Goal: Task Accomplishment & Management: Complete application form

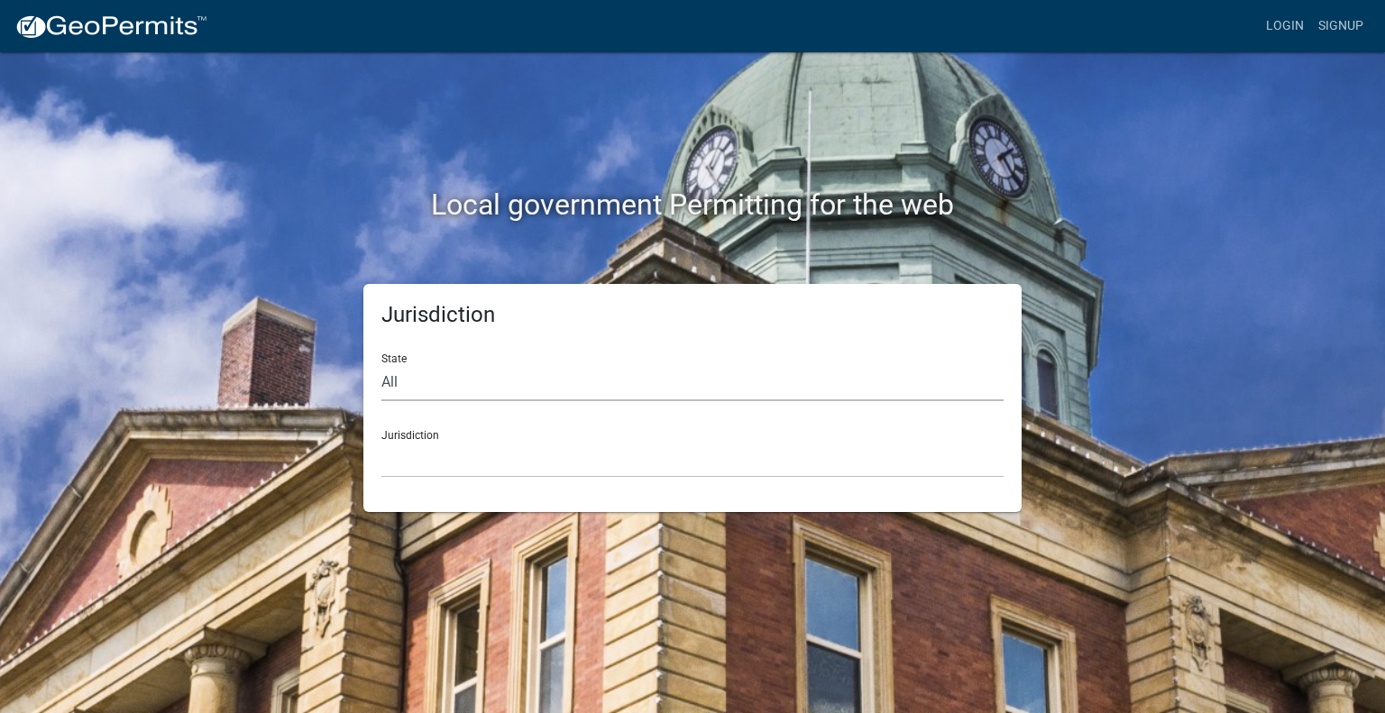
click at [458, 387] on select "All [US_STATE] [US_STATE] [US_STATE] [US_STATE] [US_STATE] [US_STATE] [US_STATE…" at bounding box center [692, 382] width 622 height 37
click at [434, 401] on form "State All [US_STATE] [US_STATE] [US_STATE] [US_STATE] [US_STATE] [US_STATE] [US…" at bounding box center [692, 408] width 622 height 139
click at [430, 386] on select "All [US_STATE] [US_STATE] [US_STATE] [US_STATE] [US_STATE] [US_STATE] [US_STATE…" at bounding box center [692, 382] width 622 height 37
click at [462, 381] on select "All [US_STATE] [US_STATE] [US_STATE] [US_STATE] [US_STATE] [US_STATE] [US_STATE…" at bounding box center [692, 382] width 622 height 37
select select "[US_STATE]"
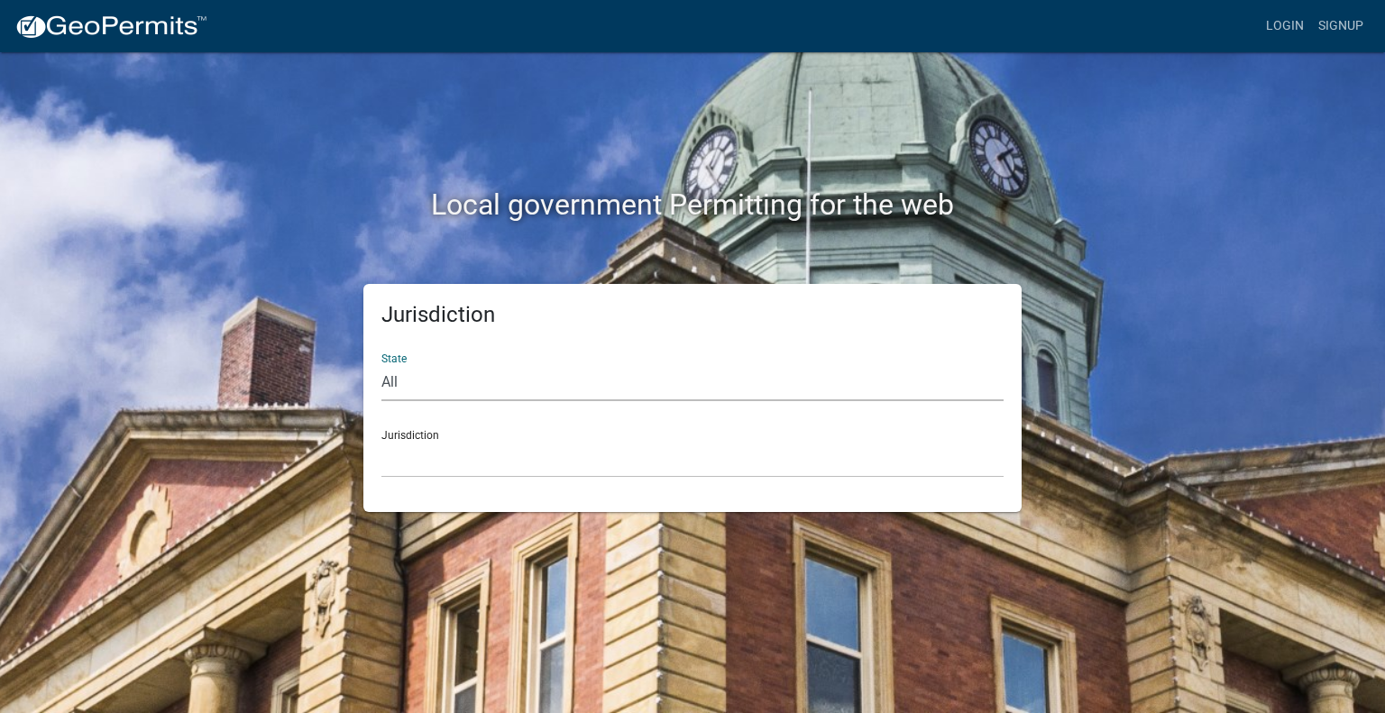
click at [381, 364] on select "All [US_STATE] [US_STATE] [US_STATE] [US_STATE] [US_STATE] [US_STATE] [US_STATE…" at bounding box center [692, 382] width 622 height 37
click at [451, 453] on select "City of [GEOGRAPHIC_DATA], [US_STATE] City of [GEOGRAPHIC_DATA], [US_STATE] Cit…" at bounding box center [692, 459] width 622 height 37
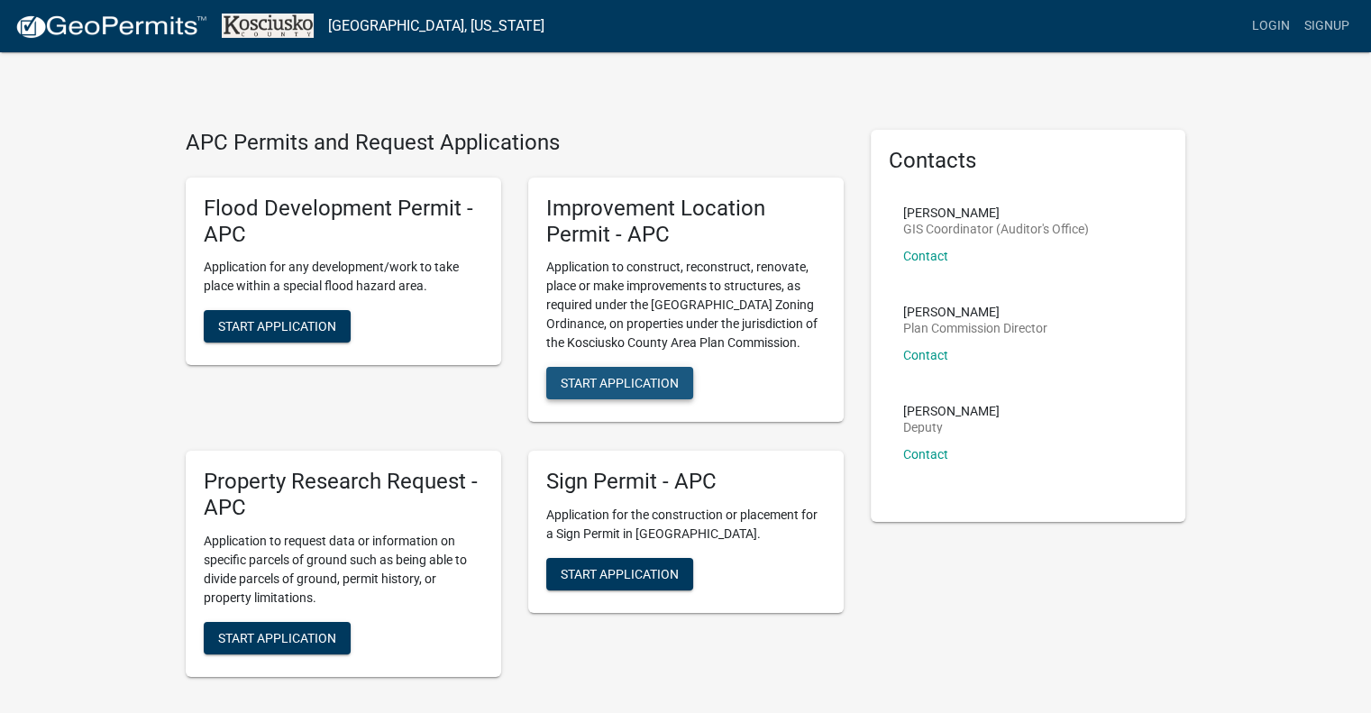
click at [640, 389] on span "Start Application" at bounding box center [620, 383] width 118 height 14
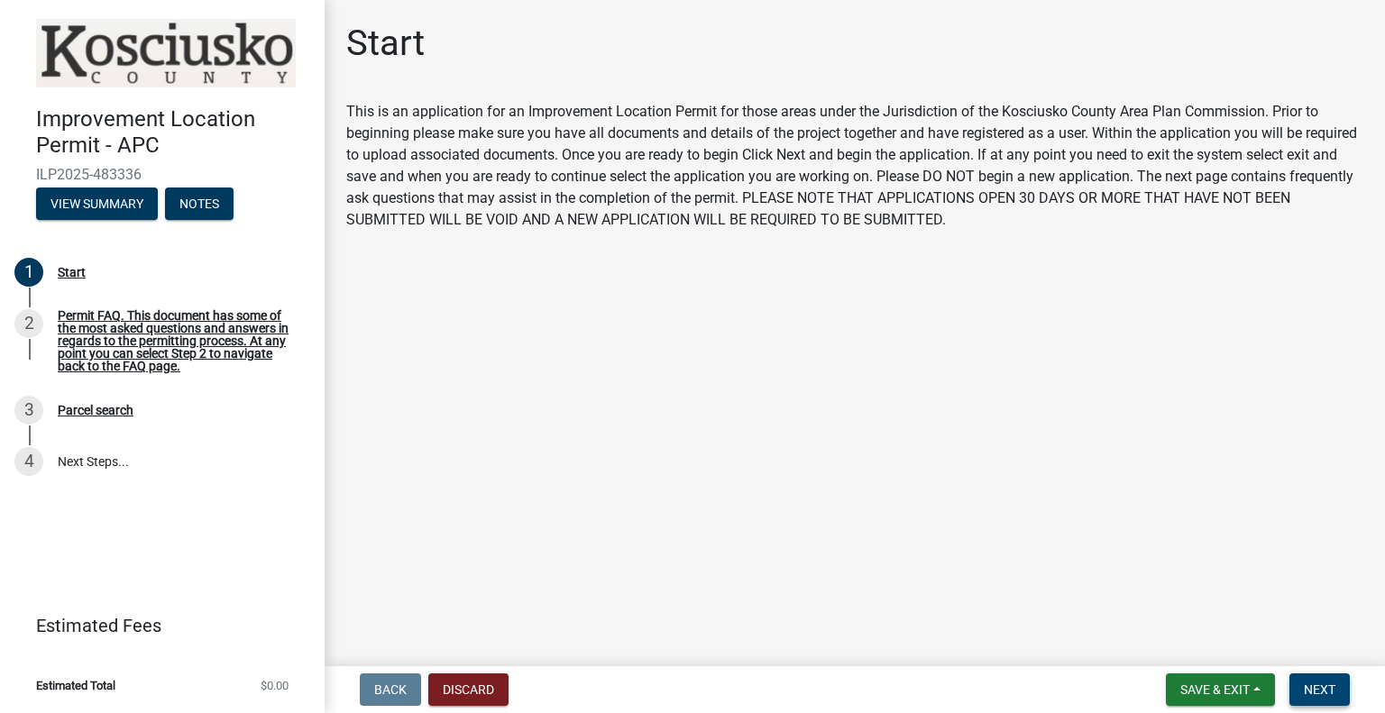
click at [1331, 691] on span "Next" at bounding box center [1319, 689] width 32 height 14
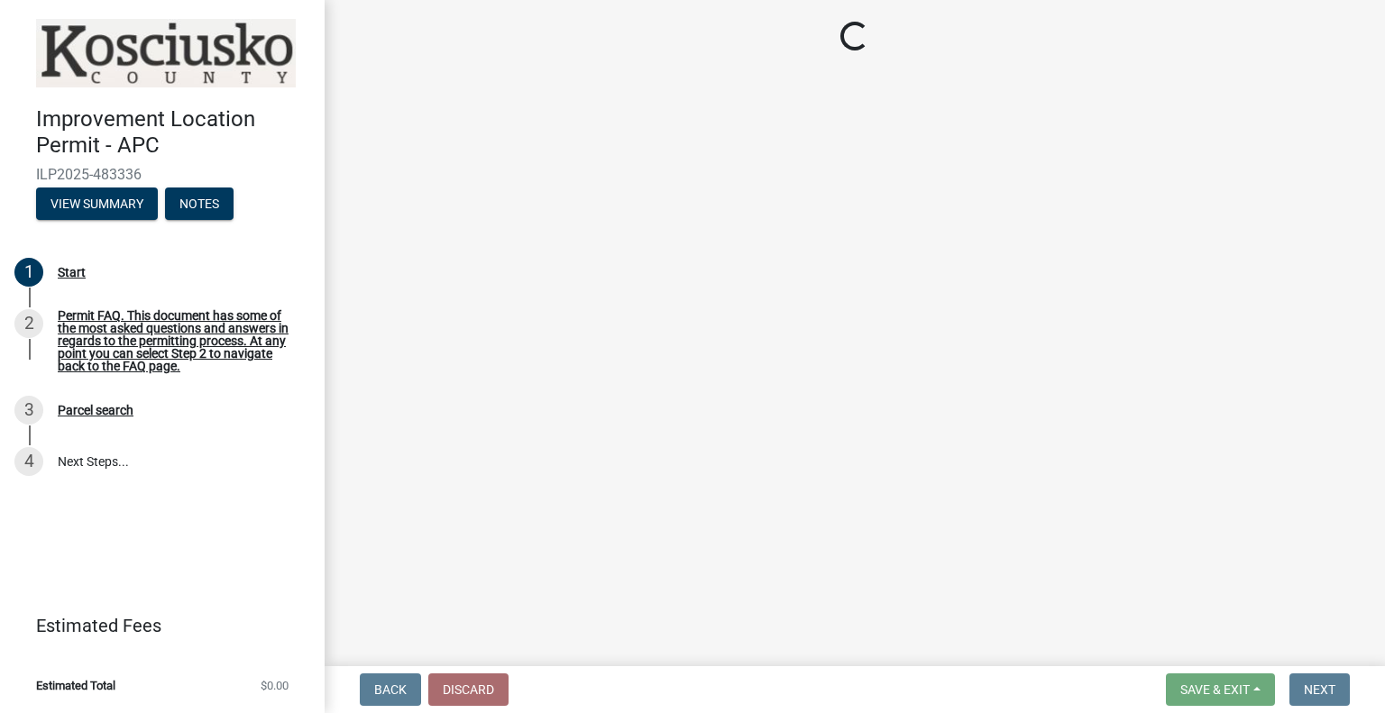
click at [1004, 606] on main "Loading..." at bounding box center [855, 329] width 1060 height 659
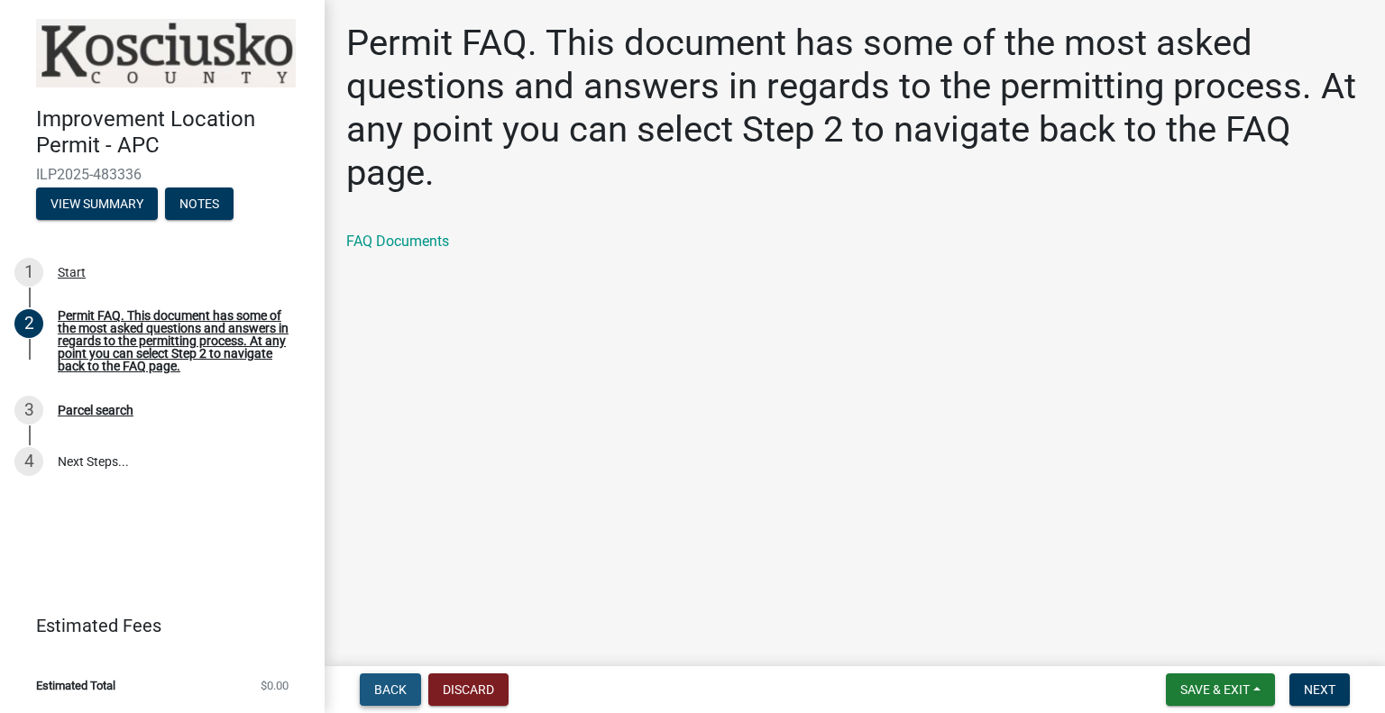
click at [370, 681] on button "Back" at bounding box center [390, 689] width 61 height 32
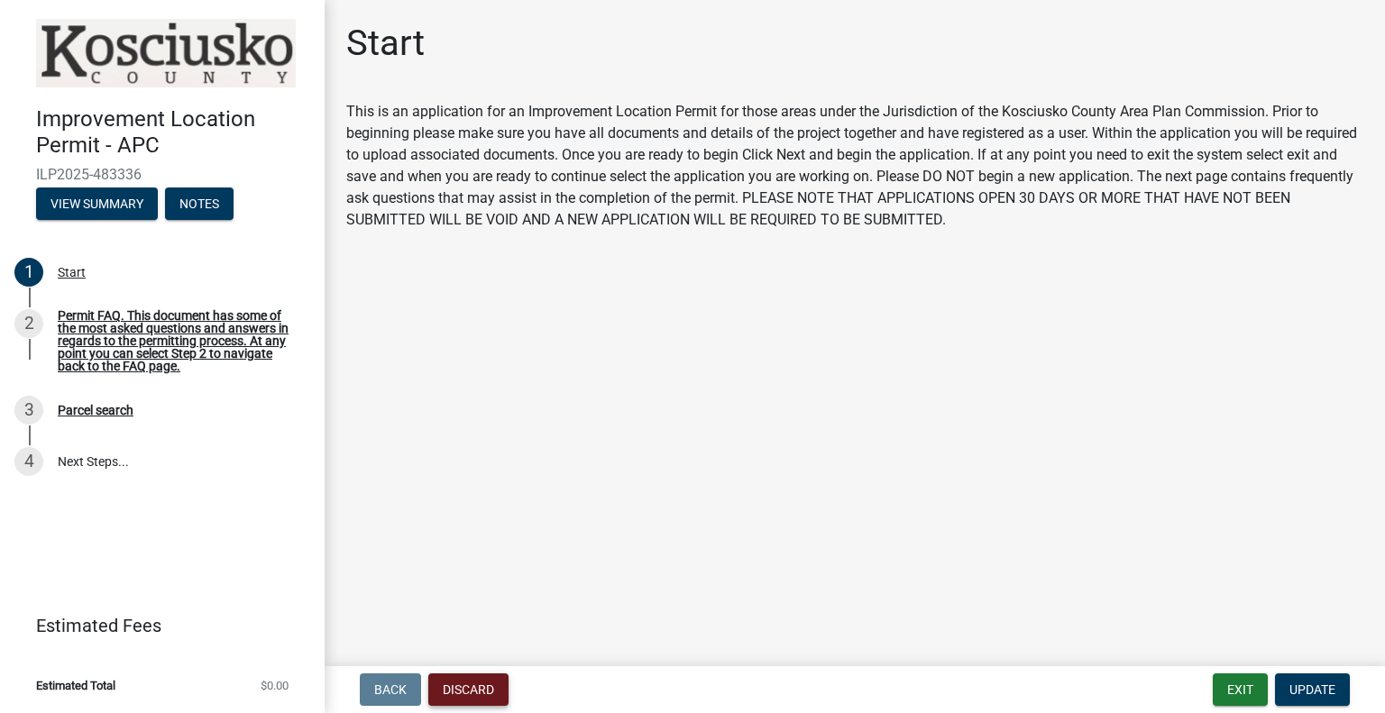
click at [462, 689] on button "Discard" at bounding box center [468, 689] width 80 height 32
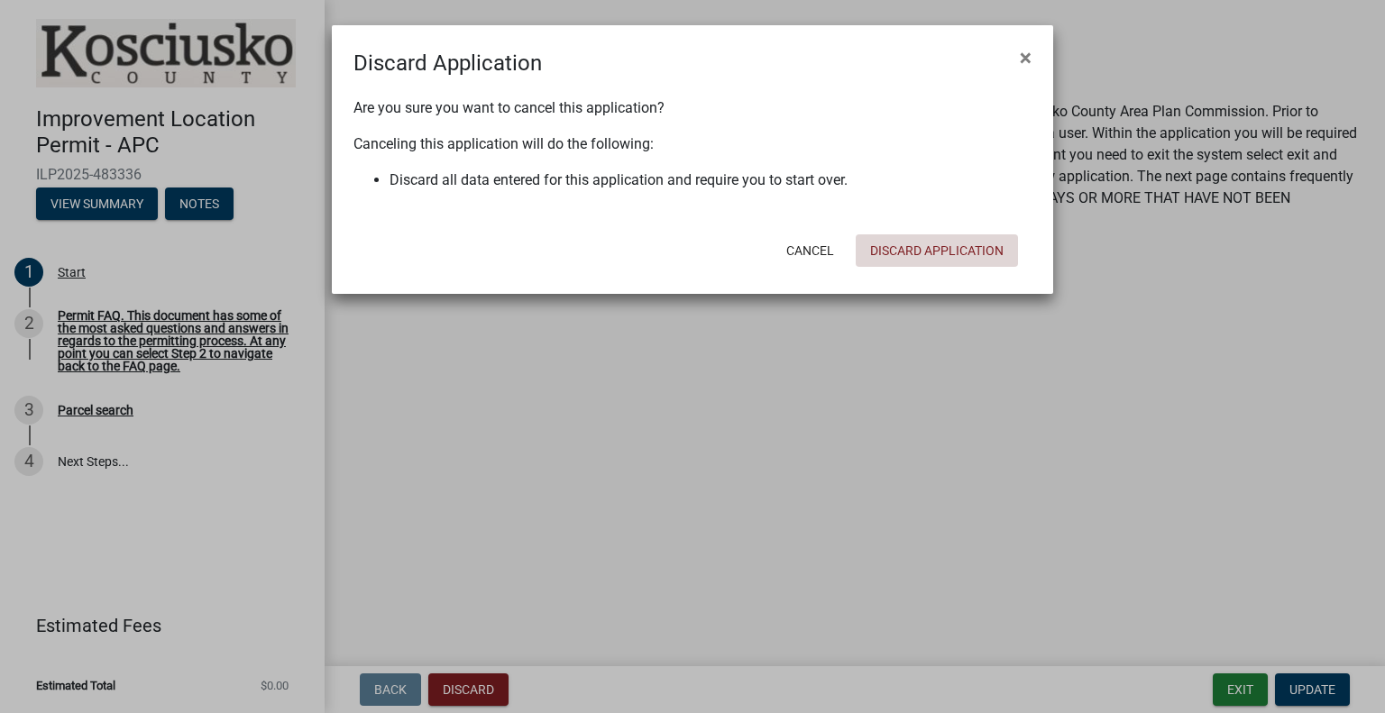
click at [930, 246] on button "Discard Application" at bounding box center [936, 250] width 162 height 32
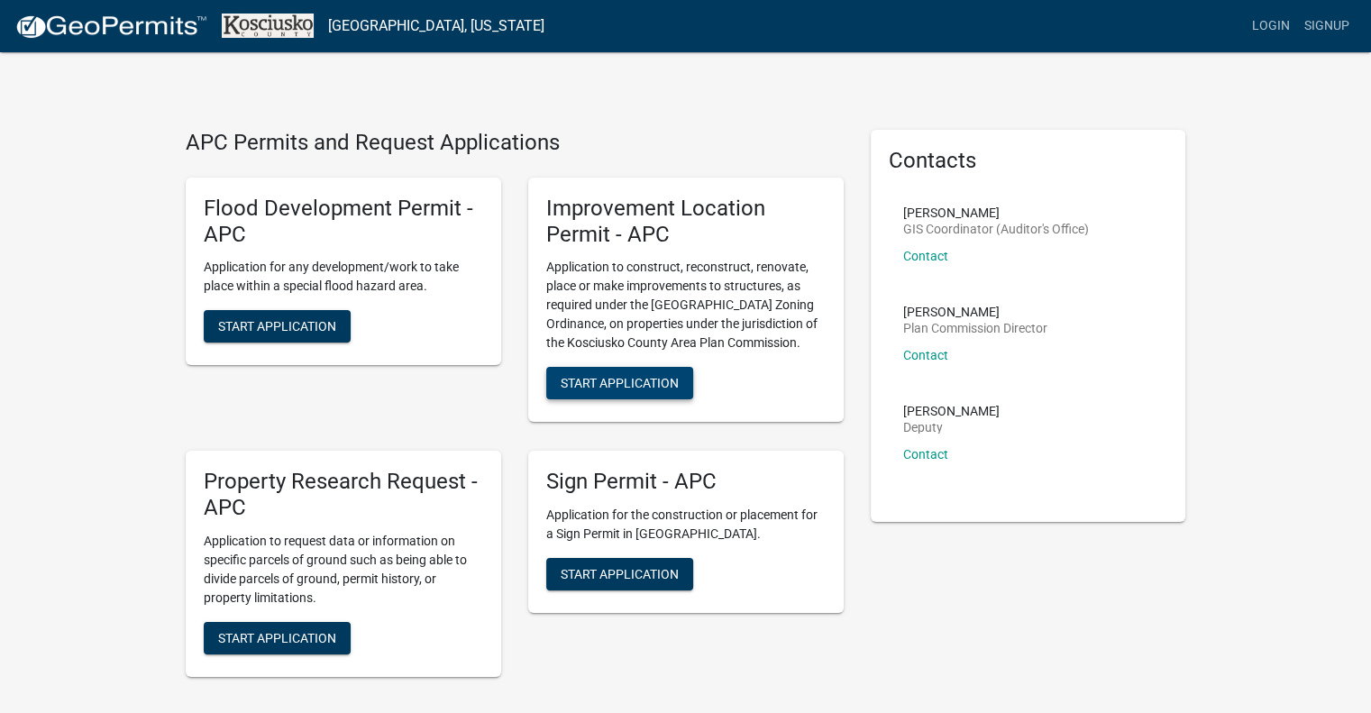
click at [637, 378] on span "Start Application" at bounding box center [620, 383] width 118 height 14
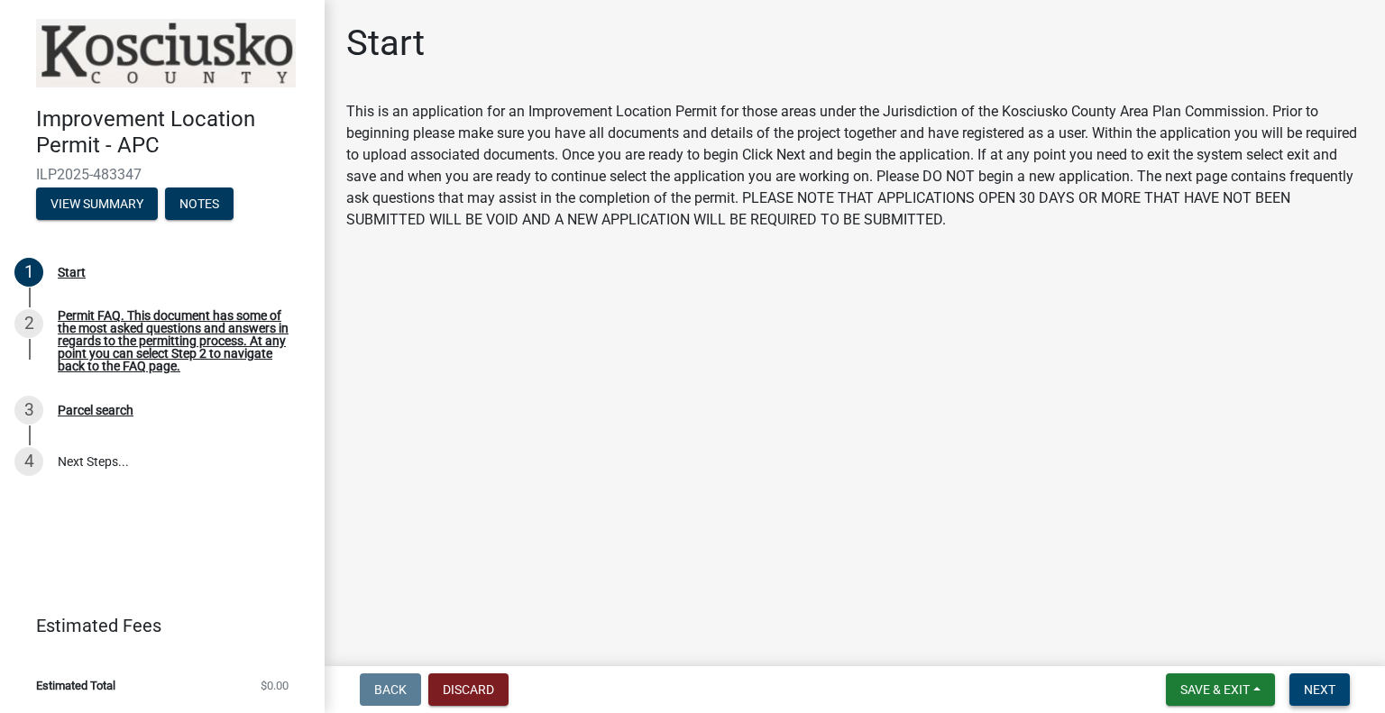
click at [1305, 690] on span "Next" at bounding box center [1319, 689] width 32 height 14
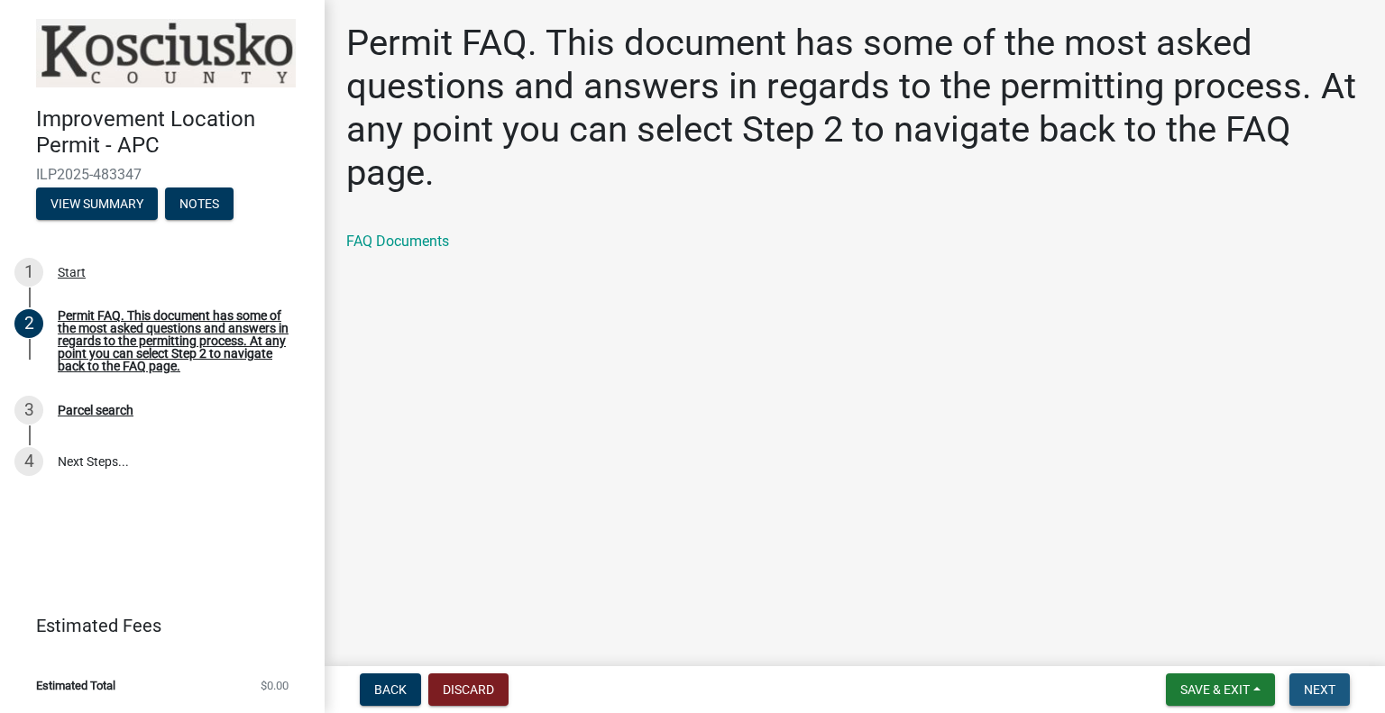
click at [1306, 694] on span "Next" at bounding box center [1319, 689] width 32 height 14
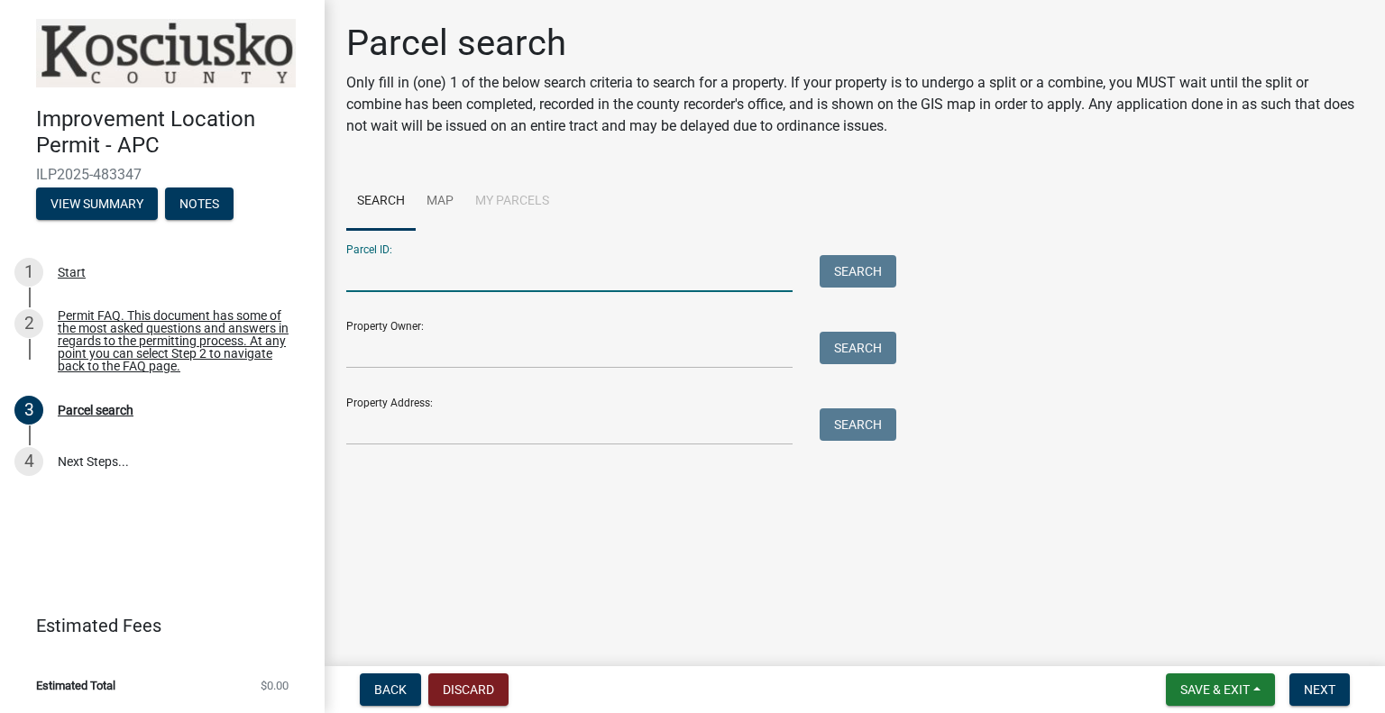
click at [606, 287] on input "Parcel ID:" at bounding box center [569, 273] width 446 height 37
paste input "011-072-002"
type input "011-072-002"
click at [842, 267] on button "Search" at bounding box center [857, 271] width 77 height 32
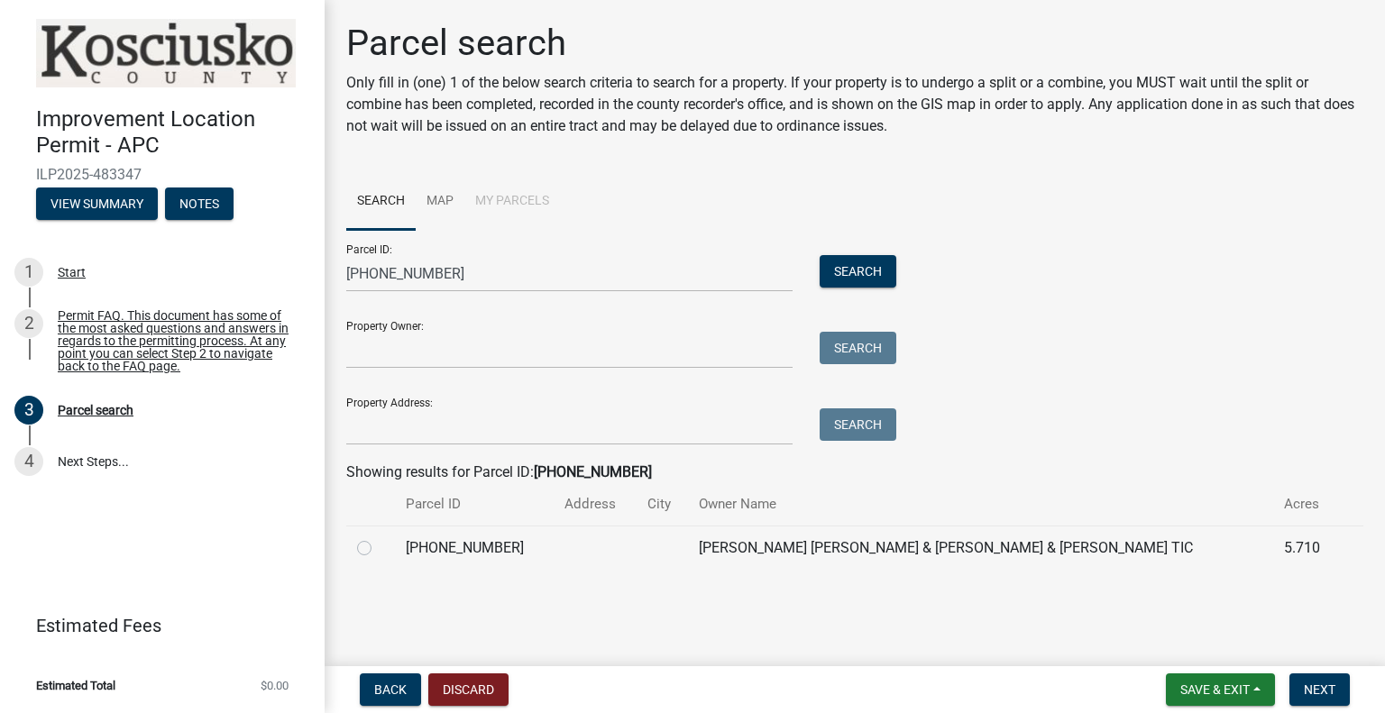
click at [379, 537] on label at bounding box center [379, 537] width 0 height 0
click at [379, 549] on input "radio" at bounding box center [385, 543] width 12 height 12
radio input "true"
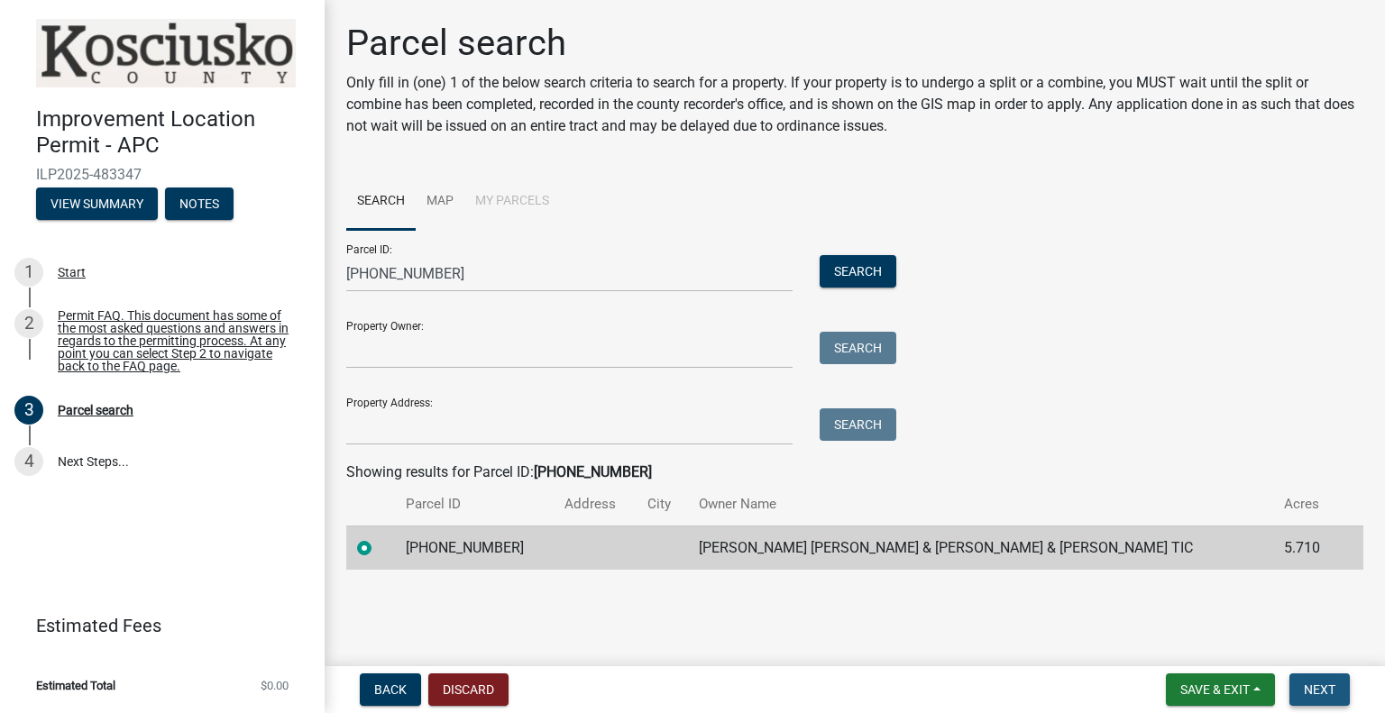
click at [1305, 696] on span "Next" at bounding box center [1319, 689] width 32 height 14
click at [1320, 689] on span "Next" at bounding box center [1319, 689] width 32 height 14
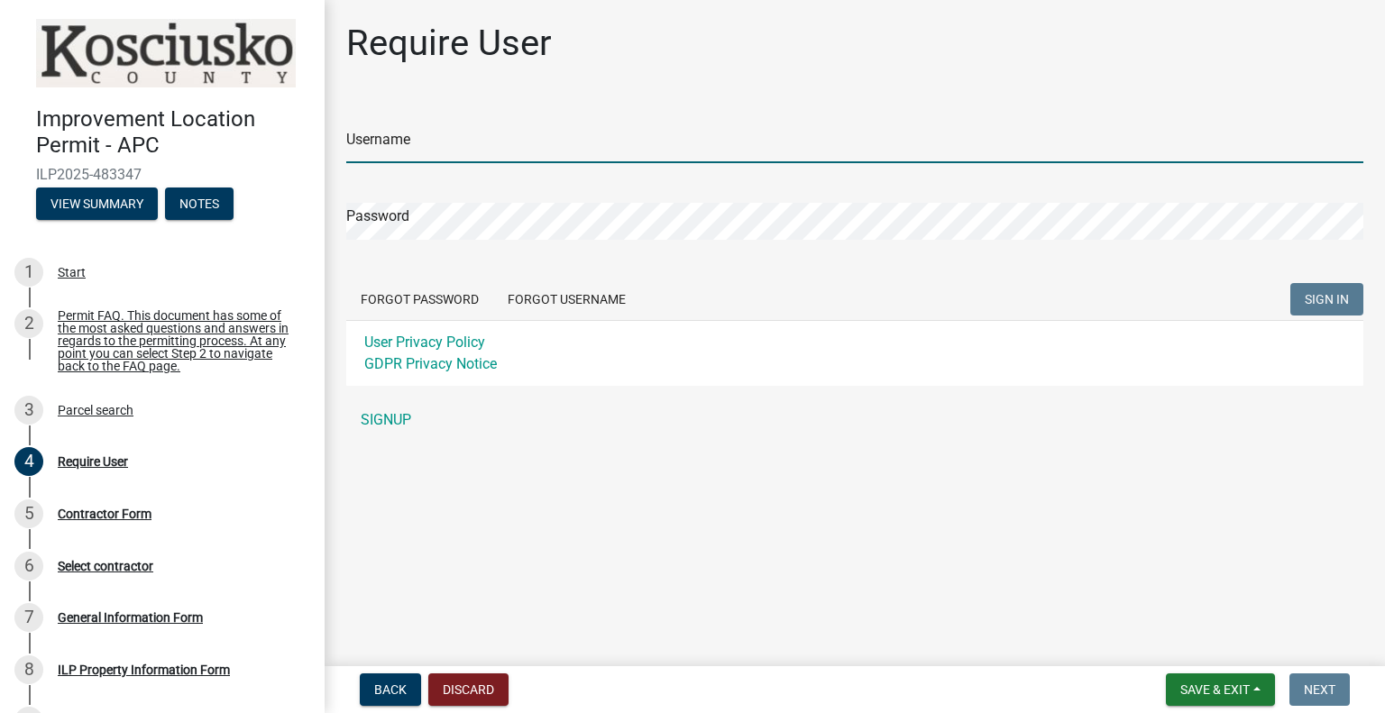
click at [509, 143] on input "Username" at bounding box center [854, 144] width 1017 height 37
type input "permits@kineticdd.com"
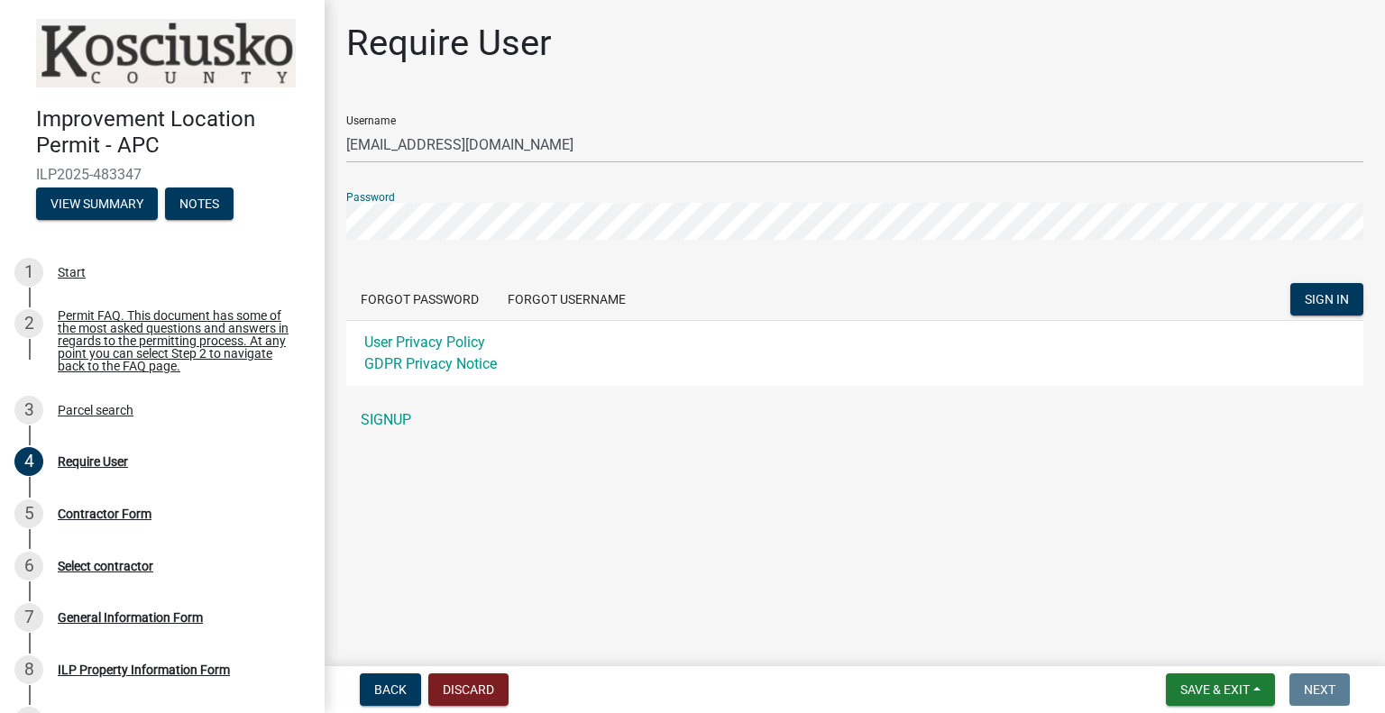
click at [1290, 283] on button "SIGN IN" at bounding box center [1326, 299] width 73 height 32
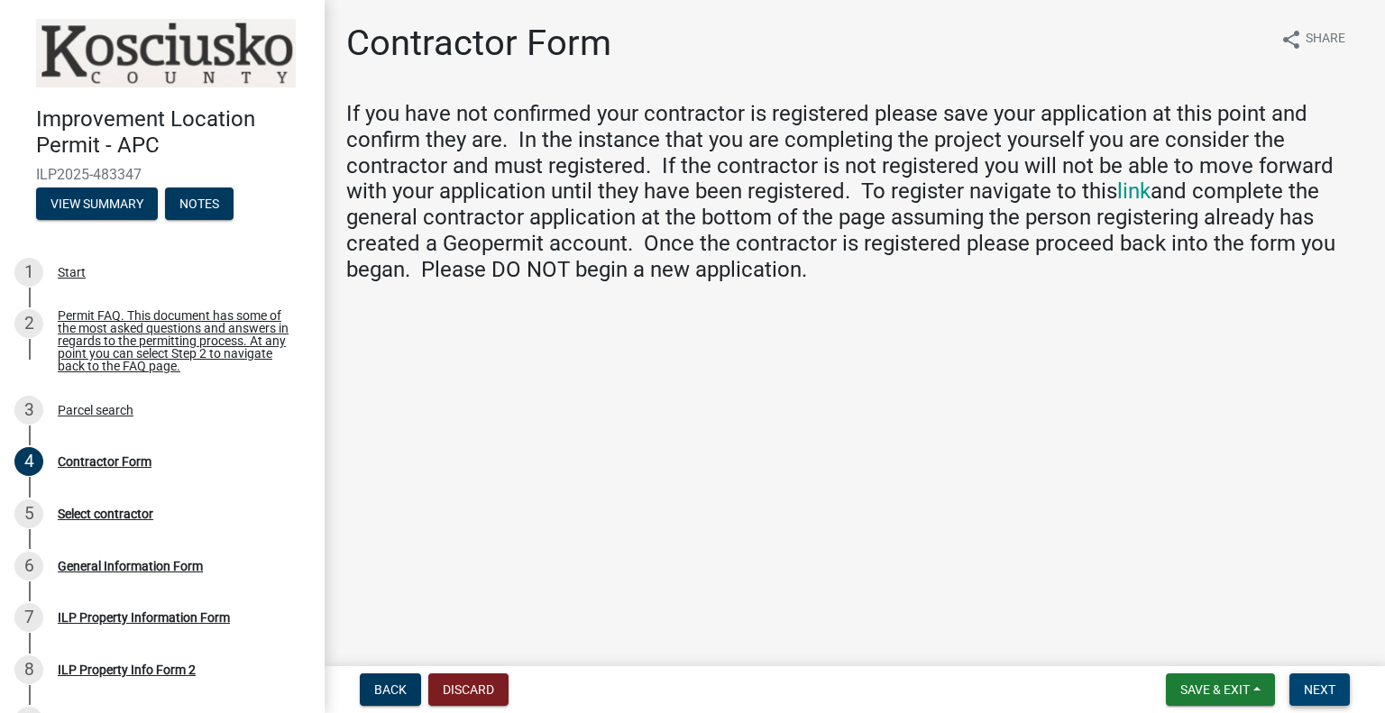
click at [1333, 691] on span "Next" at bounding box center [1319, 689] width 32 height 14
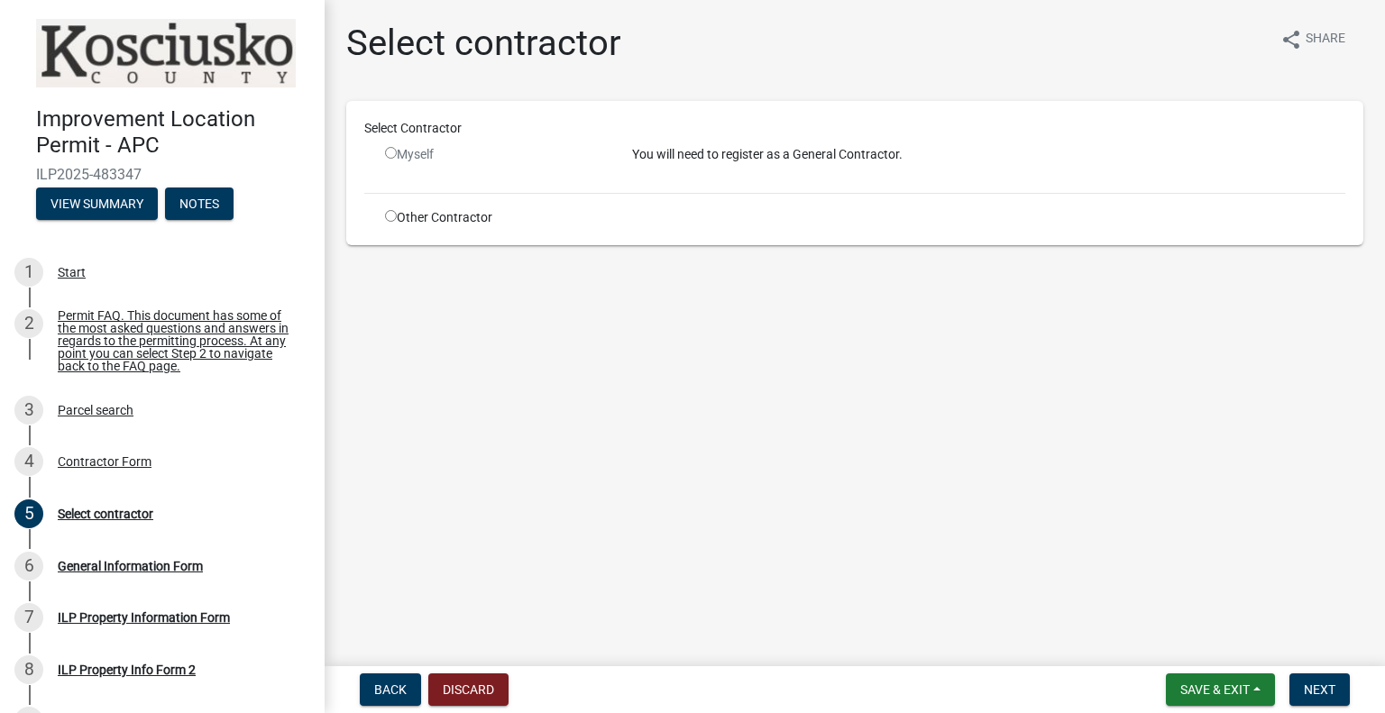
click at [386, 215] on input "radio" at bounding box center [391, 216] width 12 height 12
radio input "true"
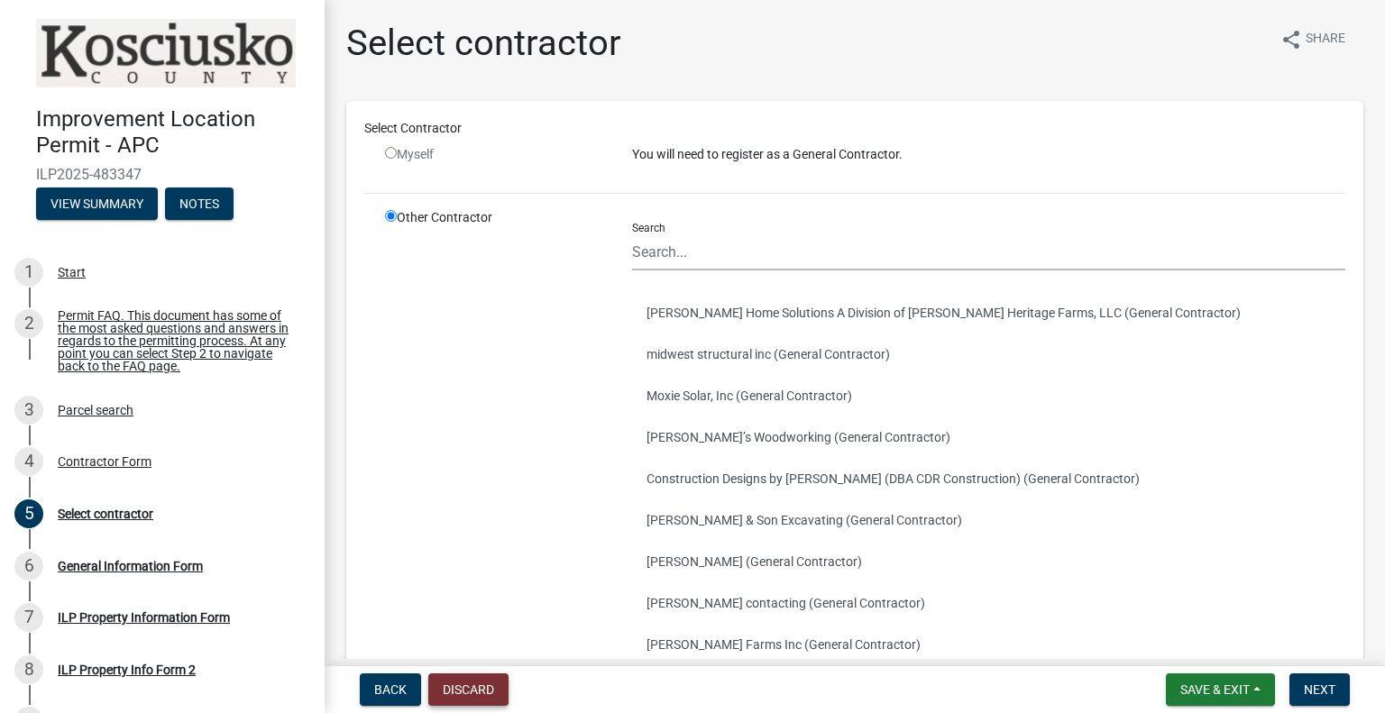
click at [450, 706] on button "Discard" at bounding box center [468, 689] width 80 height 32
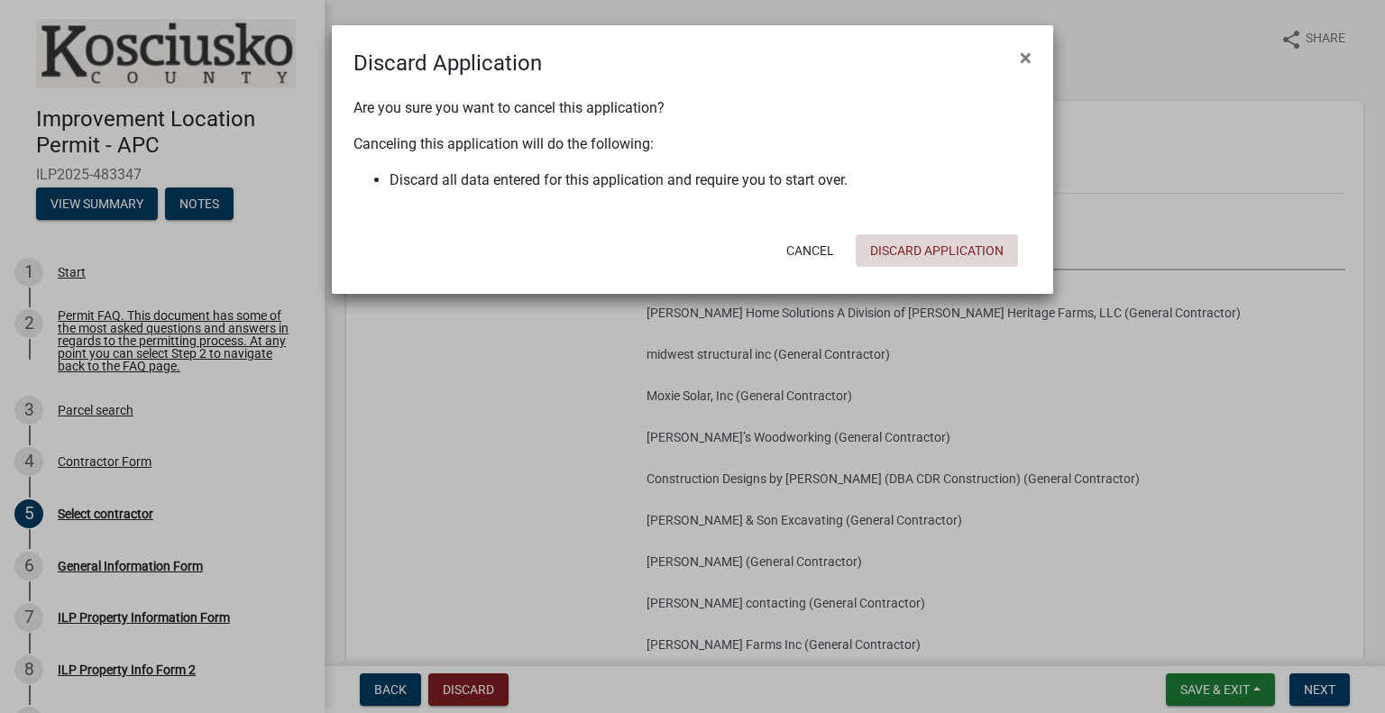
click at [898, 245] on button "Discard Application" at bounding box center [936, 250] width 162 height 32
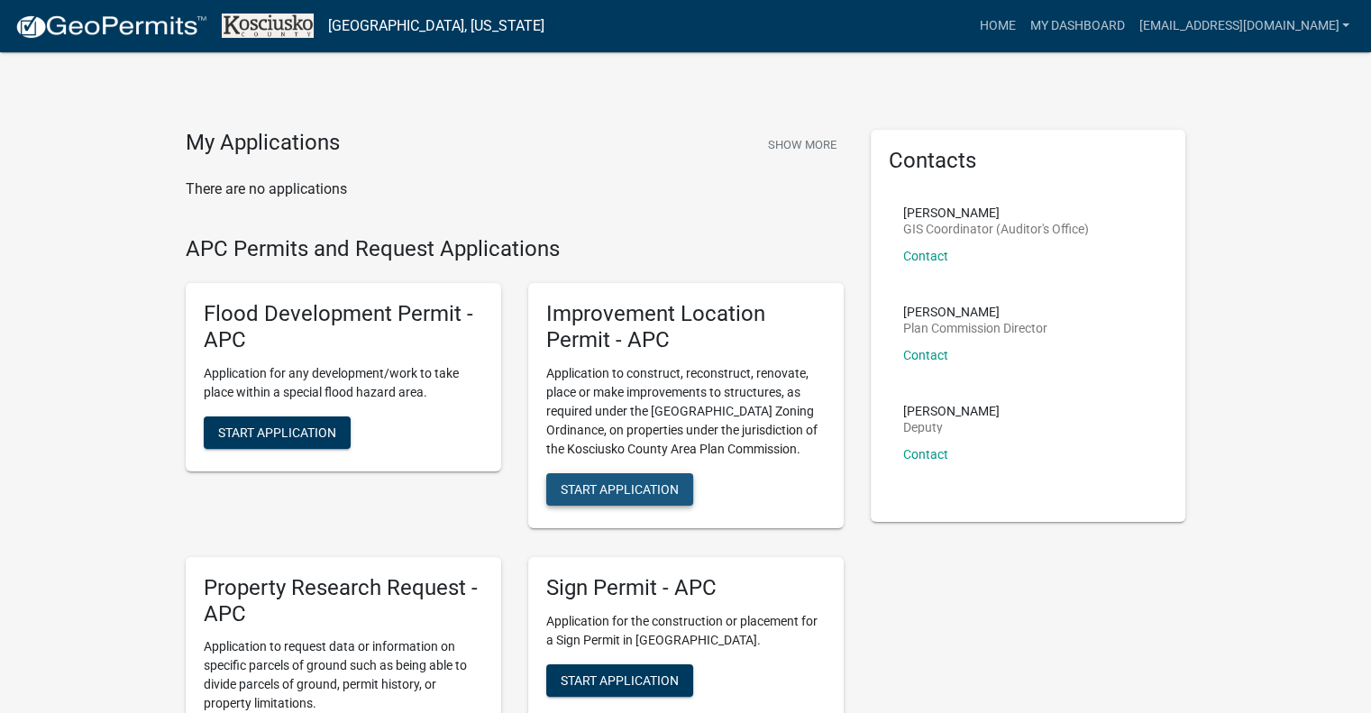
click at [629, 489] on span "Start Application" at bounding box center [620, 488] width 118 height 14
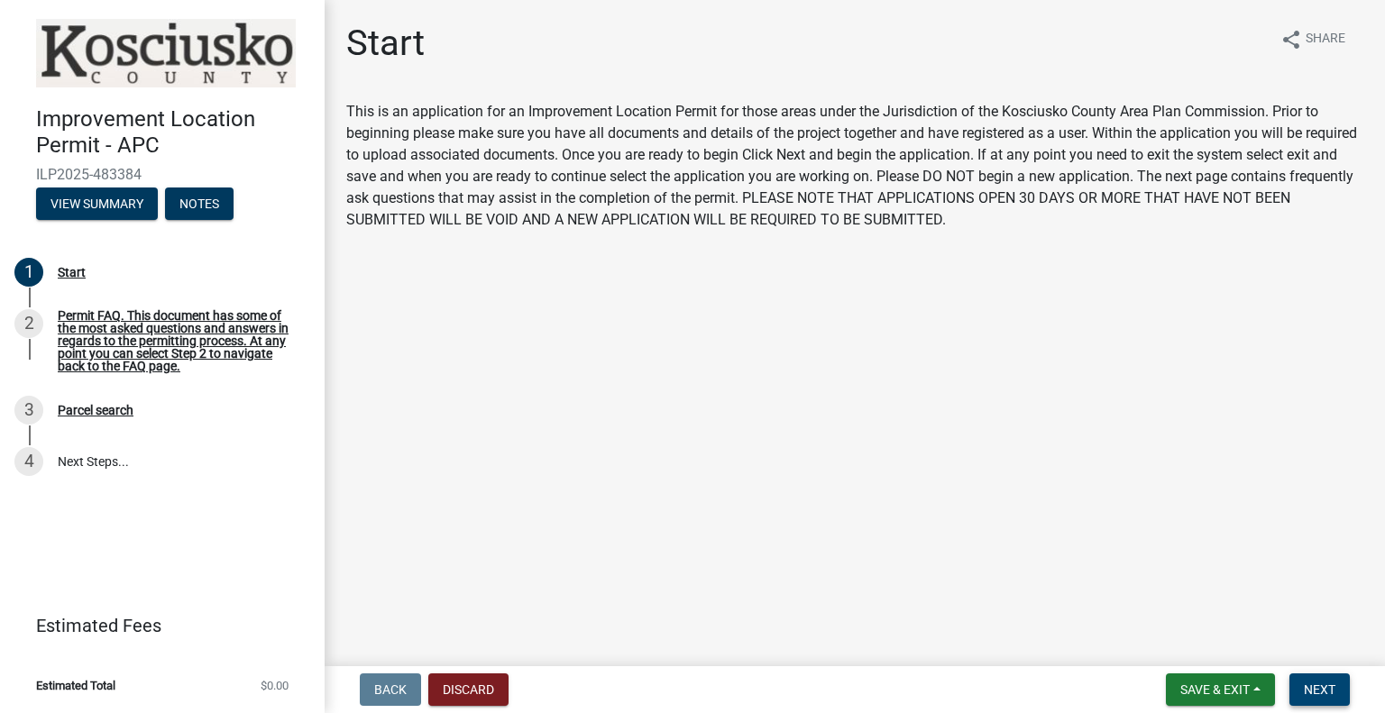
click at [1313, 683] on span "Next" at bounding box center [1319, 689] width 32 height 14
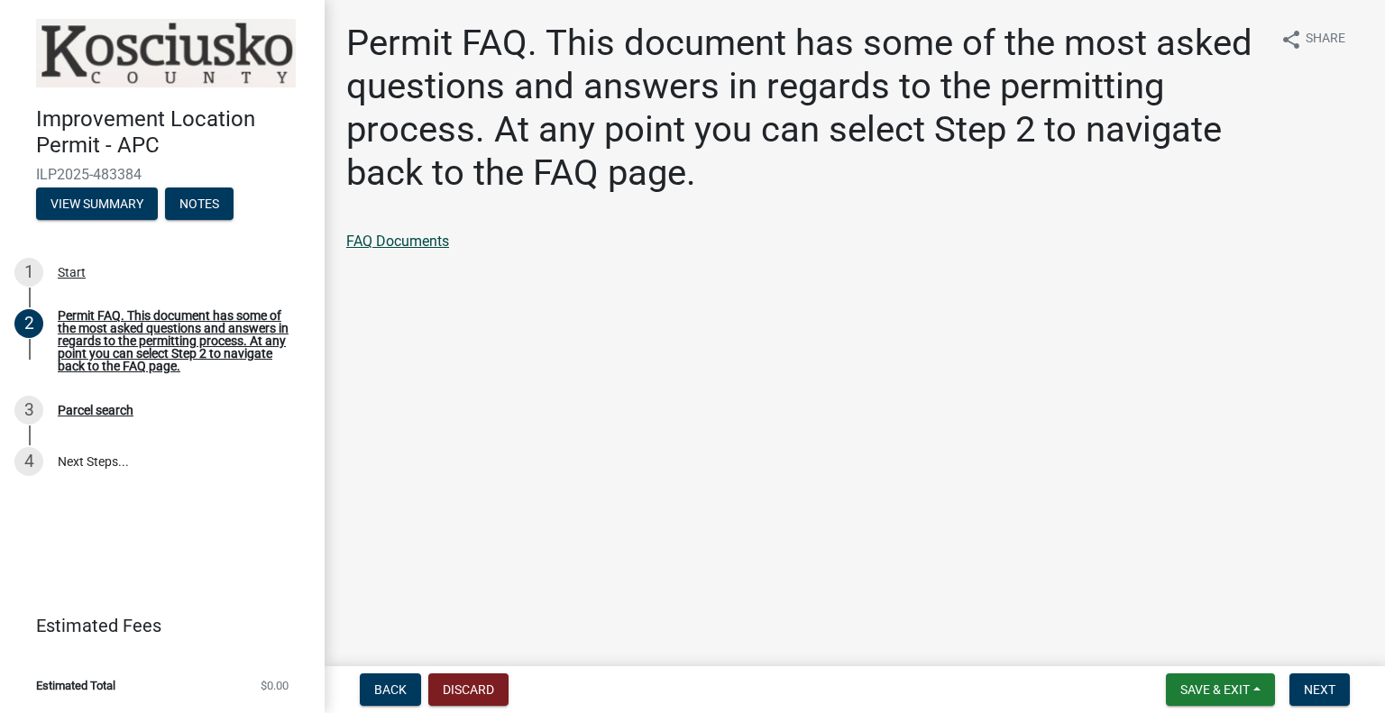
click at [423, 237] on link "FAQ Documents" at bounding box center [397, 241] width 103 height 17
click at [1319, 691] on span "Next" at bounding box center [1319, 689] width 32 height 14
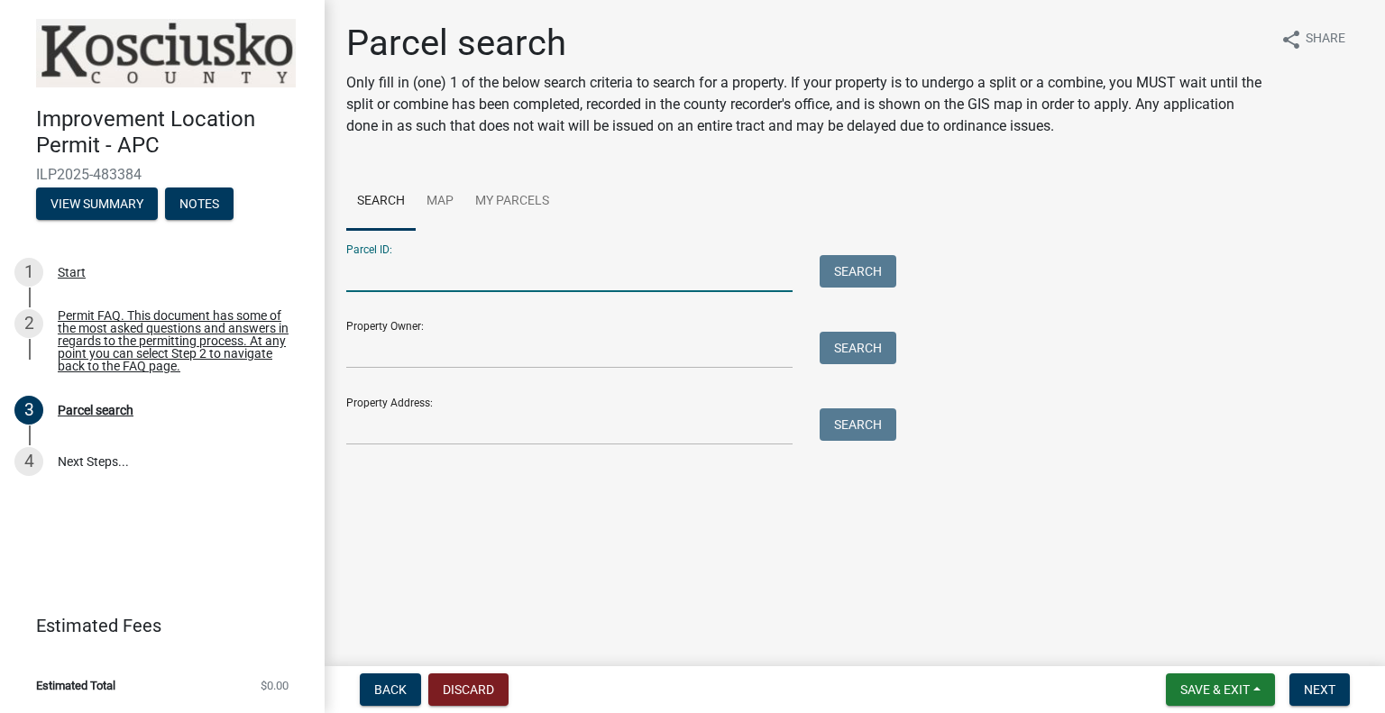
click at [493, 261] on input "Parcel ID:" at bounding box center [569, 273] width 446 height 37
paste input "011-072-002"
type input "011-072-002"
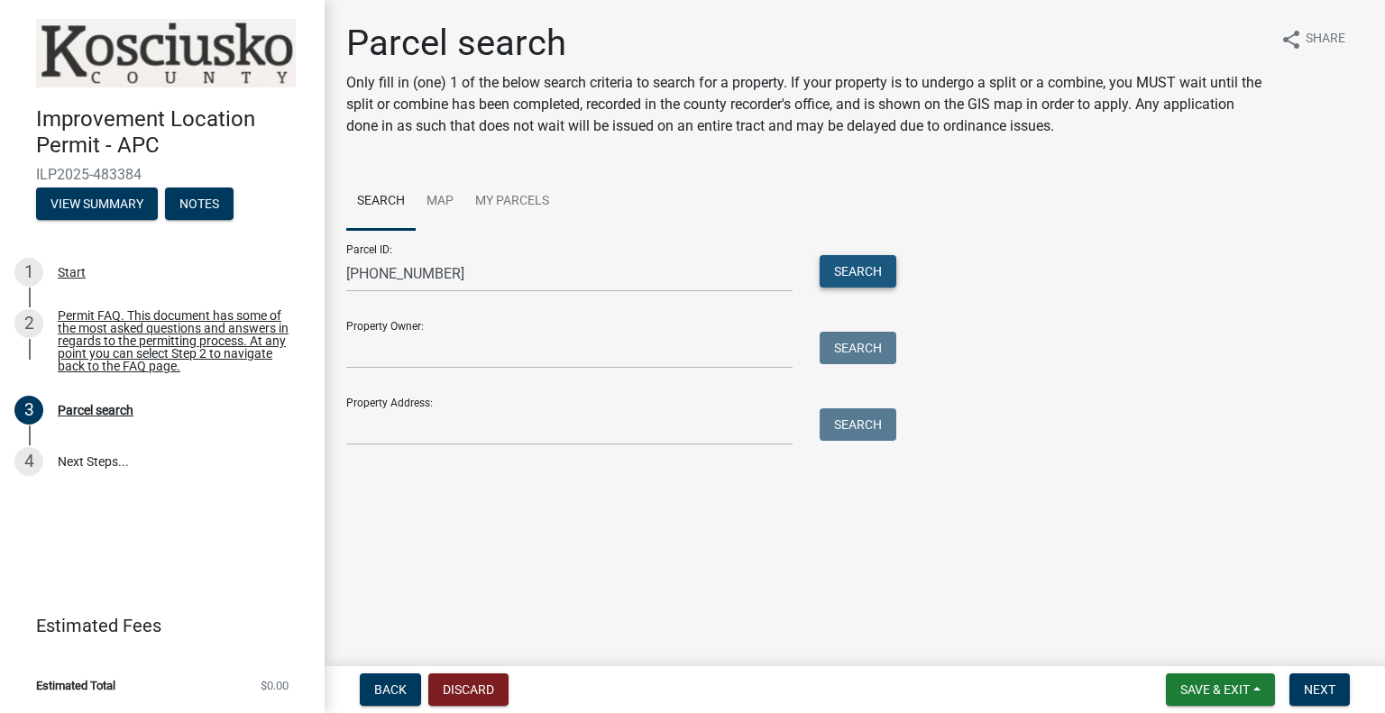
click at [834, 264] on button "Search" at bounding box center [857, 271] width 77 height 32
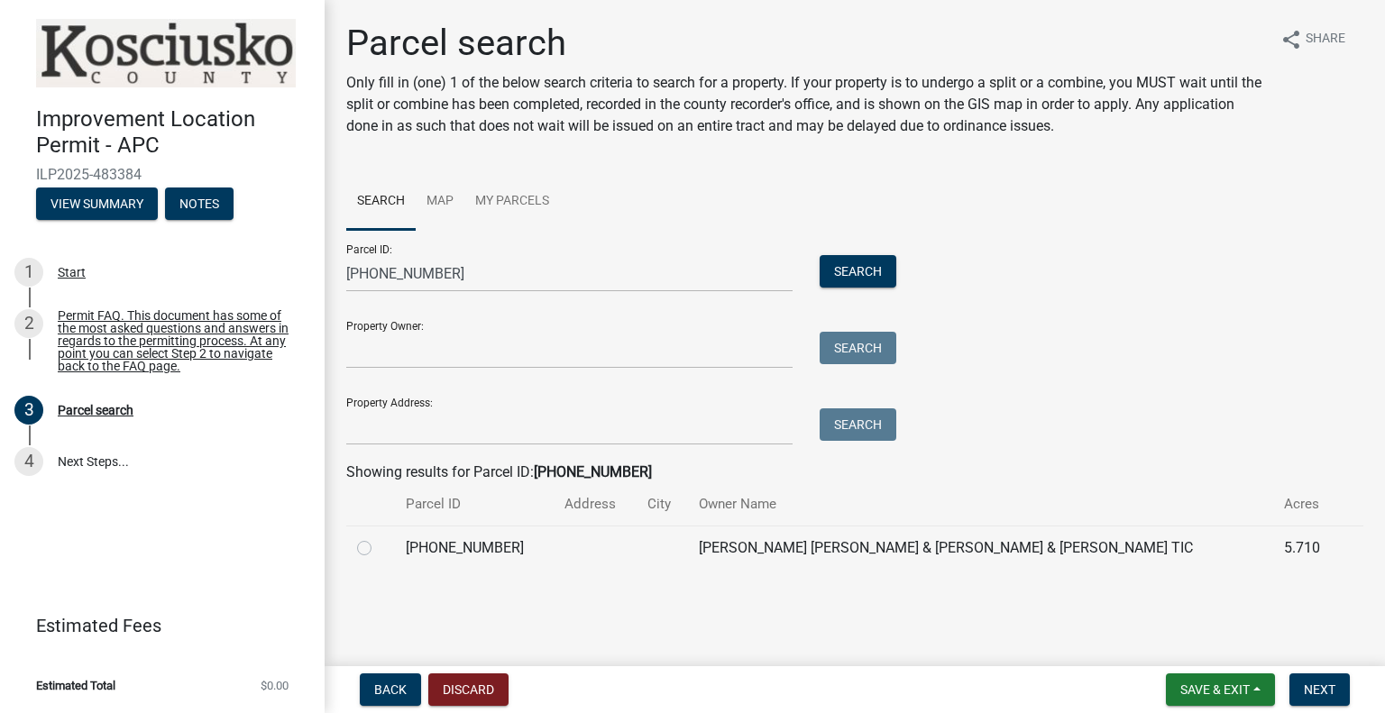
click at [379, 537] on label at bounding box center [379, 537] width 0 height 0
click at [379, 547] on input "radio" at bounding box center [385, 543] width 12 height 12
radio input "true"
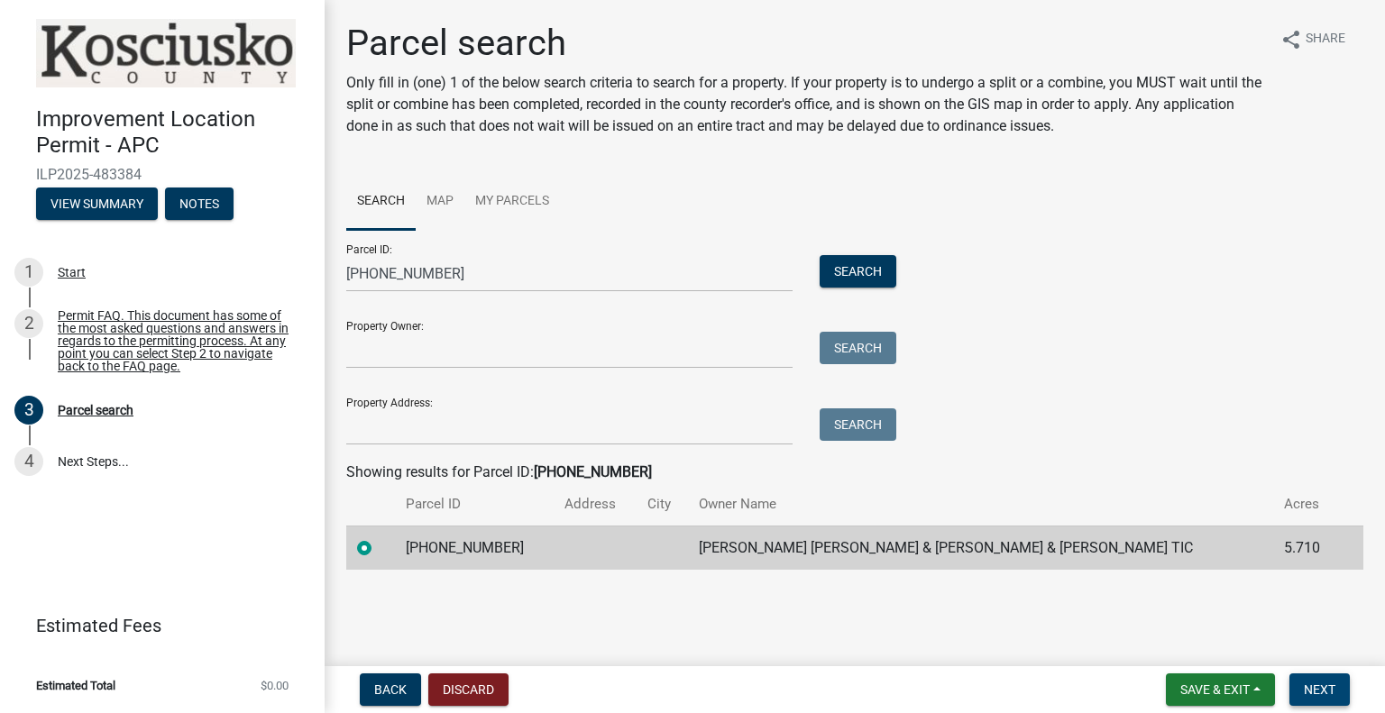
click at [1331, 677] on button "Next" at bounding box center [1319, 689] width 60 height 32
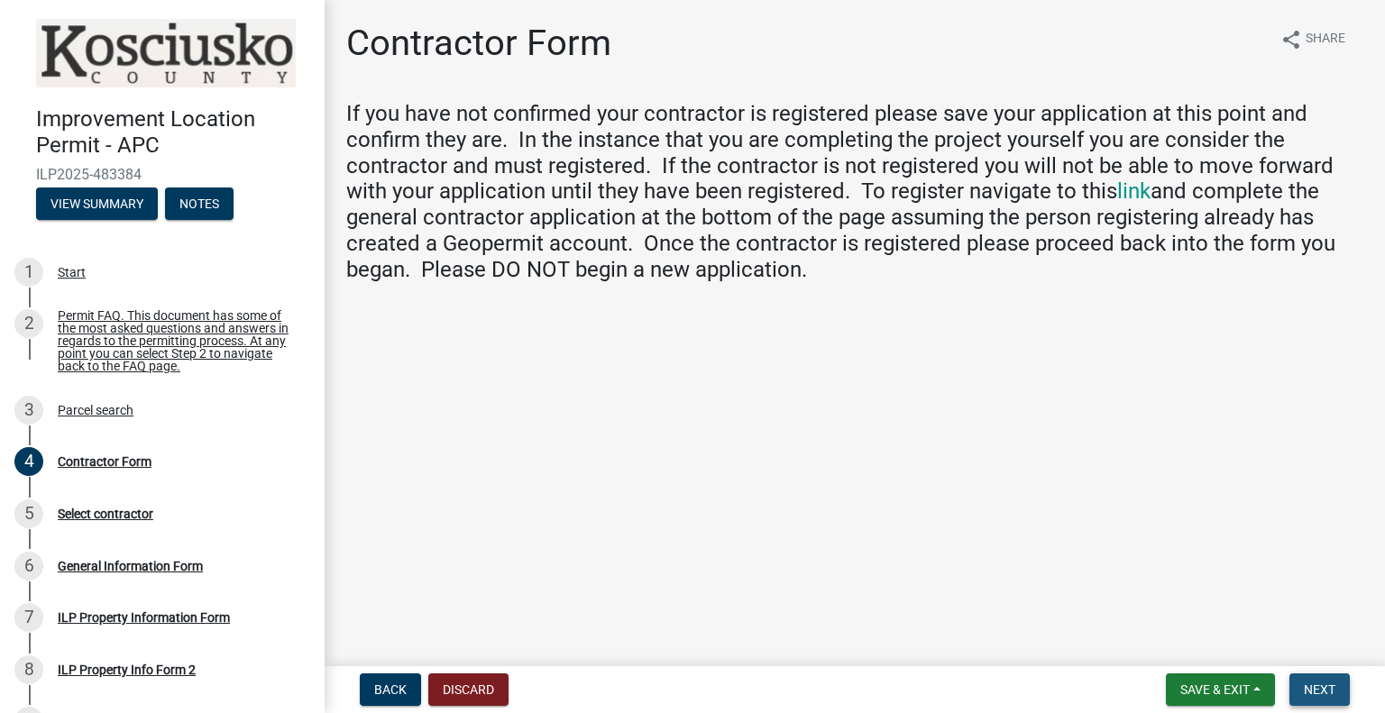
click at [1316, 683] on span "Next" at bounding box center [1319, 689] width 32 height 14
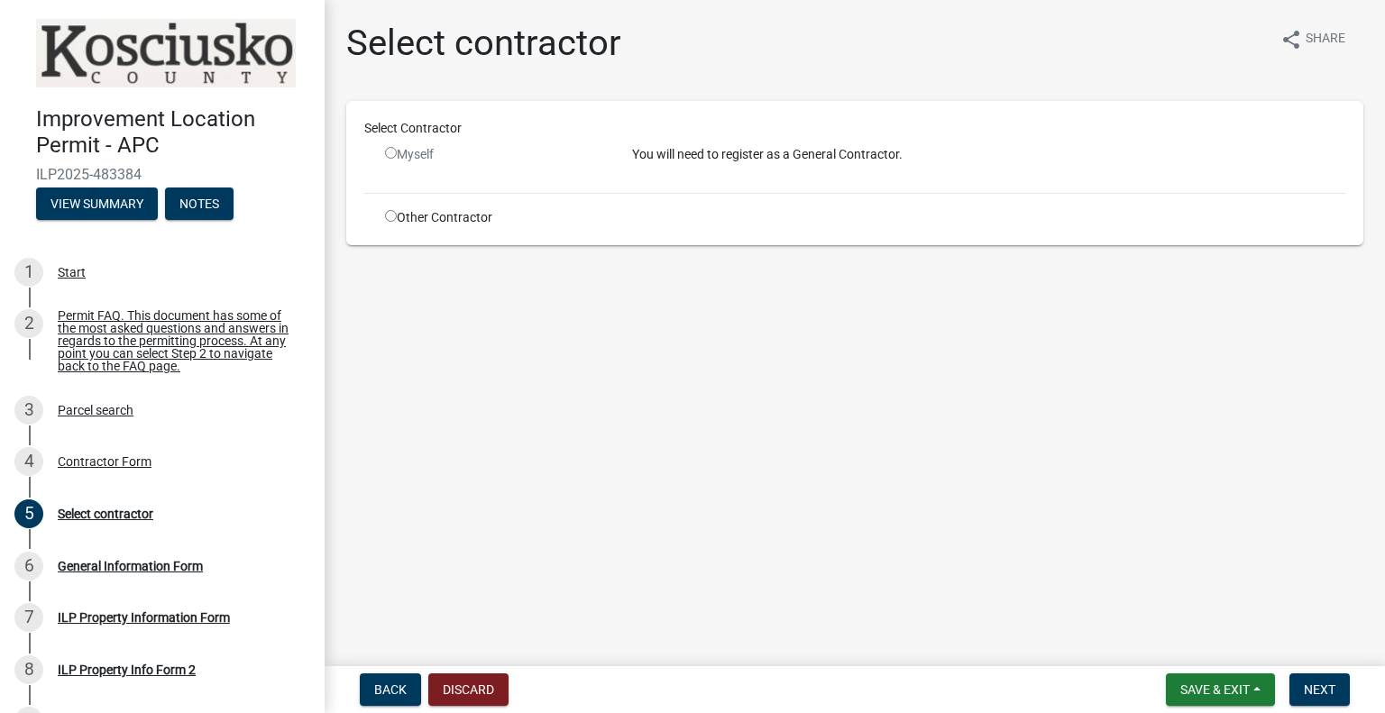
click at [392, 147] on input "radio" at bounding box center [391, 153] width 12 height 12
click at [392, 152] on input "radio" at bounding box center [391, 153] width 12 height 12
click at [386, 153] on input "radio" at bounding box center [391, 153] width 12 height 12
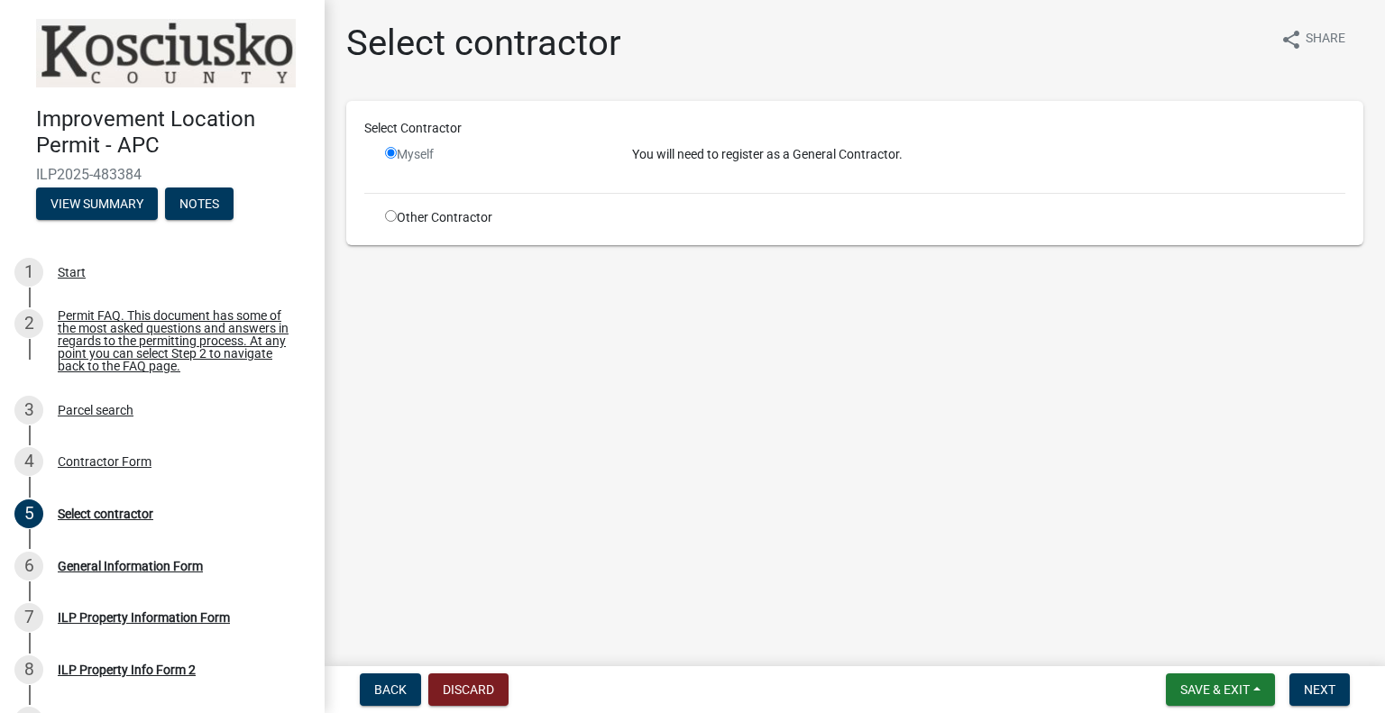
radio input "false"
click at [391, 214] on input "radio" at bounding box center [391, 216] width 12 height 12
radio input "true"
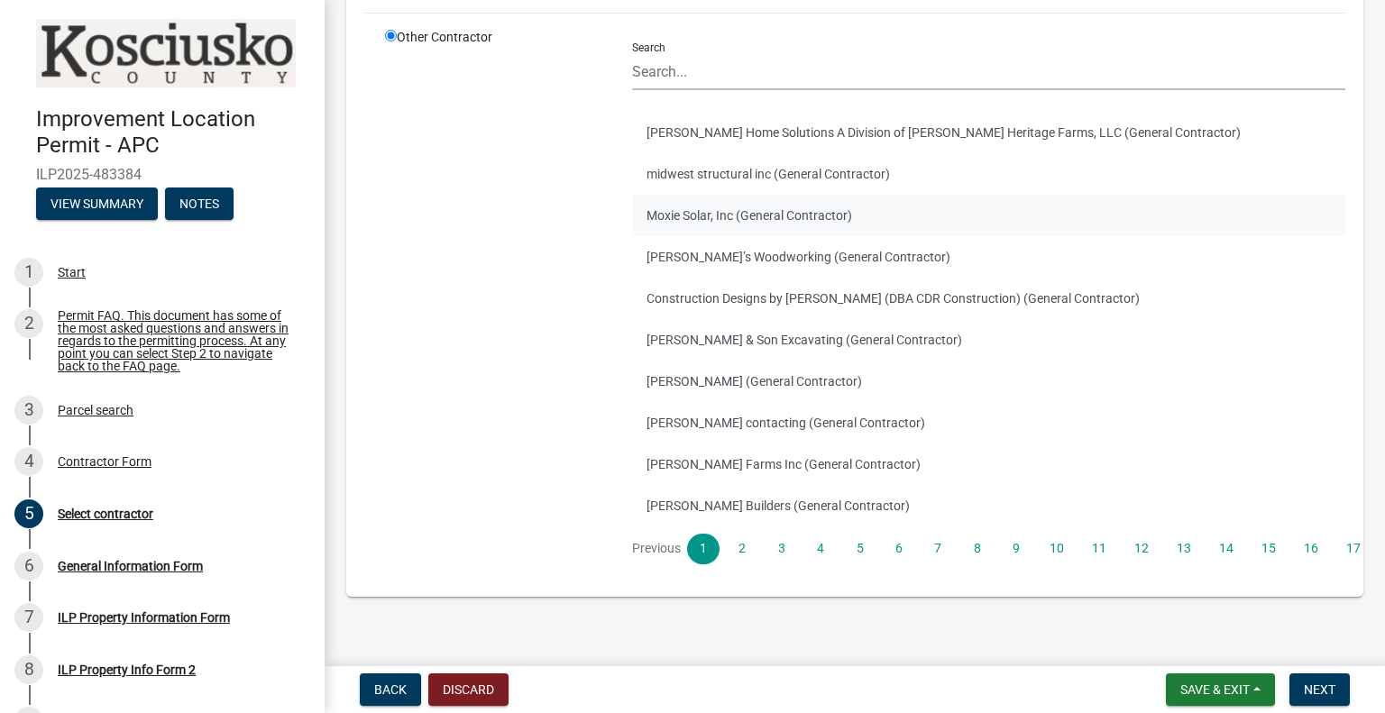
scroll to position [90, 0]
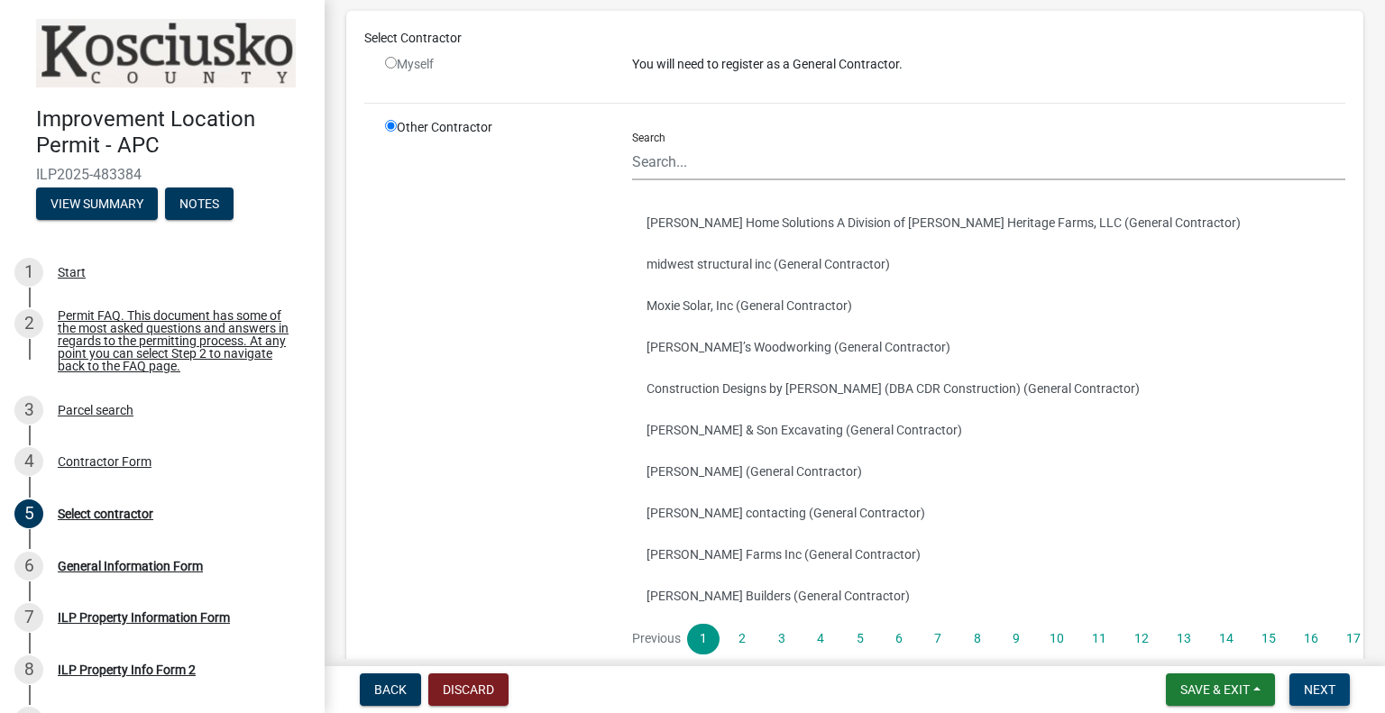
click at [1322, 691] on span "Next" at bounding box center [1319, 689] width 32 height 14
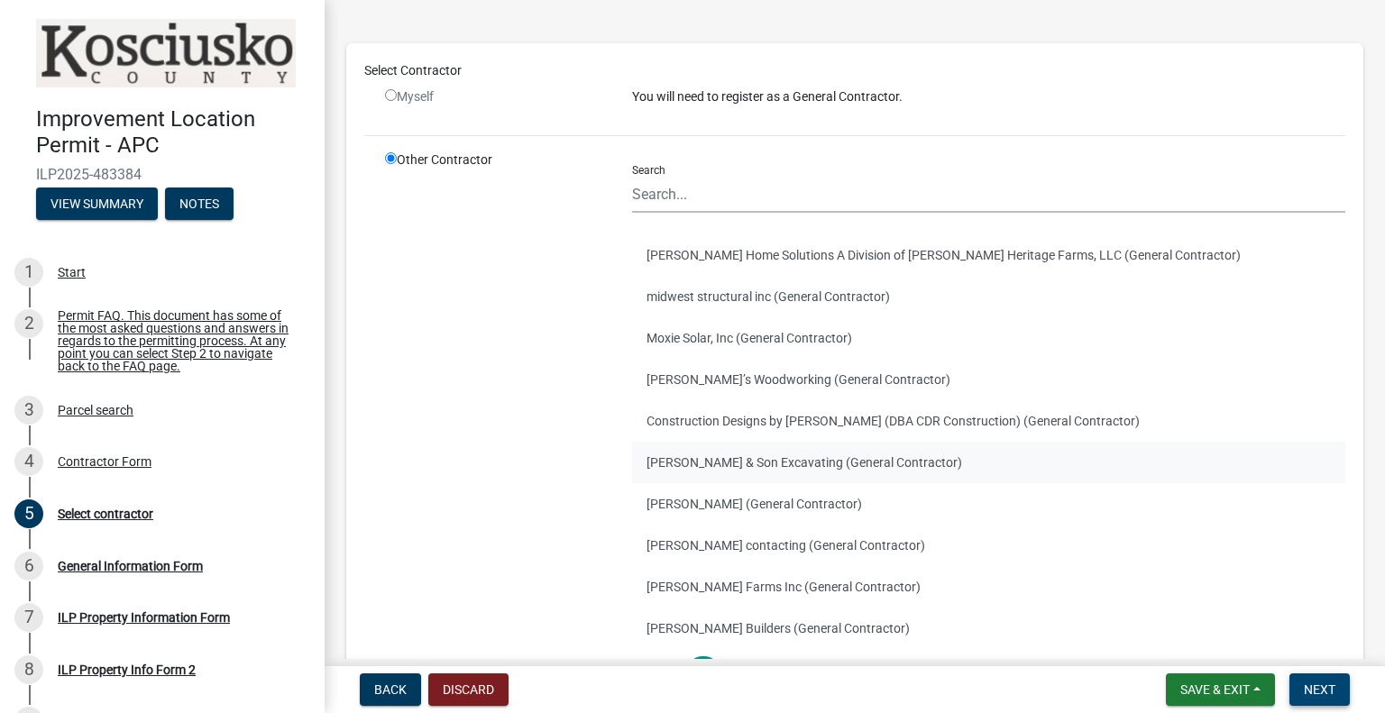
scroll to position [0, 0]
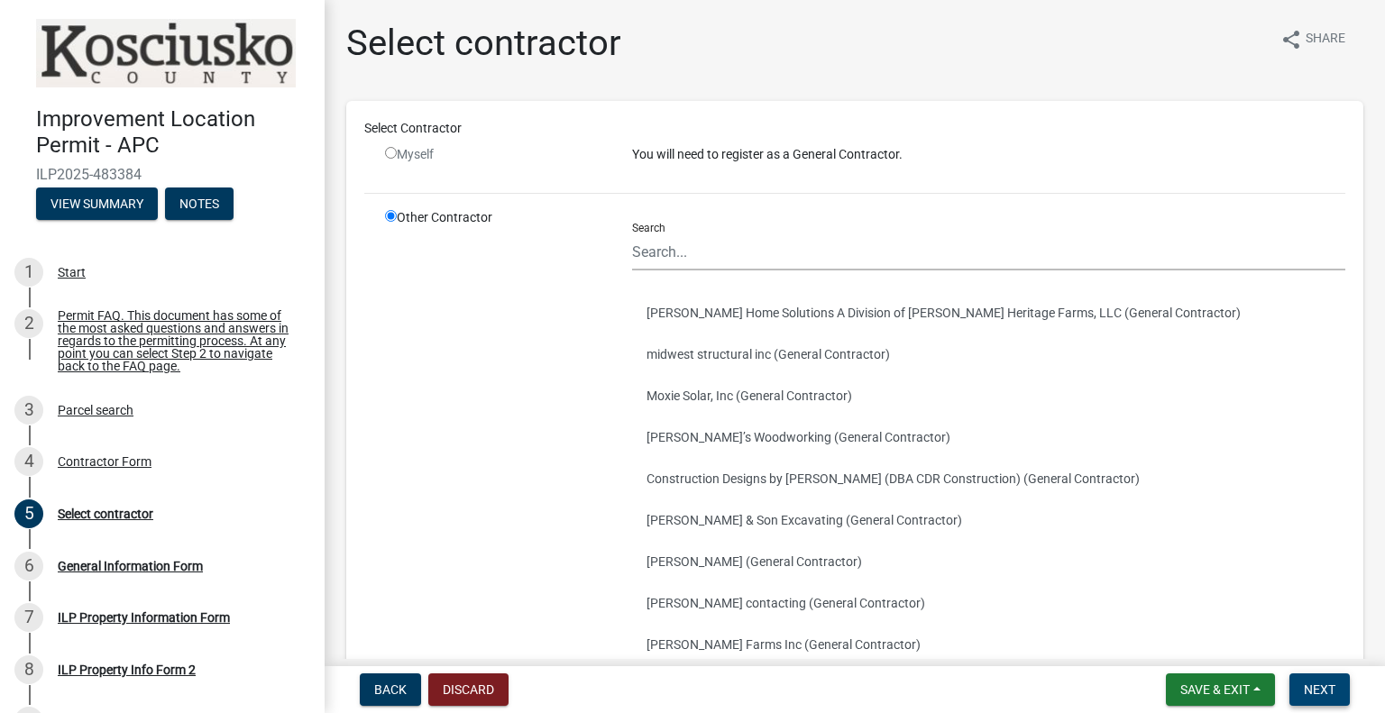
click at [1316, 691] on span "Next" at bounding box center [1319, 689] width 32 height 14
click at [1317, 679] on button "Next" at bounding box center [1319, 689] width 60 height 32
click at [1317, 686] on span "Next" at bounding box center [1319, 689] width 32 height 14
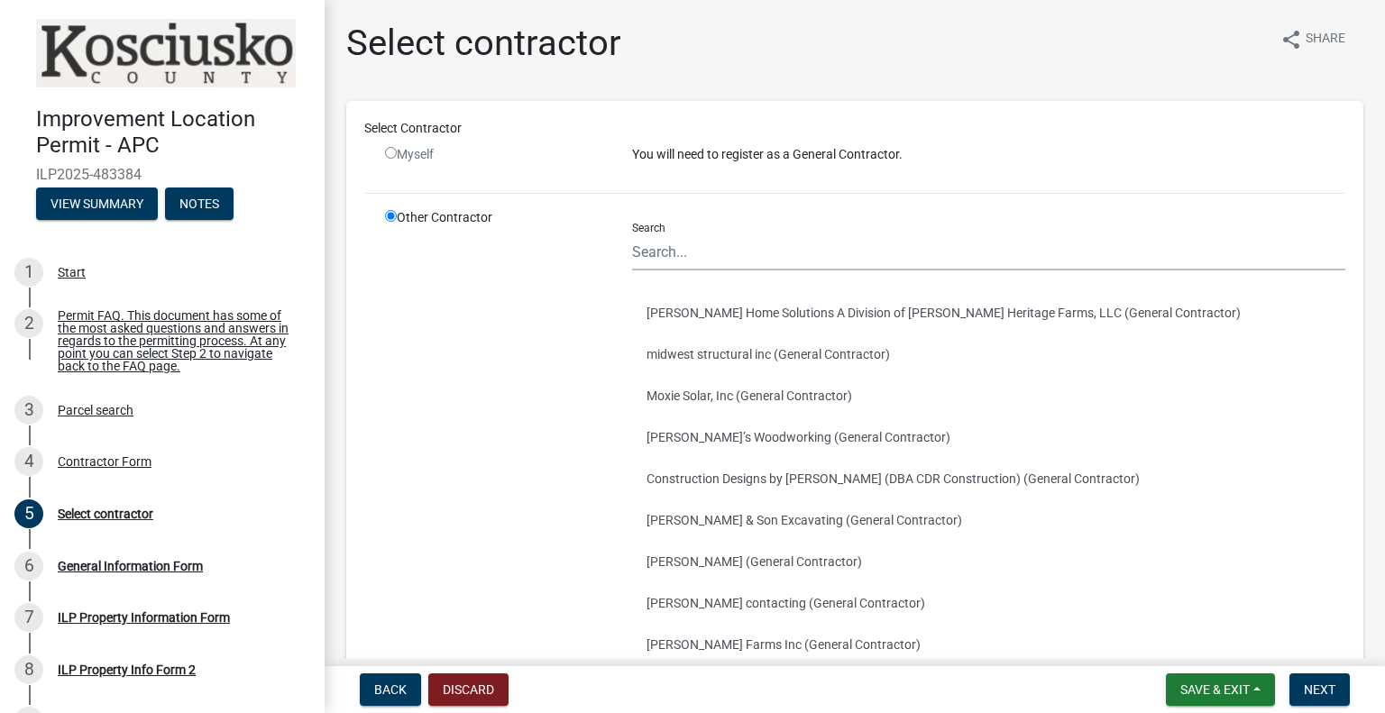
click at [402, 152] on div "Myself" at bounding box center [495, 154] width 220 height 19
click at [398, 691] on span "Back" at bounding box center [390, 689] width 32 height 14
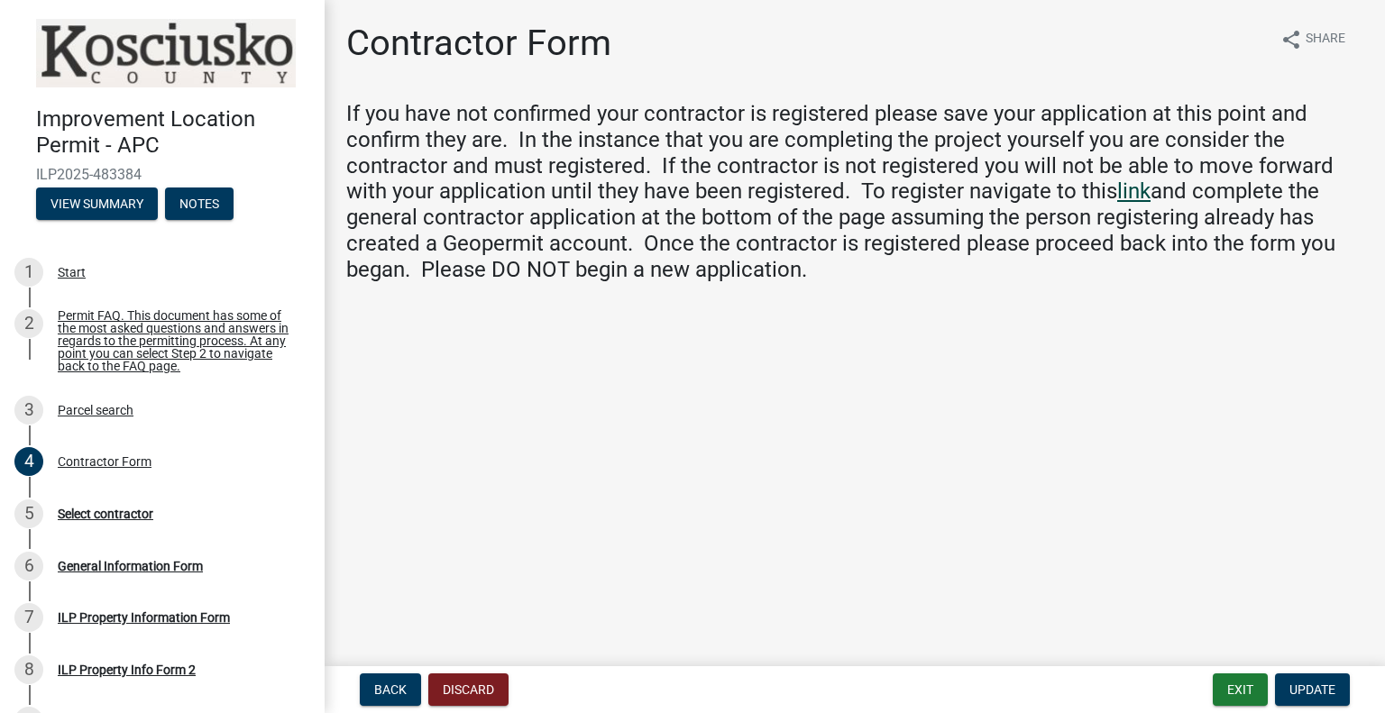
click at [1140, 194] on link "link" at bounding box center [1133, 190] width 33 height 25
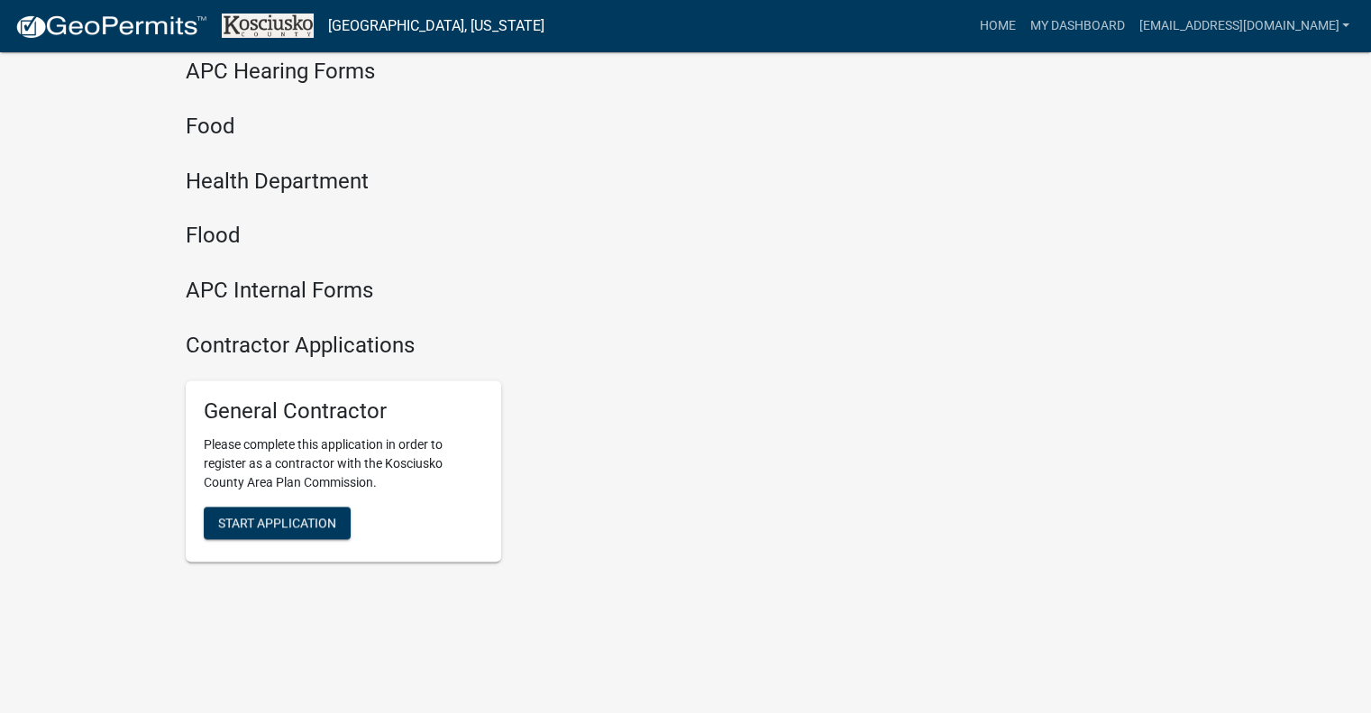
scroll to position [2337, 0]
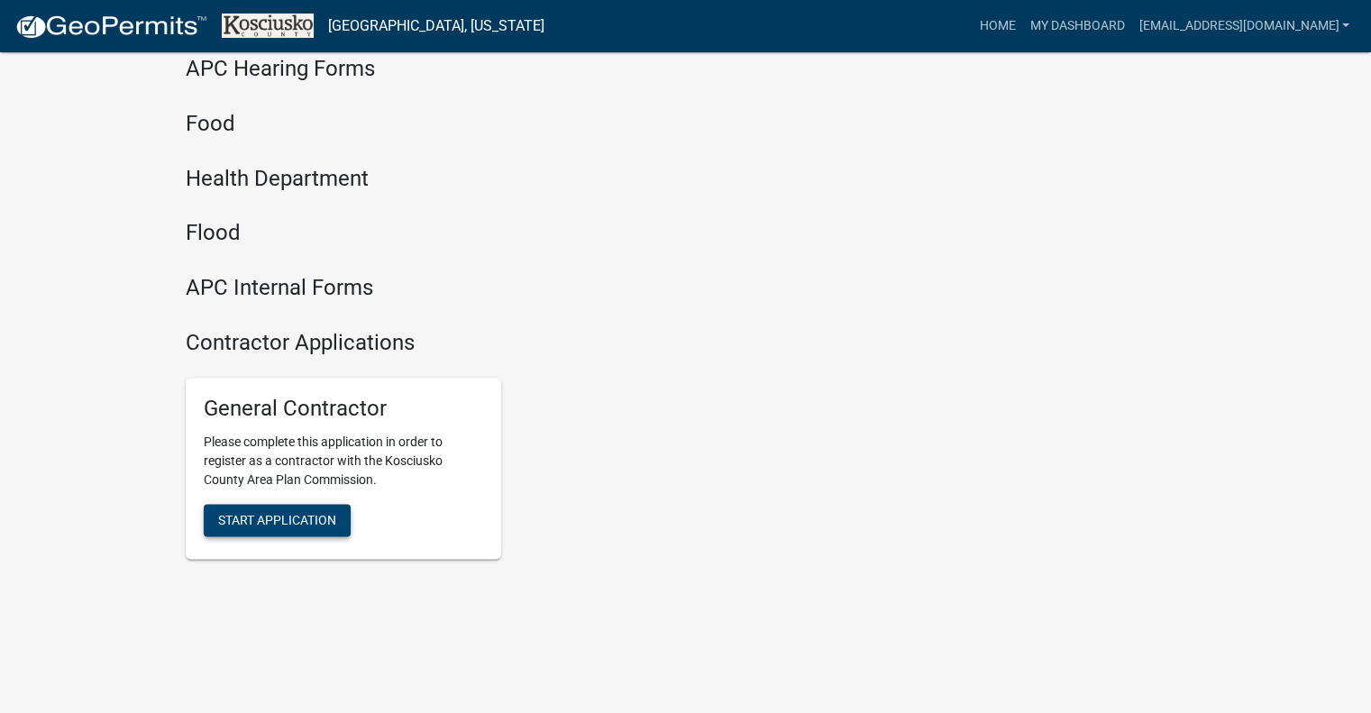
click at [320, 522] on span "Start Application" at bounding box center [277, 519] width 118 height 14
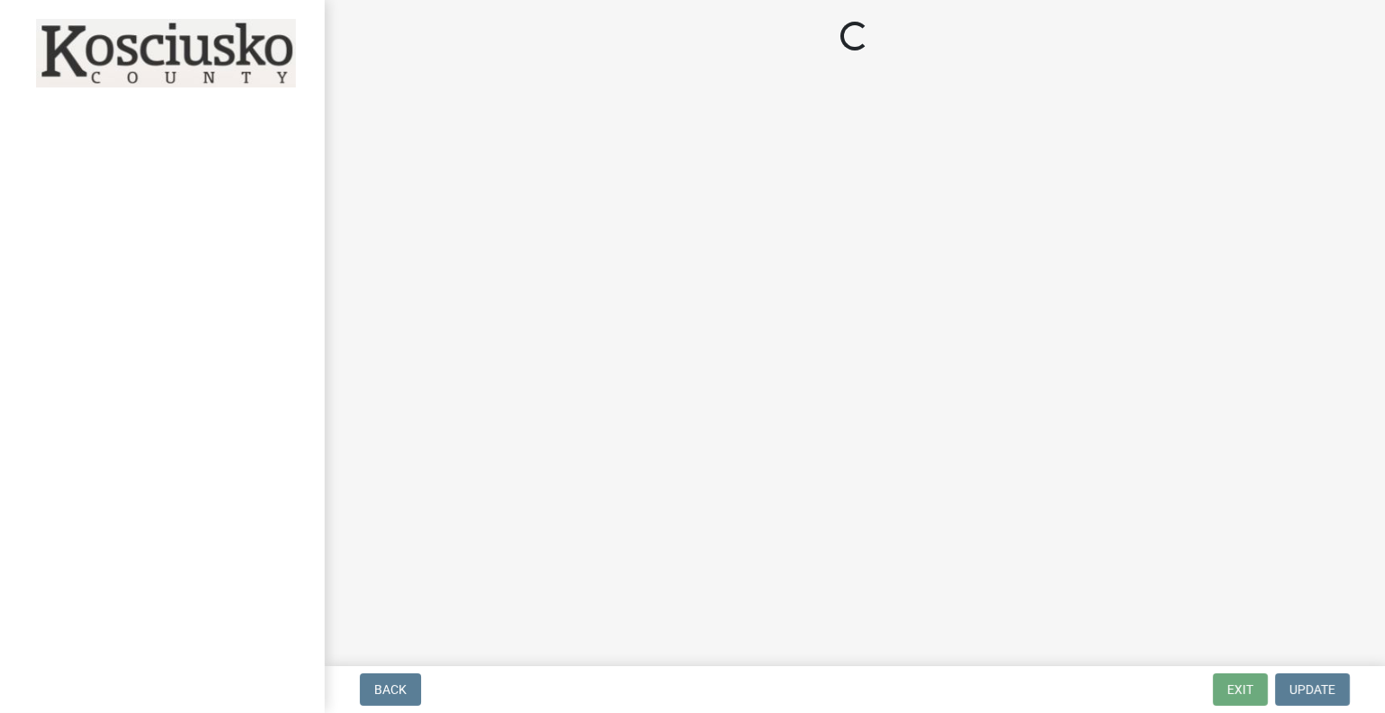
select select "MO"
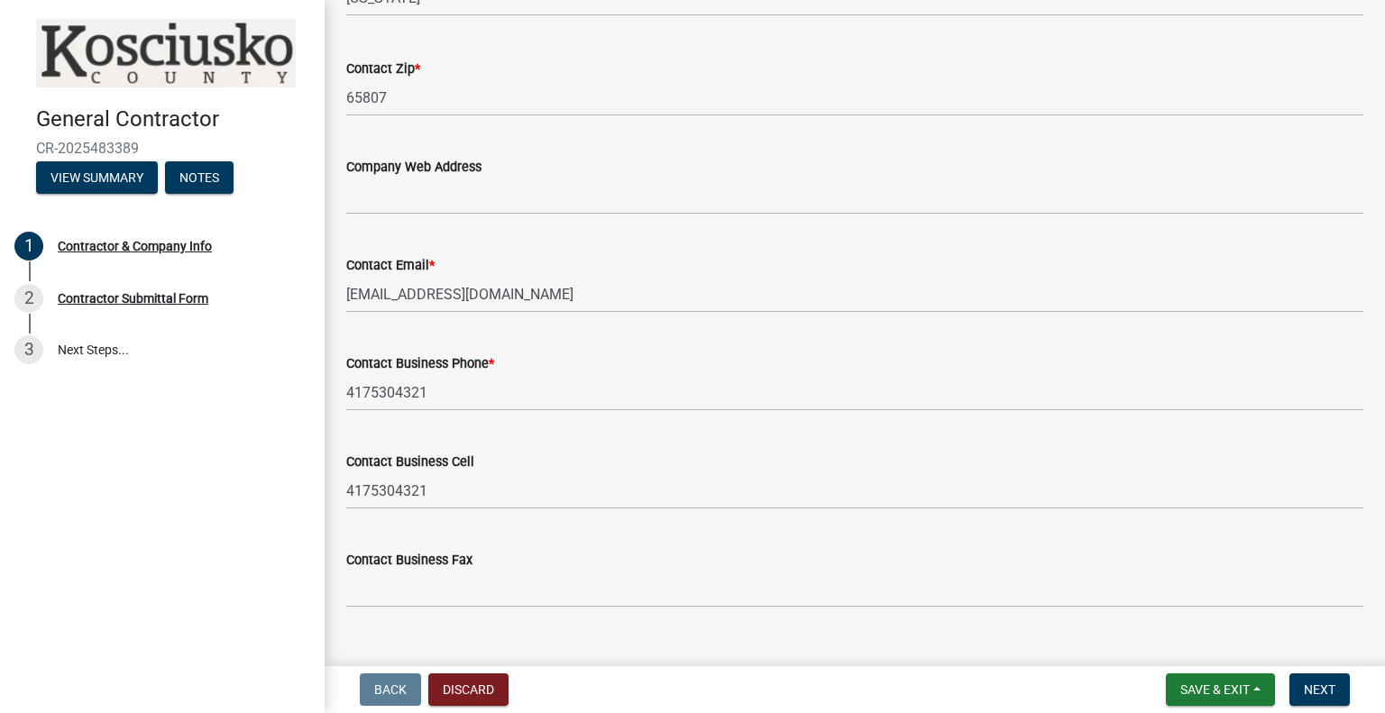
scroll to position [1648, 0]
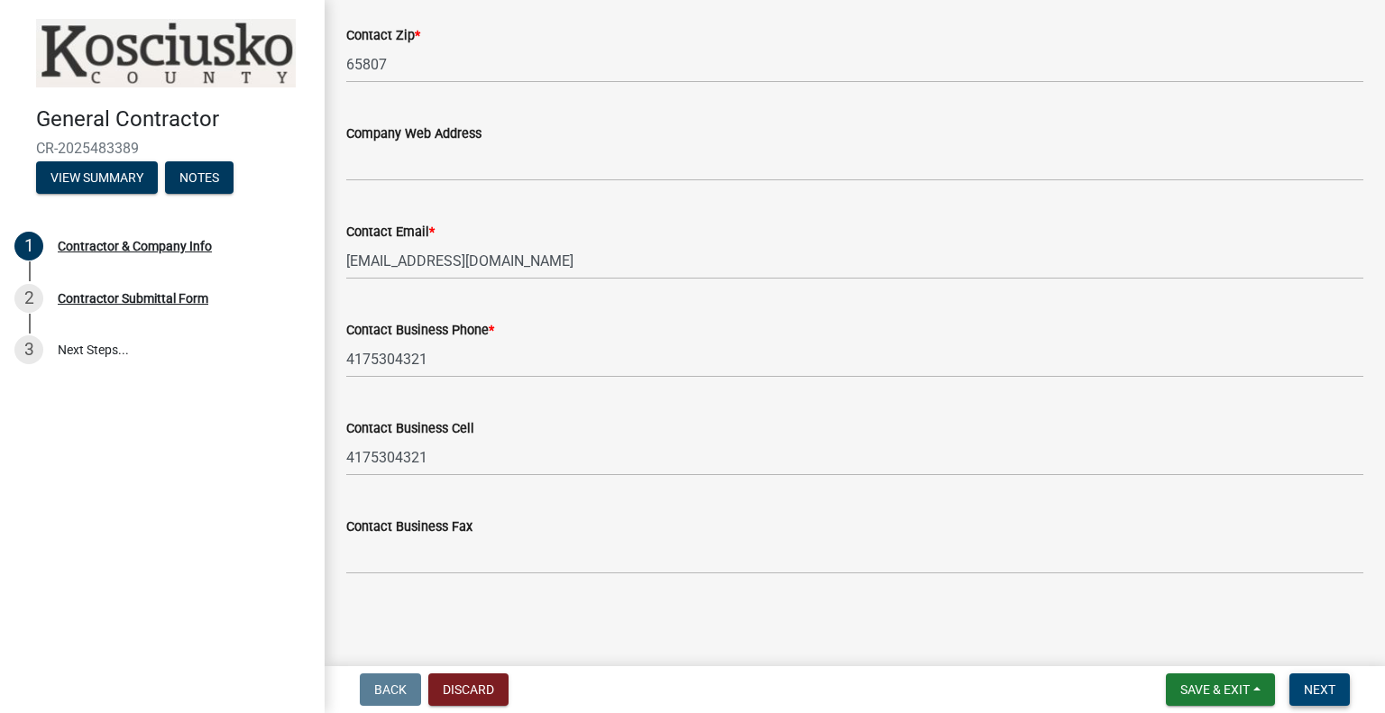
click at [1306, 688] on span "Next" at bounding box center [1319, 689] width 32 height 14
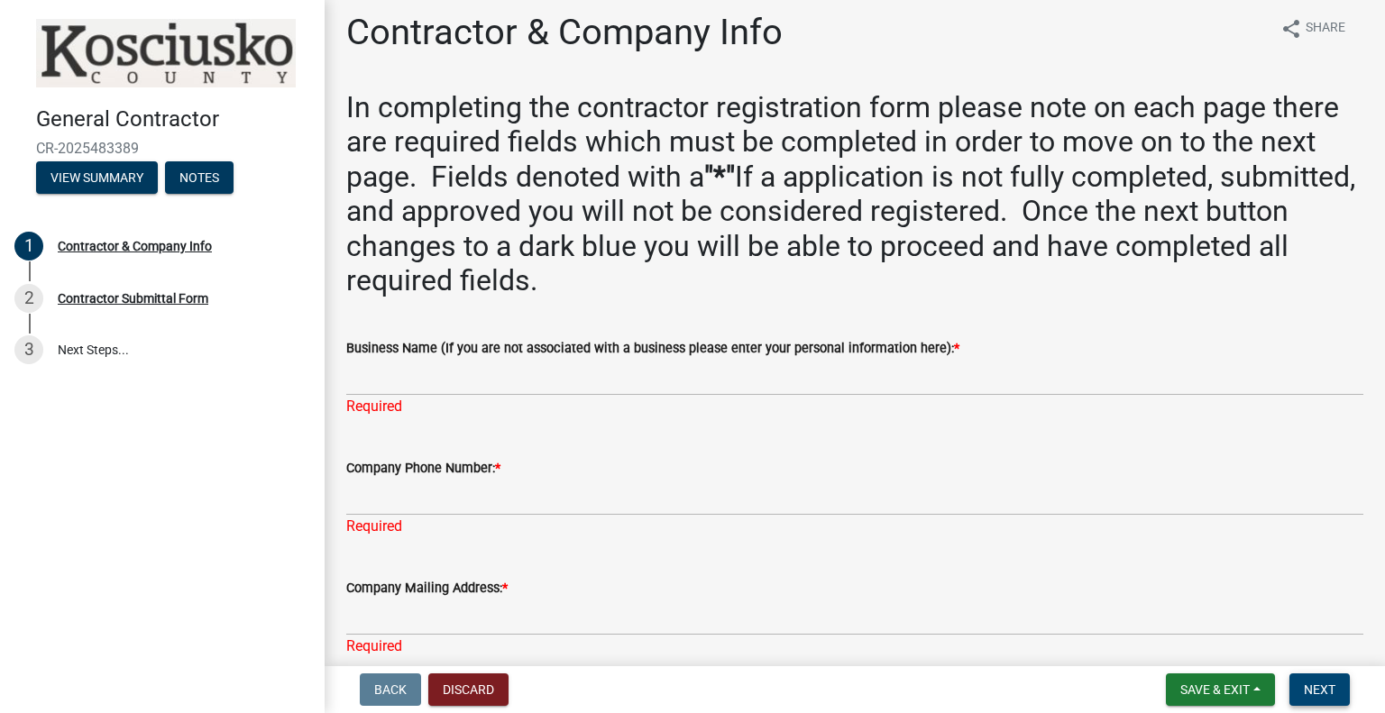
scroll to position [0, 0]
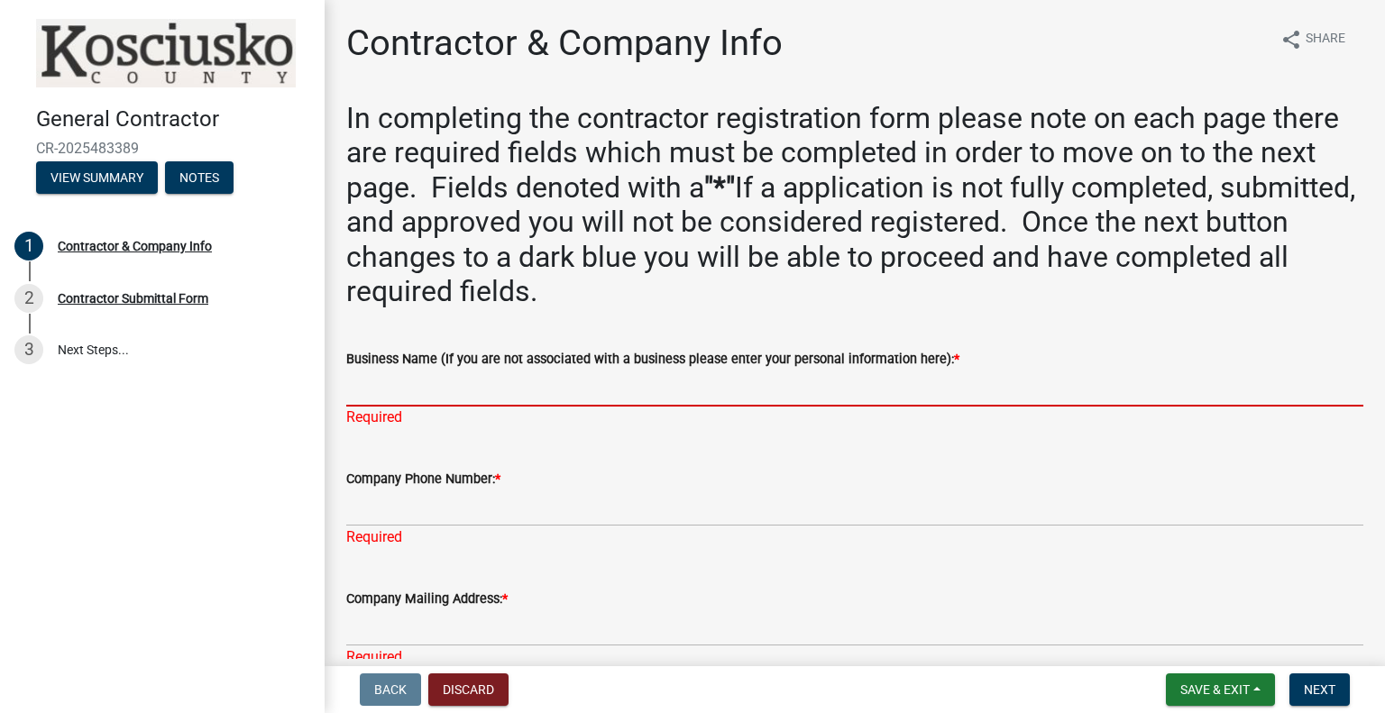
click at [588, 389] on input "Business Name (If you are not associated with a business please enter your pers…" at bounding box center [854, 388] width 1017 height 37
type input "Kinetic Design + Development"
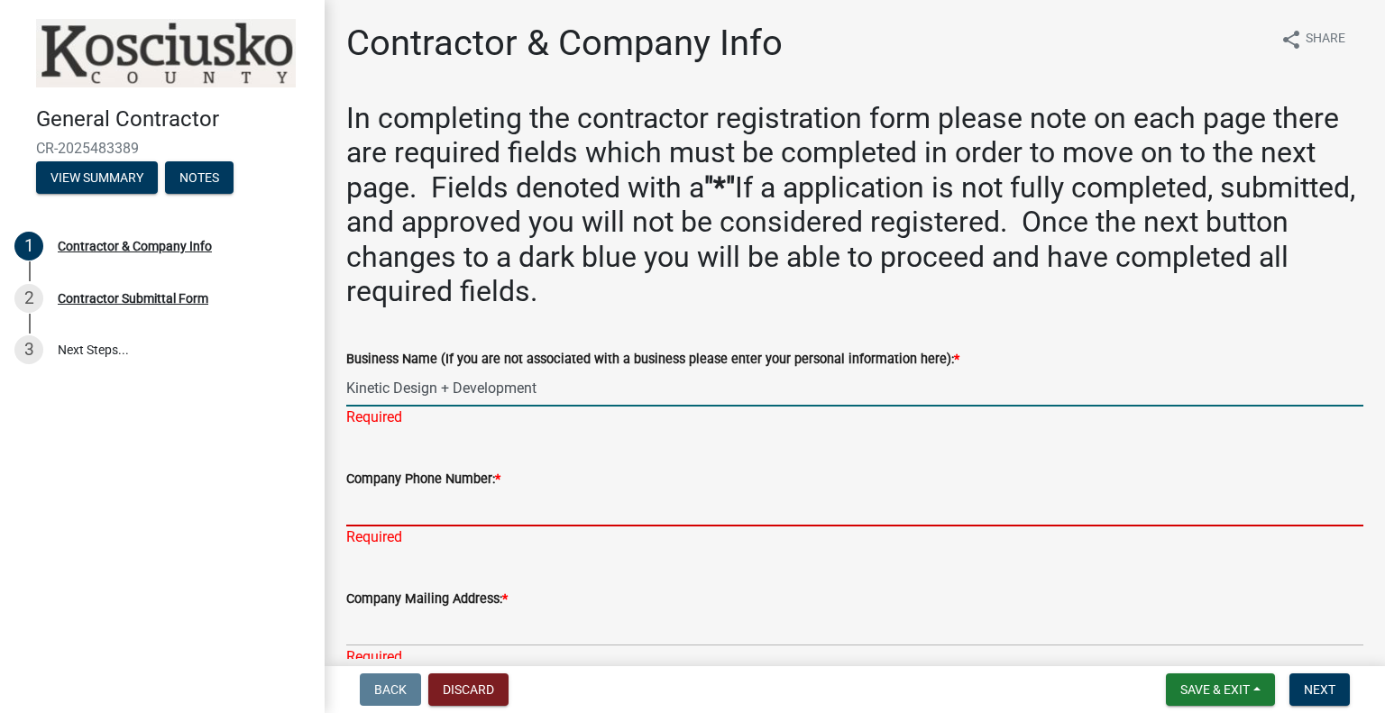
type input "4175304321"
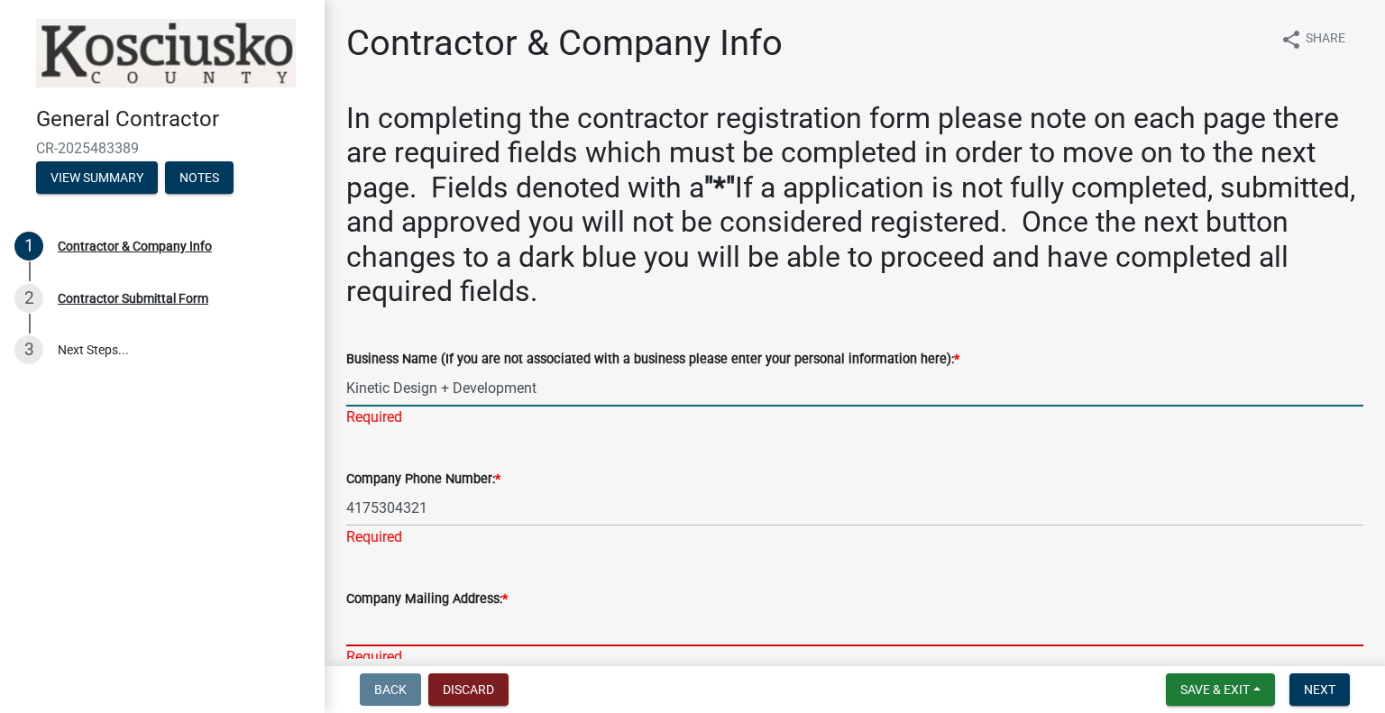
type input "2215 W Chesterfield St Suite 01"
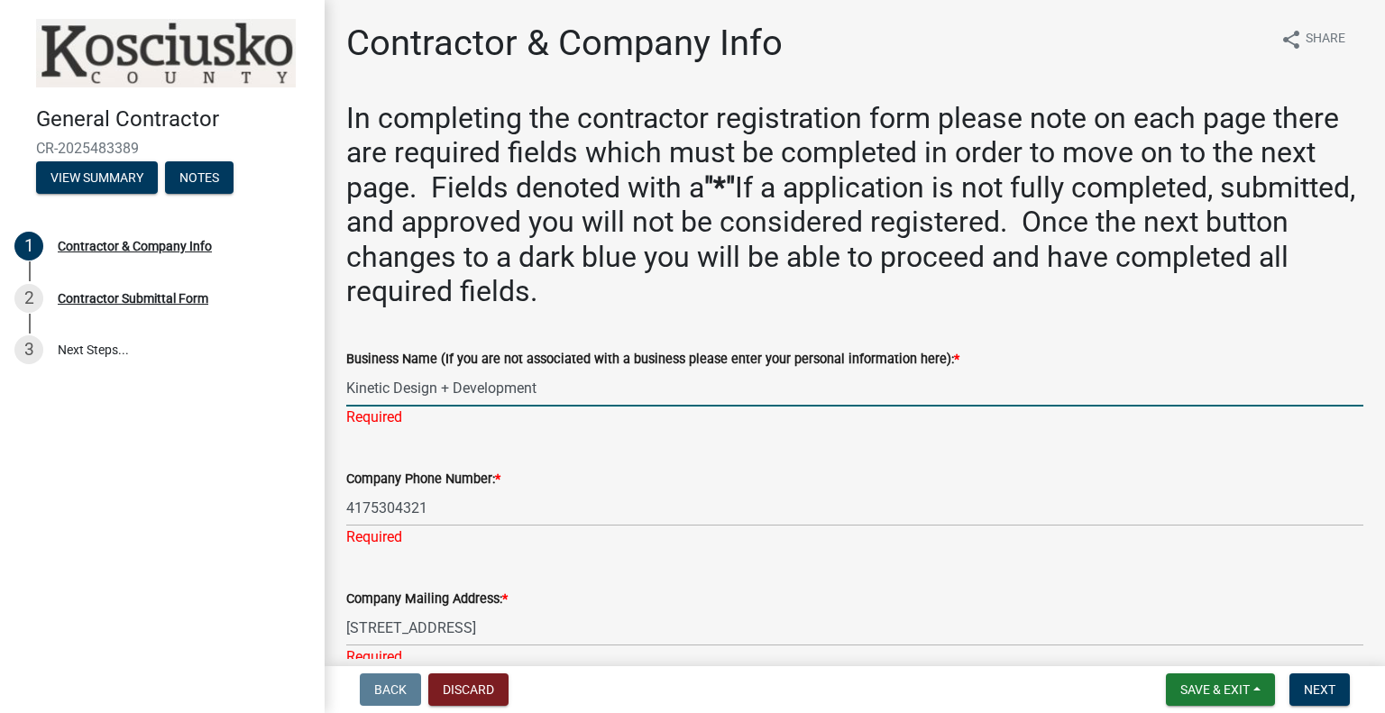
type input "Springfield"
select select "MO"
type input "65807"
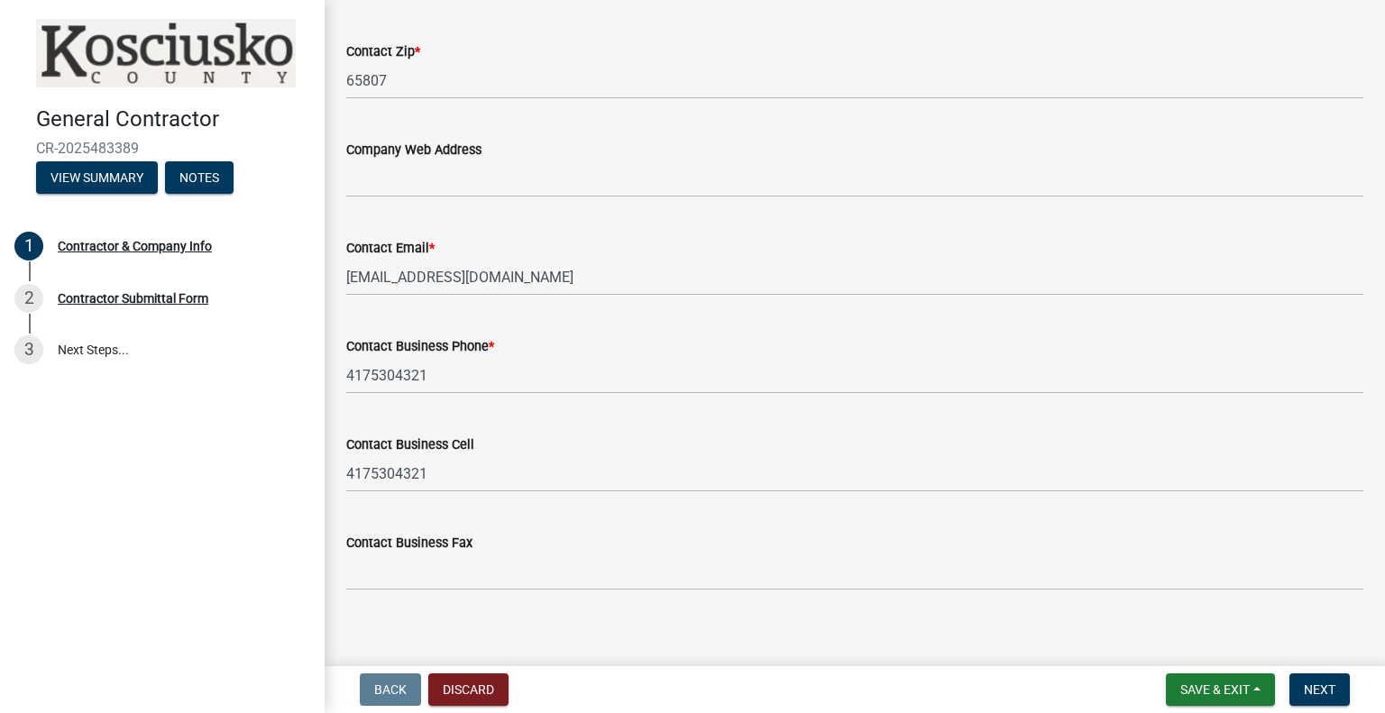
scroll to position [1648, 0]
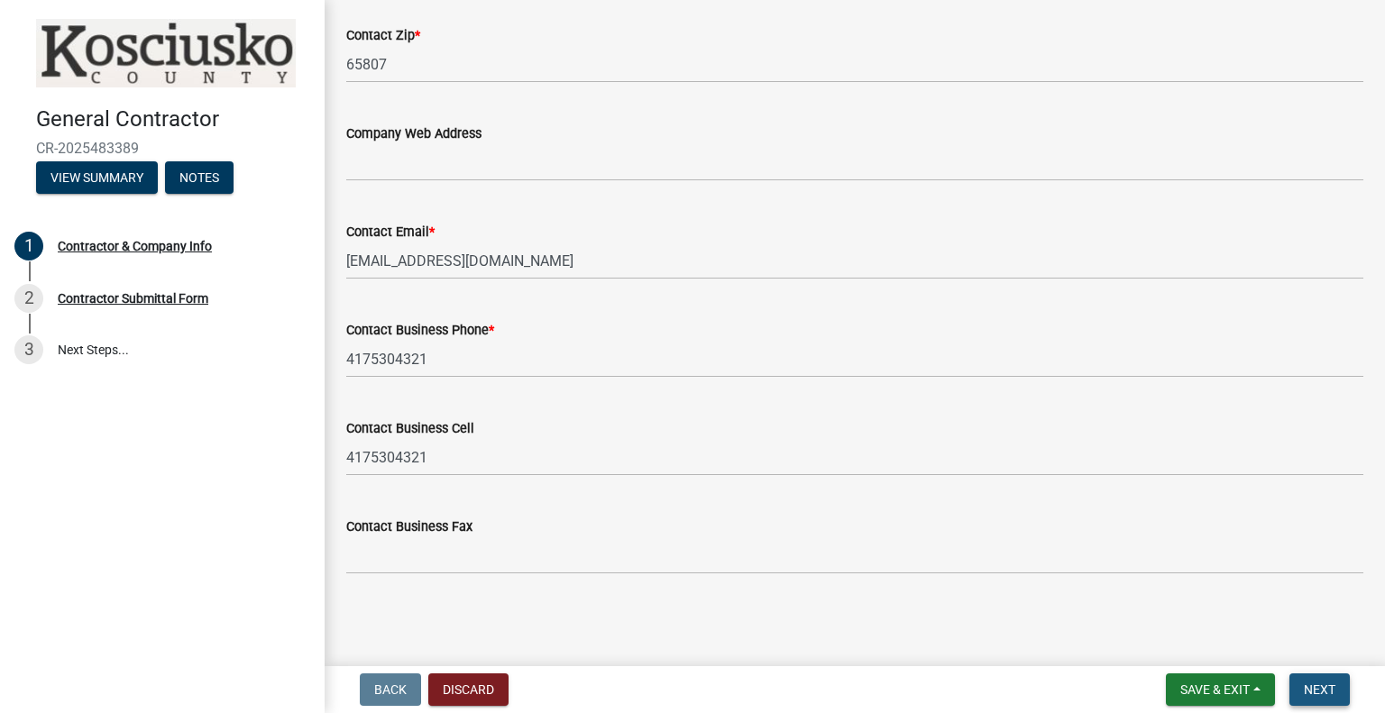
click at [1303, 688] on span "Next" at bounding box center [1319, 689] width 32 height 14
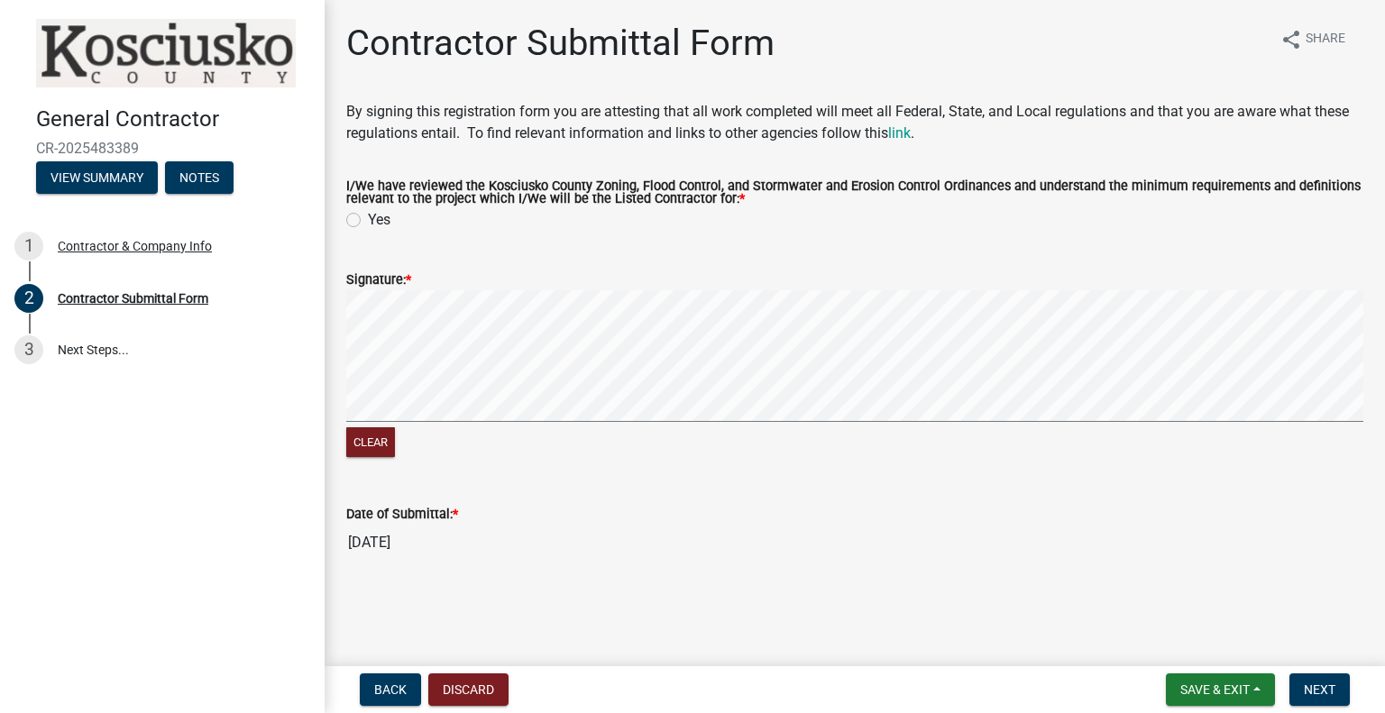
click at [368, 220] on label "Yes" at bounding box center [379, 220] width 23 height 22
click at [368, 220] on input "Yes" at bounding box center [374, 215] width 12 height 12
radio input "true"
click at [418, 428] on div "Clear" at bounding box center [854, 375] width 1017 height 170
click at [1308, 690] on span "Next" at bounding box center [1319, 689] width 32 height 14
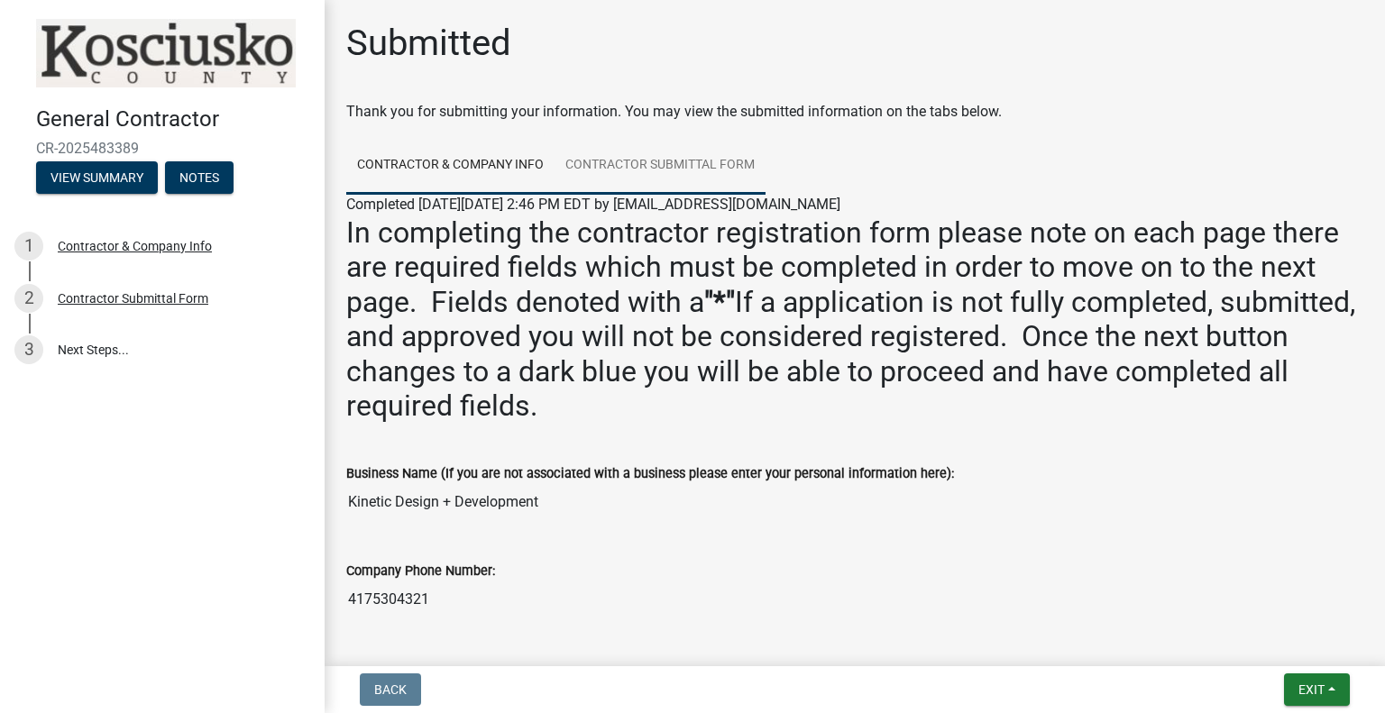
click at [619, 160] on link "Contractor Submittal Form" at bounding box center [659, 166] width 211 height 58
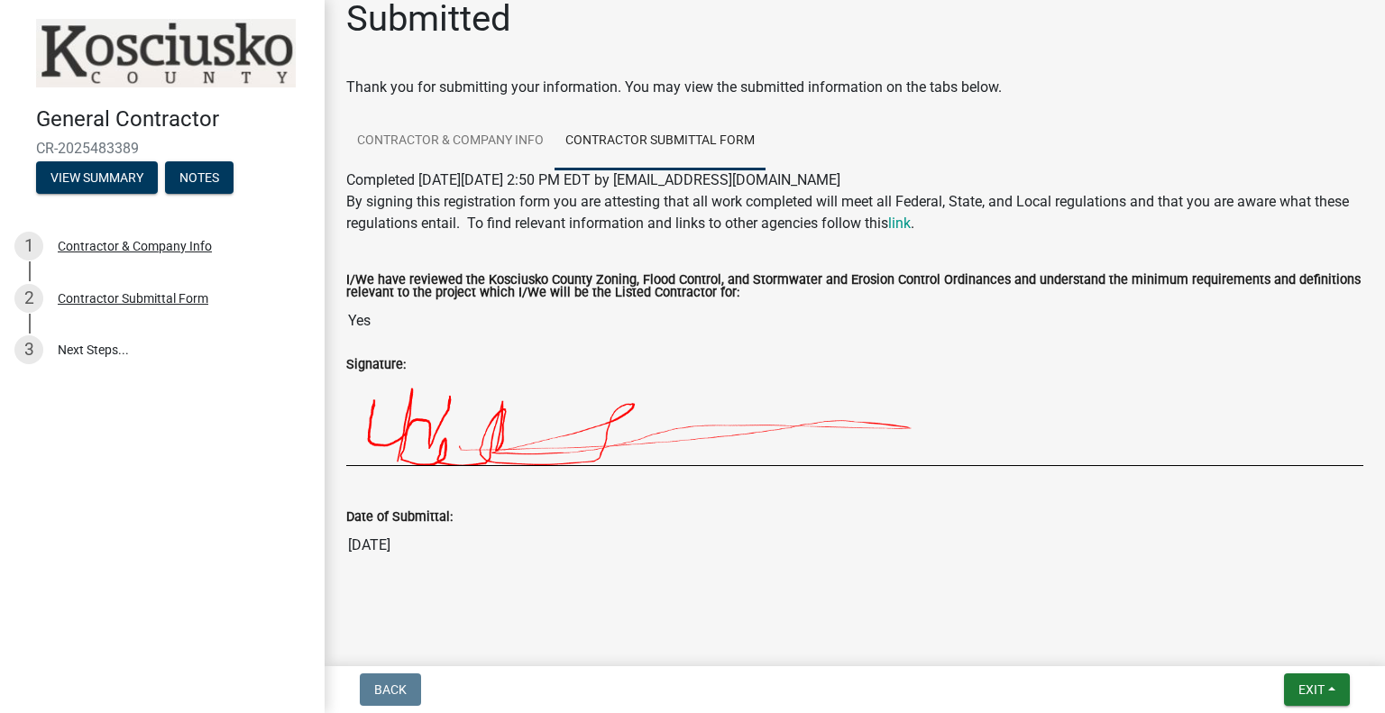
scroll to position [35, 0]
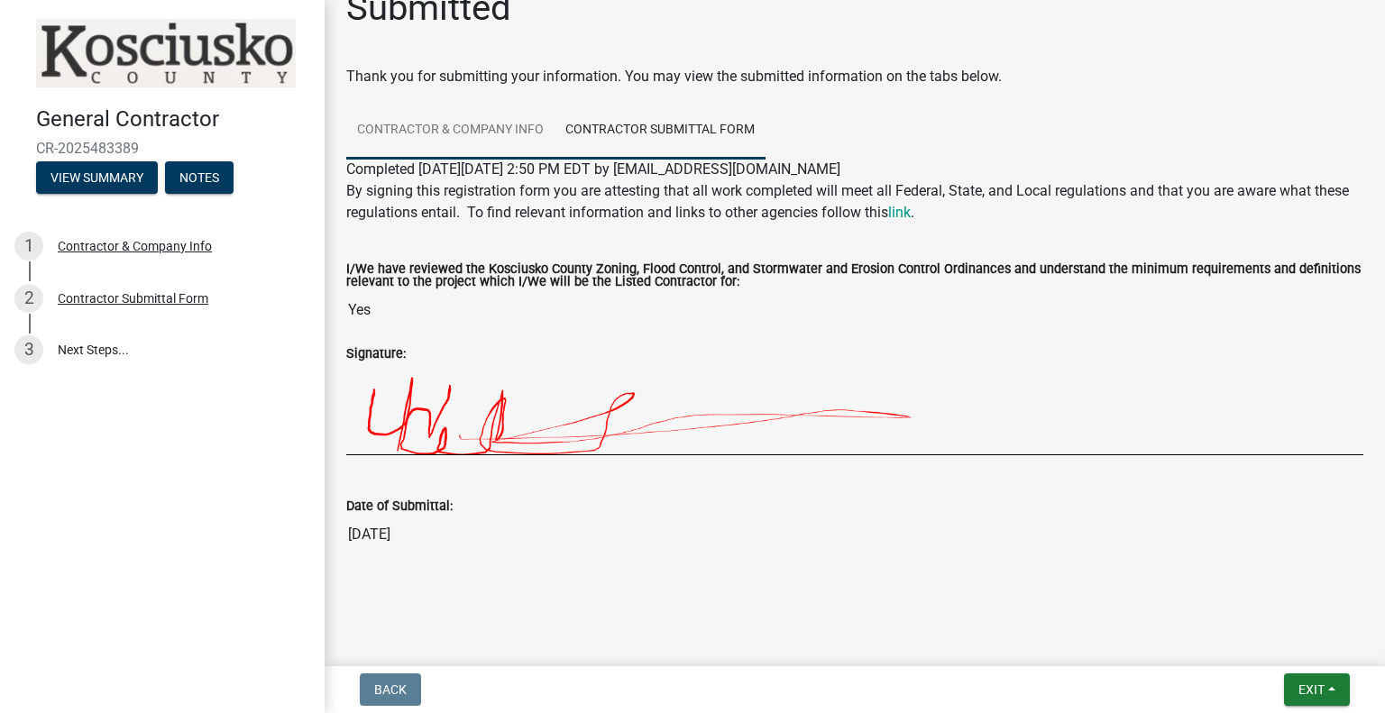
click at [472, 126] on link "Contractor & Company Info" at bounding box center [450, 131] width 208 height 58
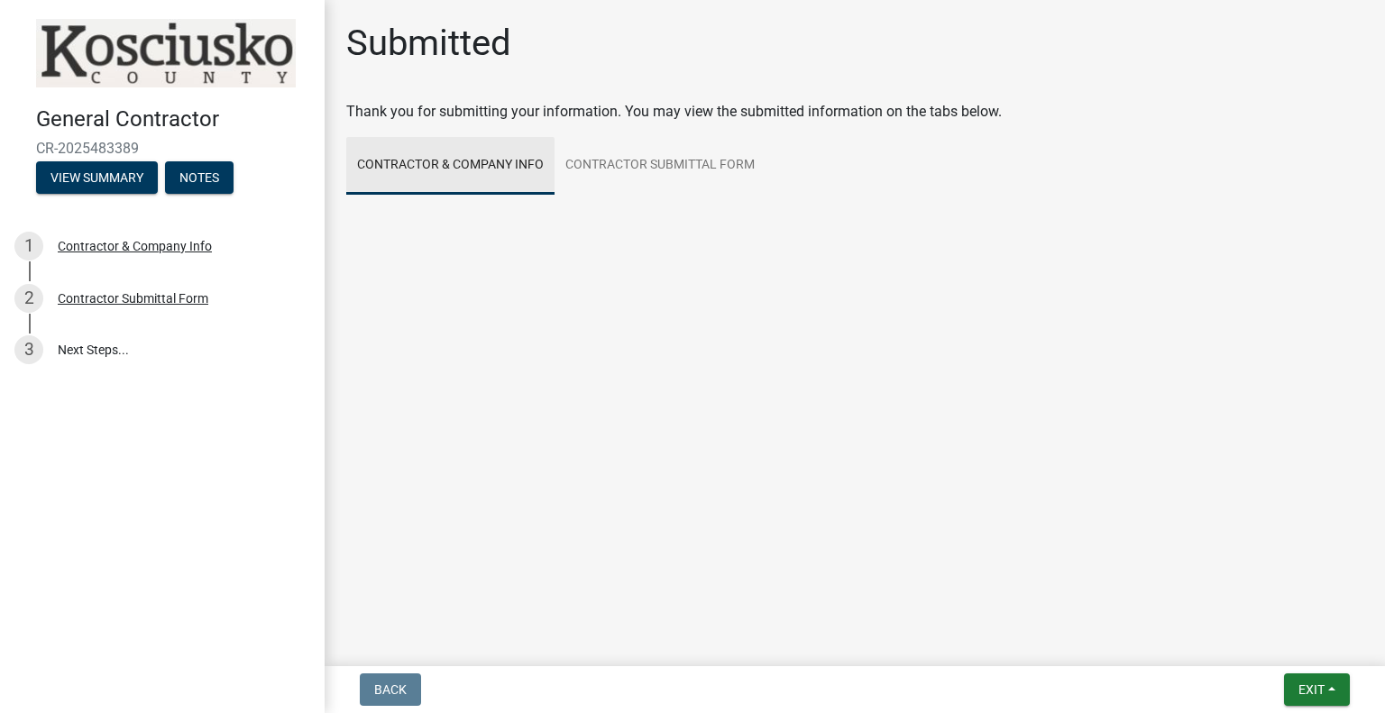
scroll to position [0, 0]
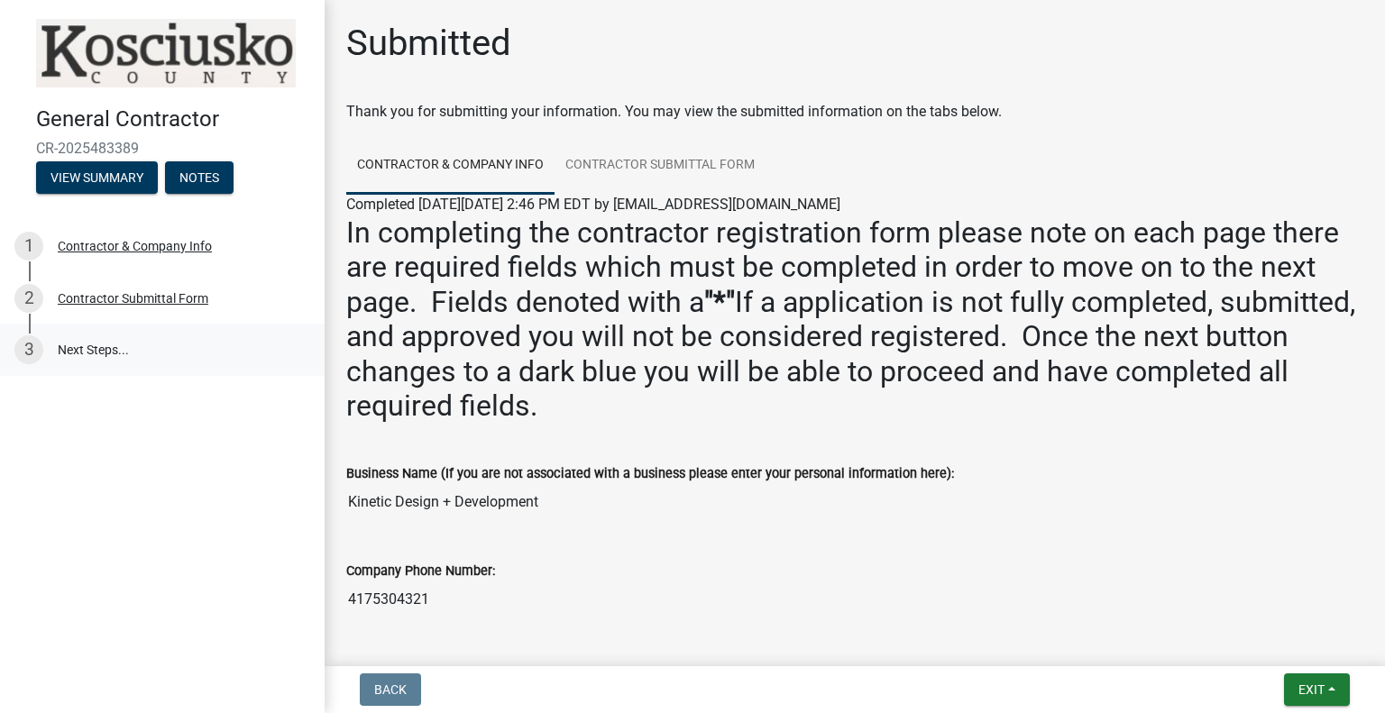
click at [71, 358] on link "3 Next Steps..." at bounding box center [162, 350] width 325 height 52
click at [74, 347] on link "3 Next Steps..." at bounding box center [162, 350] width 325 height 52
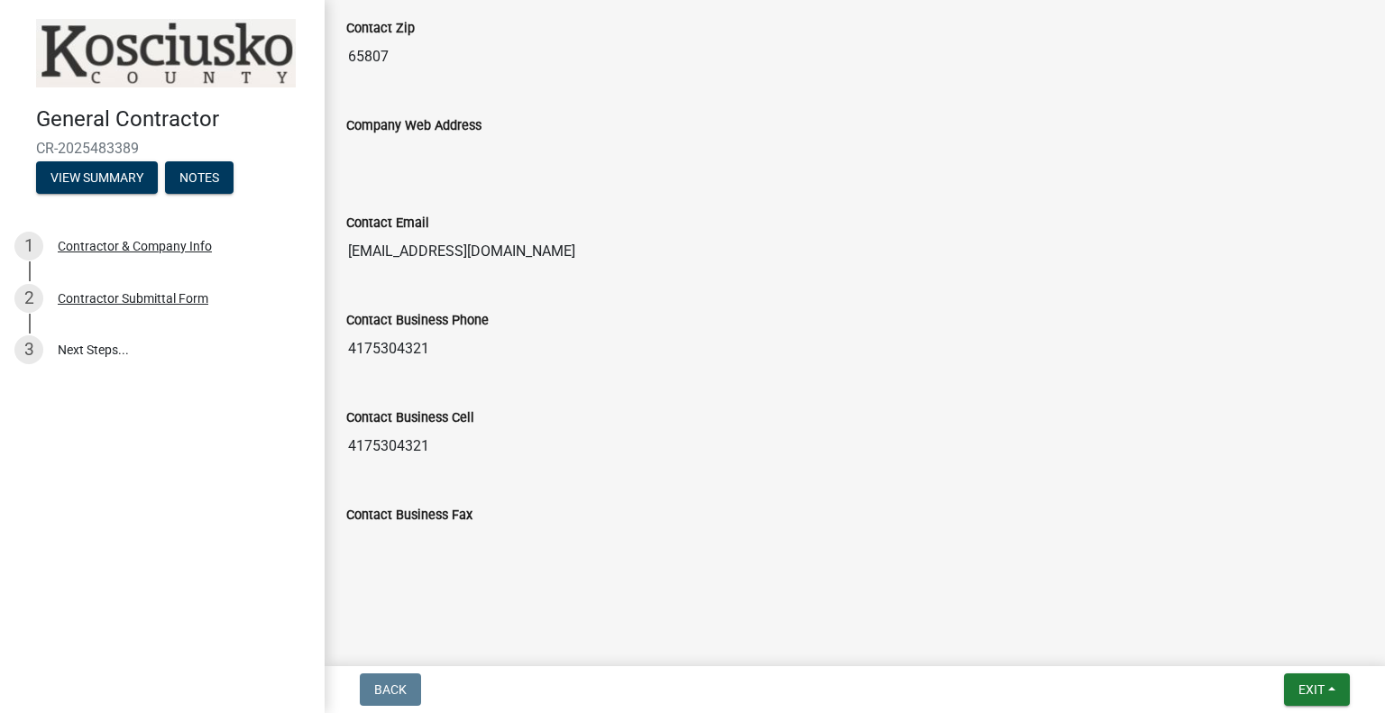
scroll to position [1713, 0]
click at [1298, 683] on span "Exit" at bounding box center [1311, 689] width 26 height 14
click at [694, 681] on div "Back Exit Save Save & Exit" at bounding box center [854, 689] width 1031 height 32
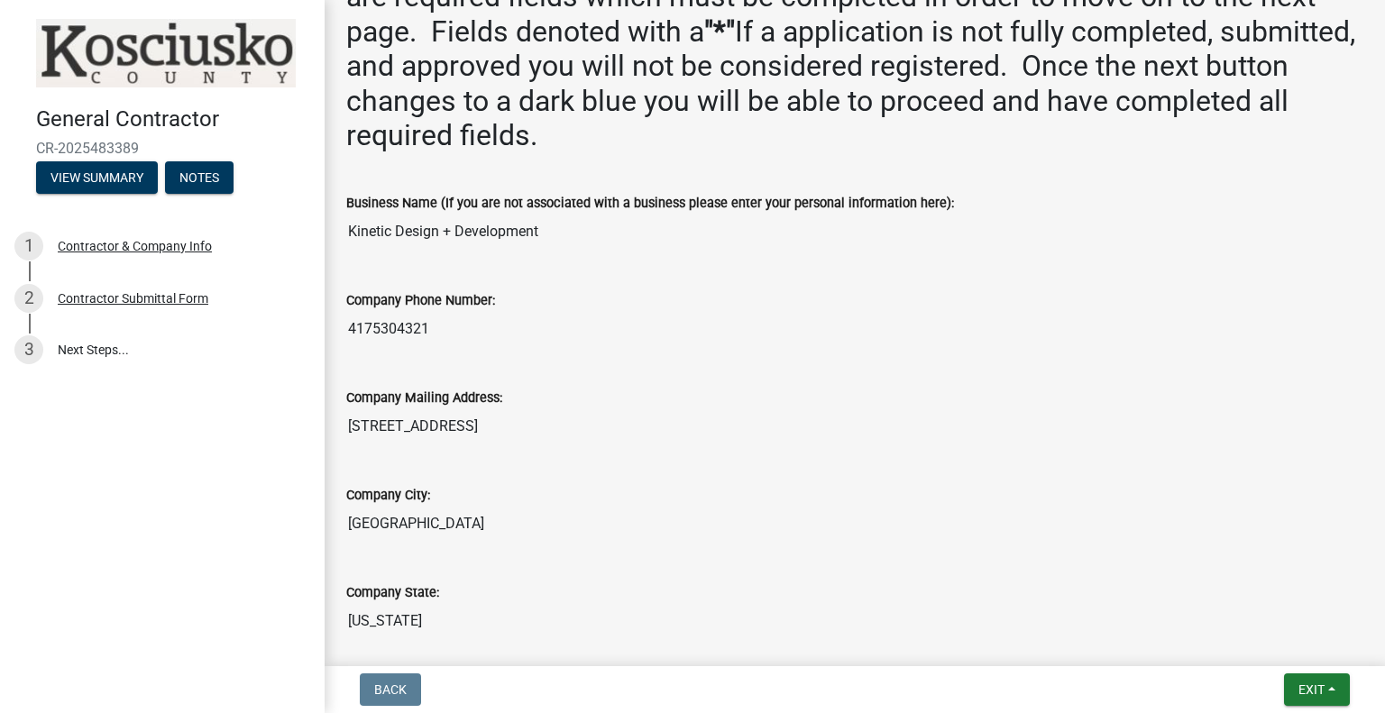
scroll to position [0, 0]
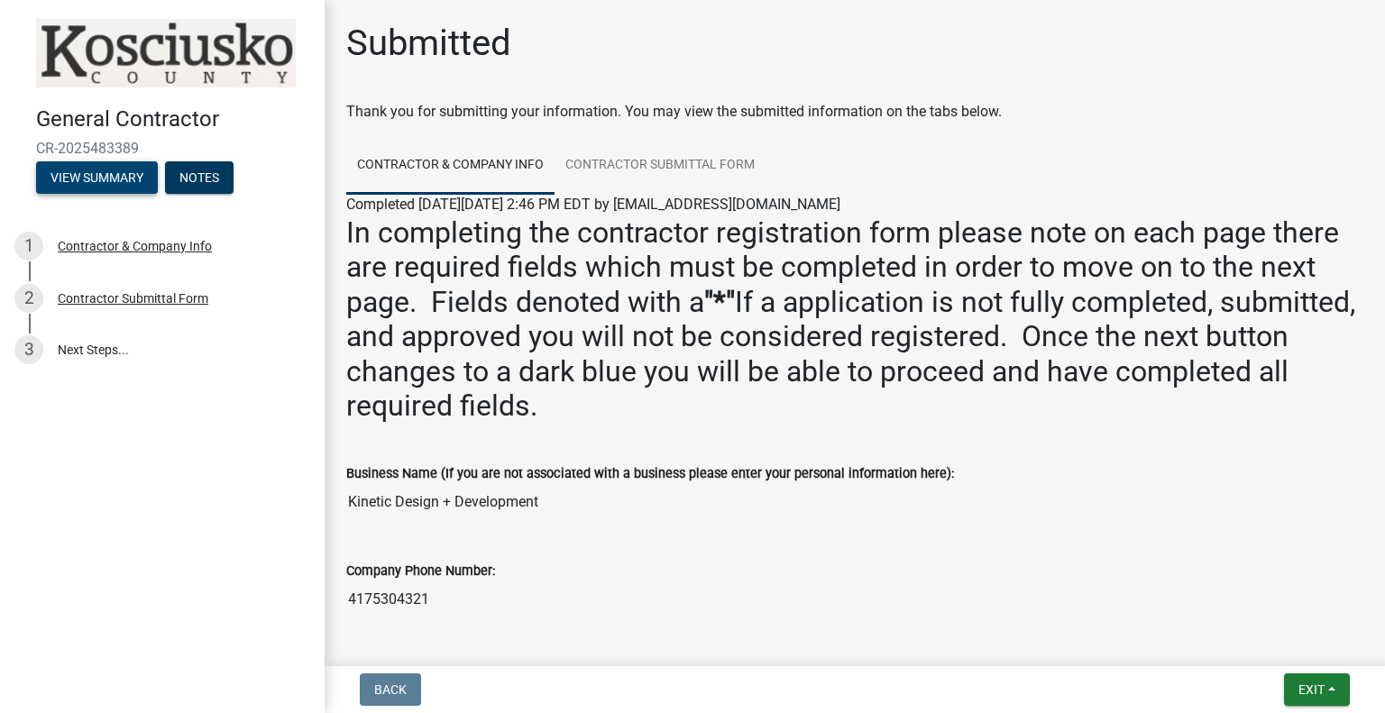
click at [101, 180] on button "View Summary" at bounding box center [97, 177] width 122 height 32
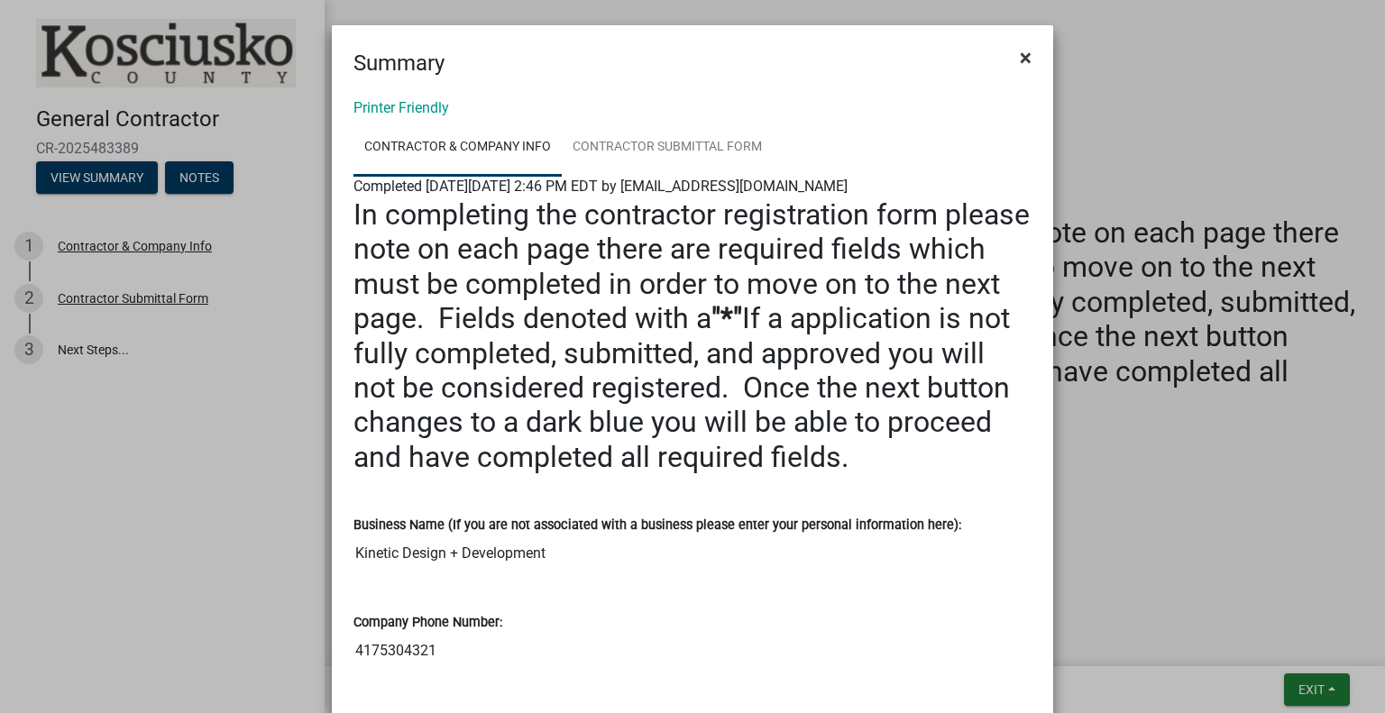
click at [1024, 67] on button "×" at bounding box center [1025, 57] width 41 height 50
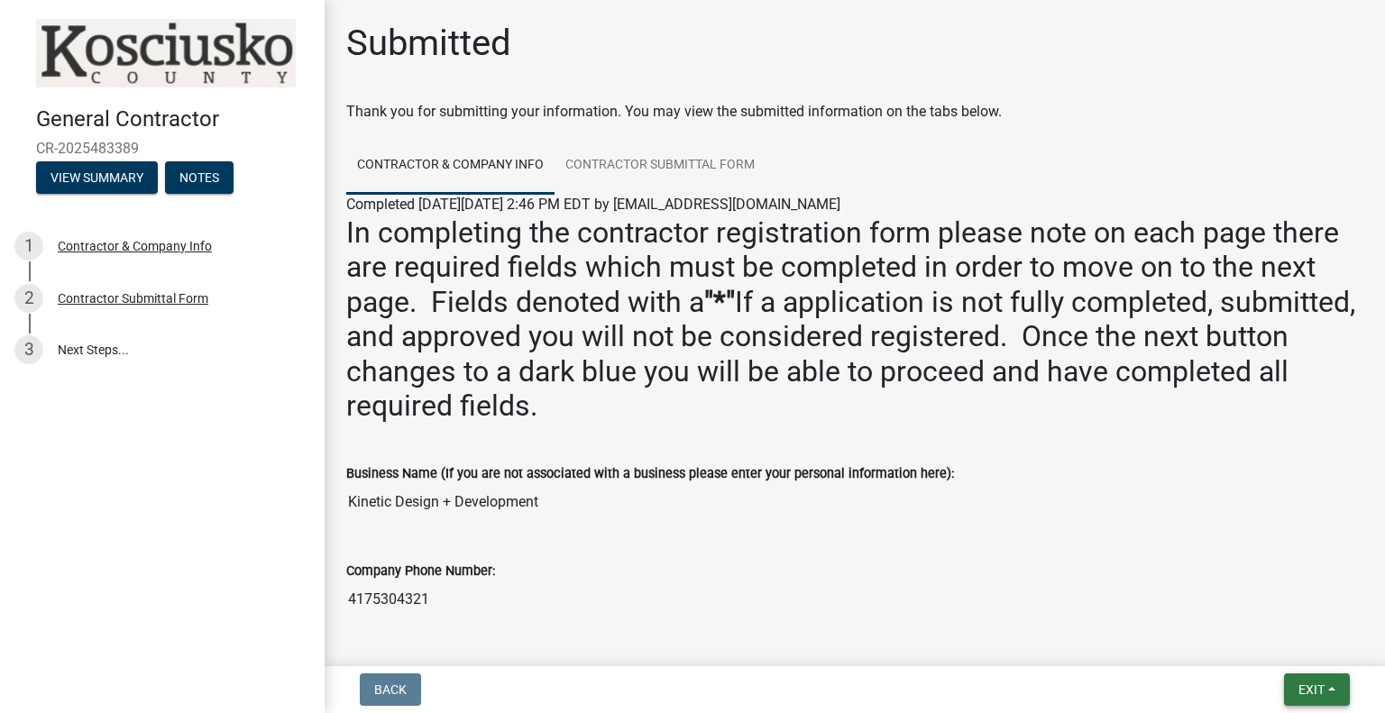
click at [1310, 691] on span "Exit" at bounding box center [1311, 689] width 26 height 14
click at [1258, 648] on button "Save & Exit" at bounding box center [1278, 642] width 144 height 43
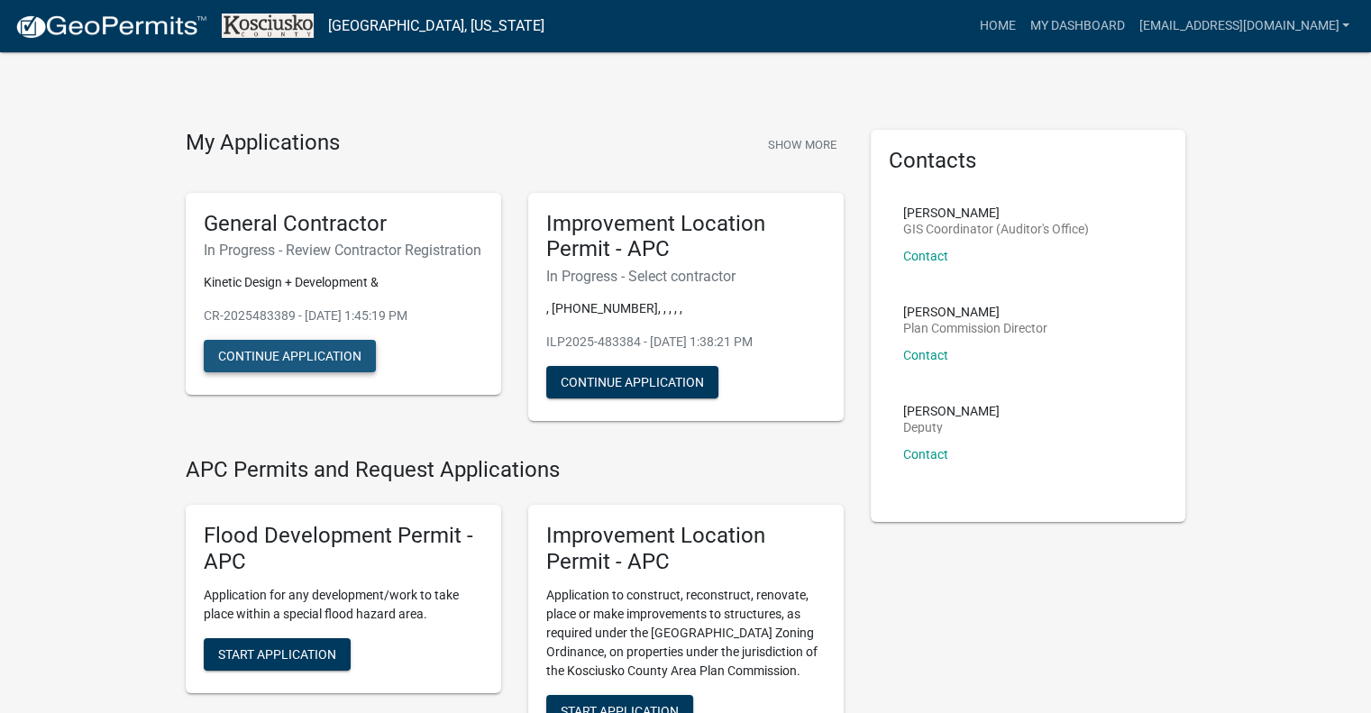
click at [299, 372] on button "Continue Application" at bounding box center [290, 356] width 172 height 32
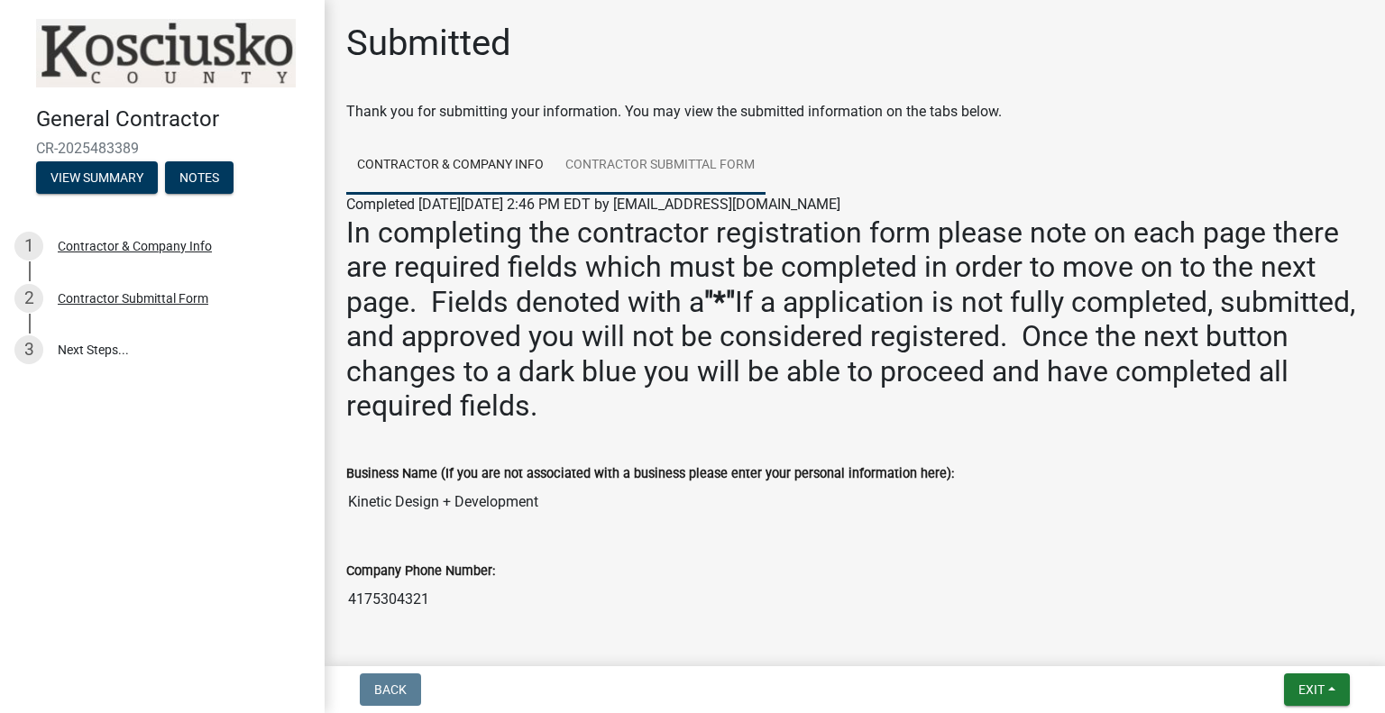
click at [686, 153] on link "Contractor Submittal Form" at bounding box center [659, 166] width 211 height 58
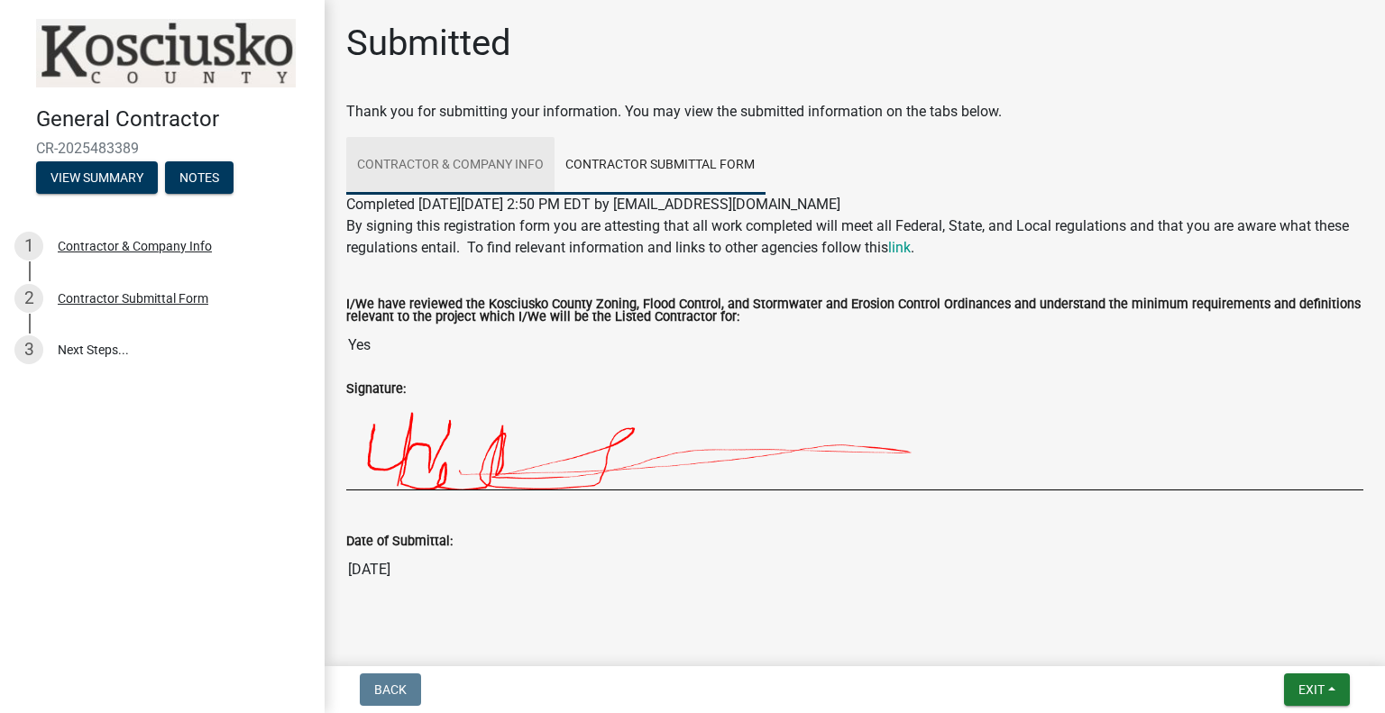
click at [519, 176] on link "Contractor & Company Info" at bounding box center [450, 166] width 208 height 58
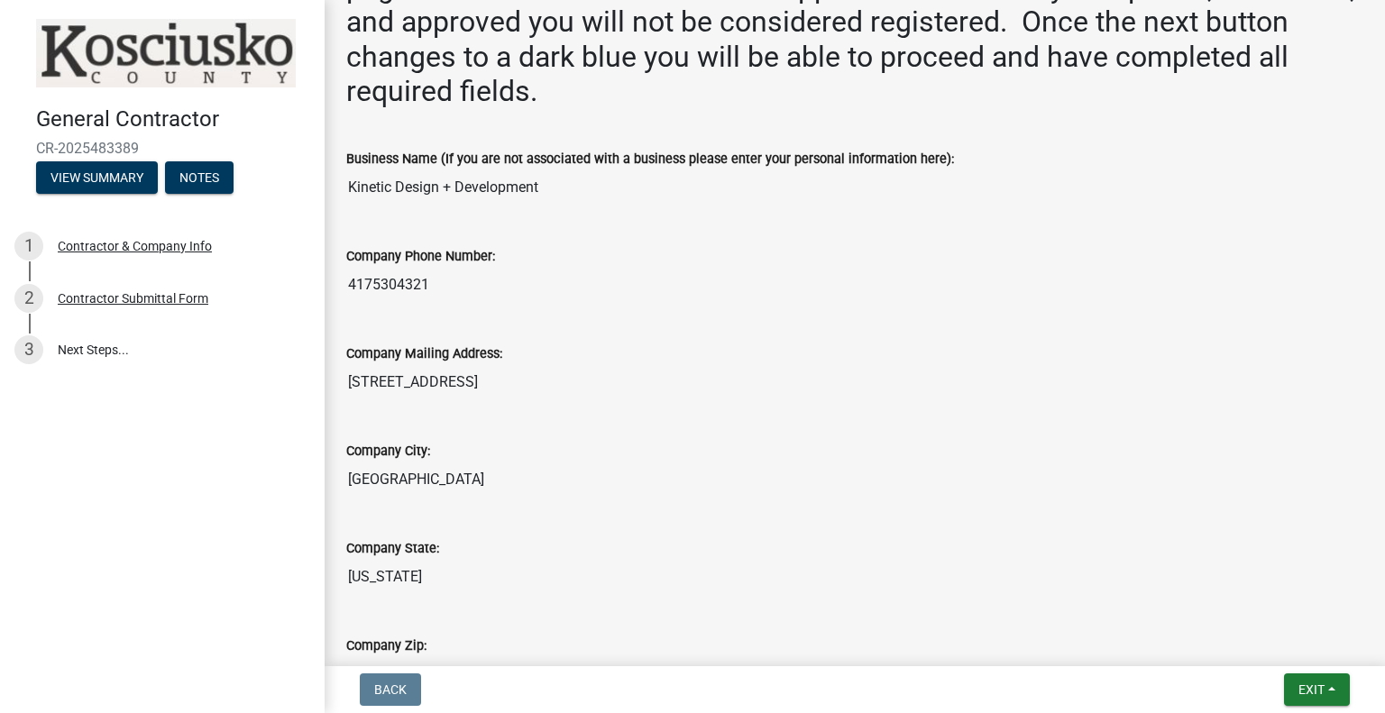
scroll to position [90, 0]
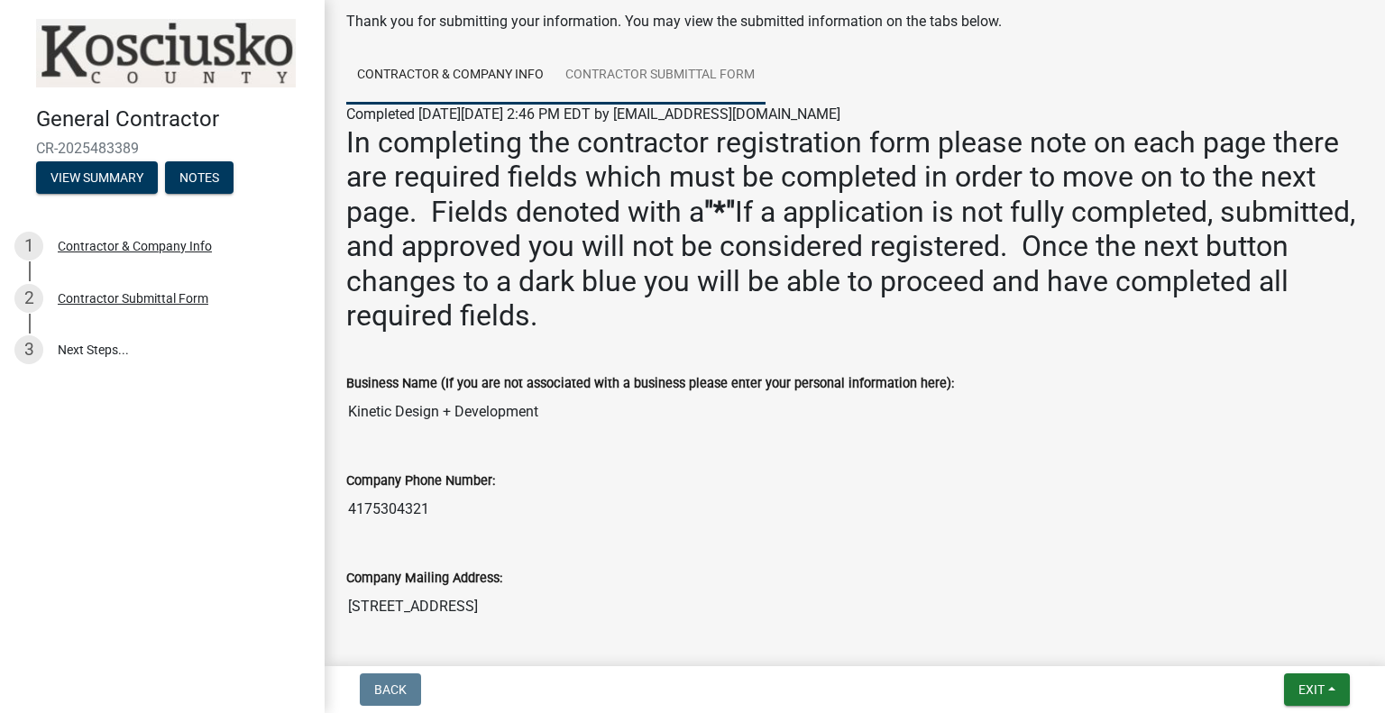
click at [621, 78] on link "Contractor Submittal Form" at bounding box center [659, 76] width 211 height 58
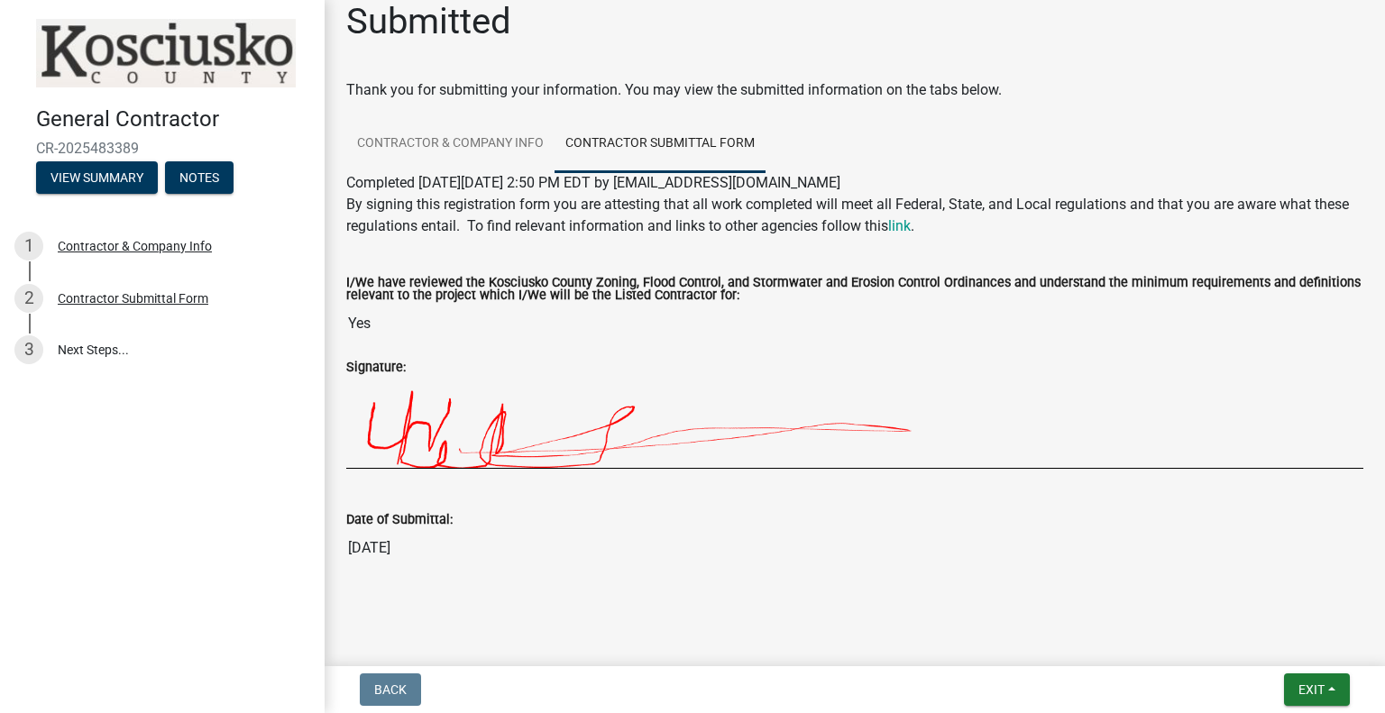
scroll to position [0, 0]
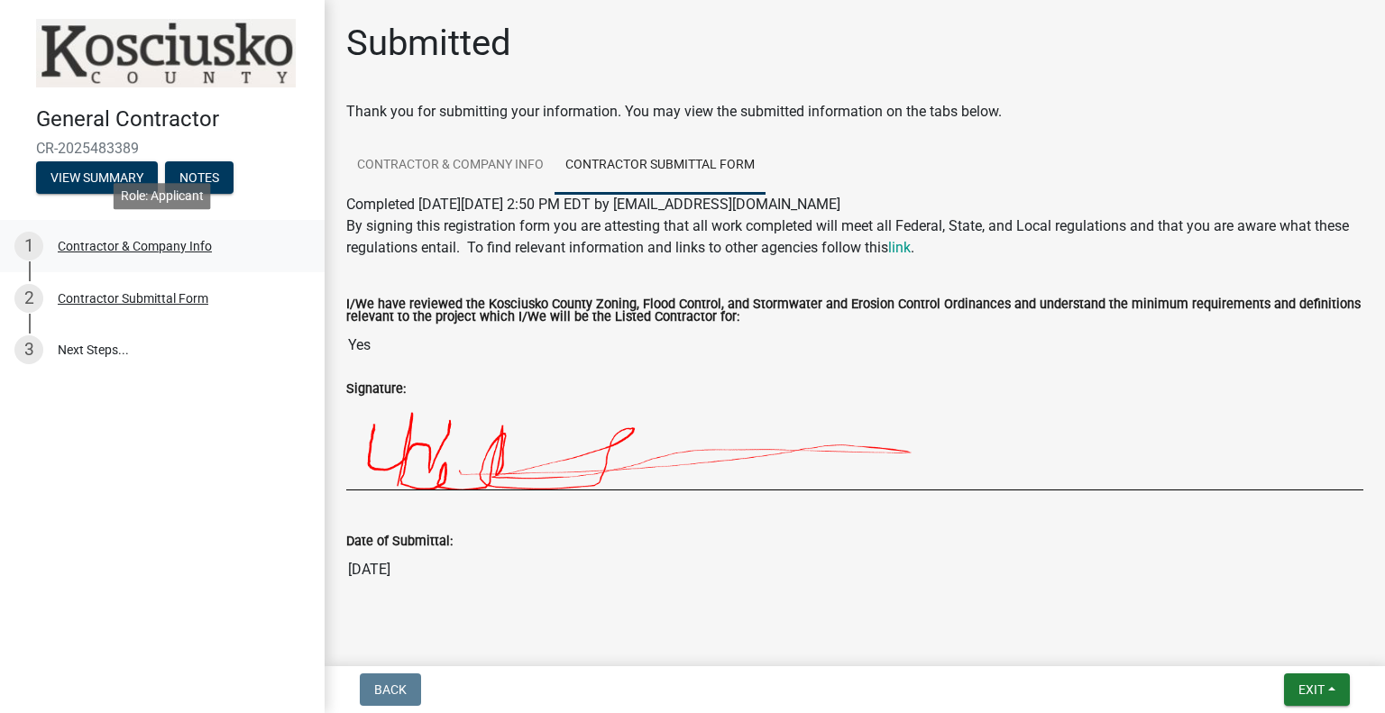
click at [112, 242] on div "Contractor & Company Info" at bounding box center [135, 246] width 154 height 13
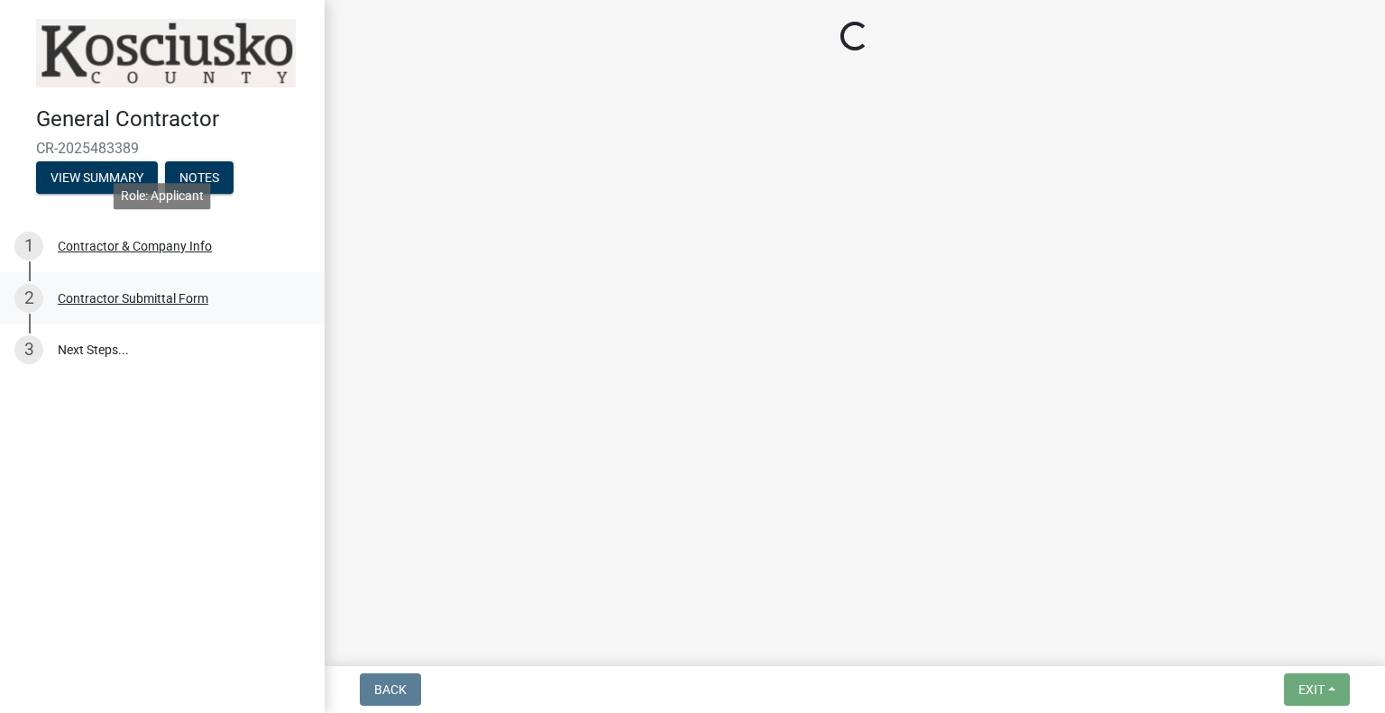
select select "MO"
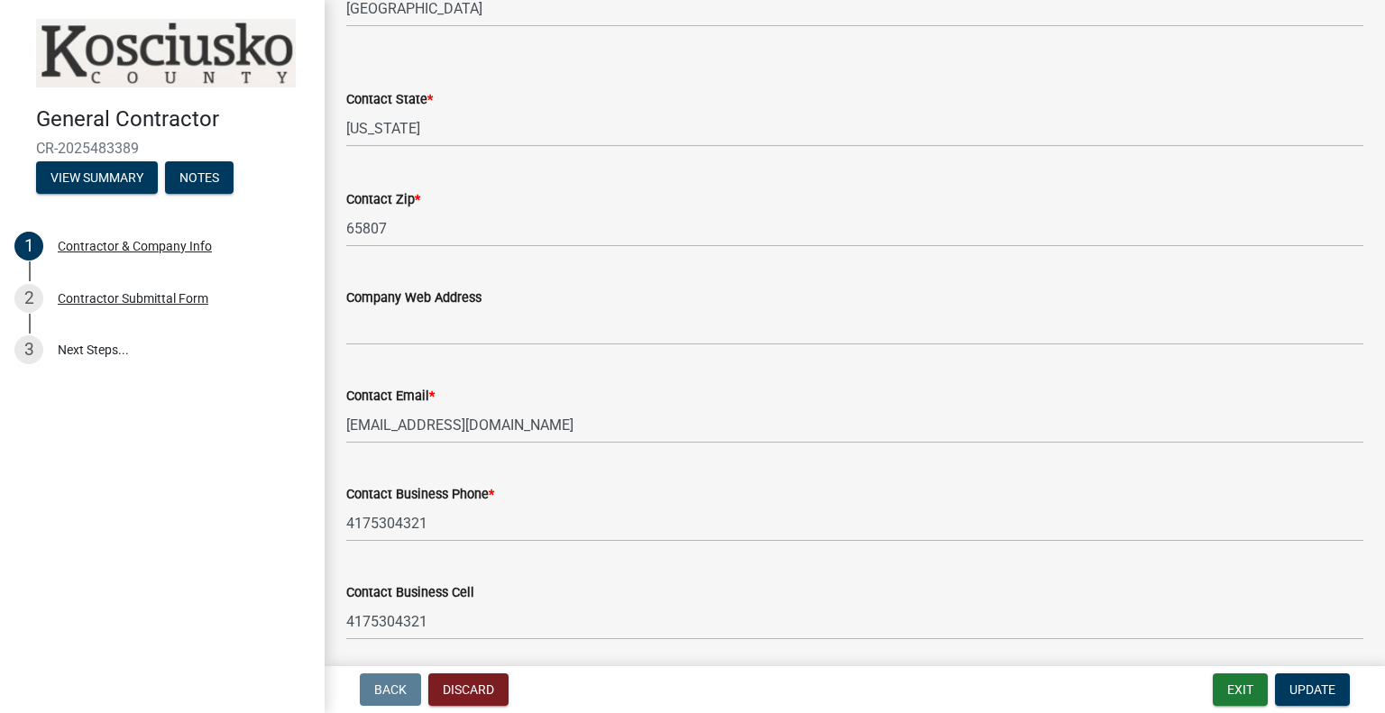
scroll to position [1468, 0]
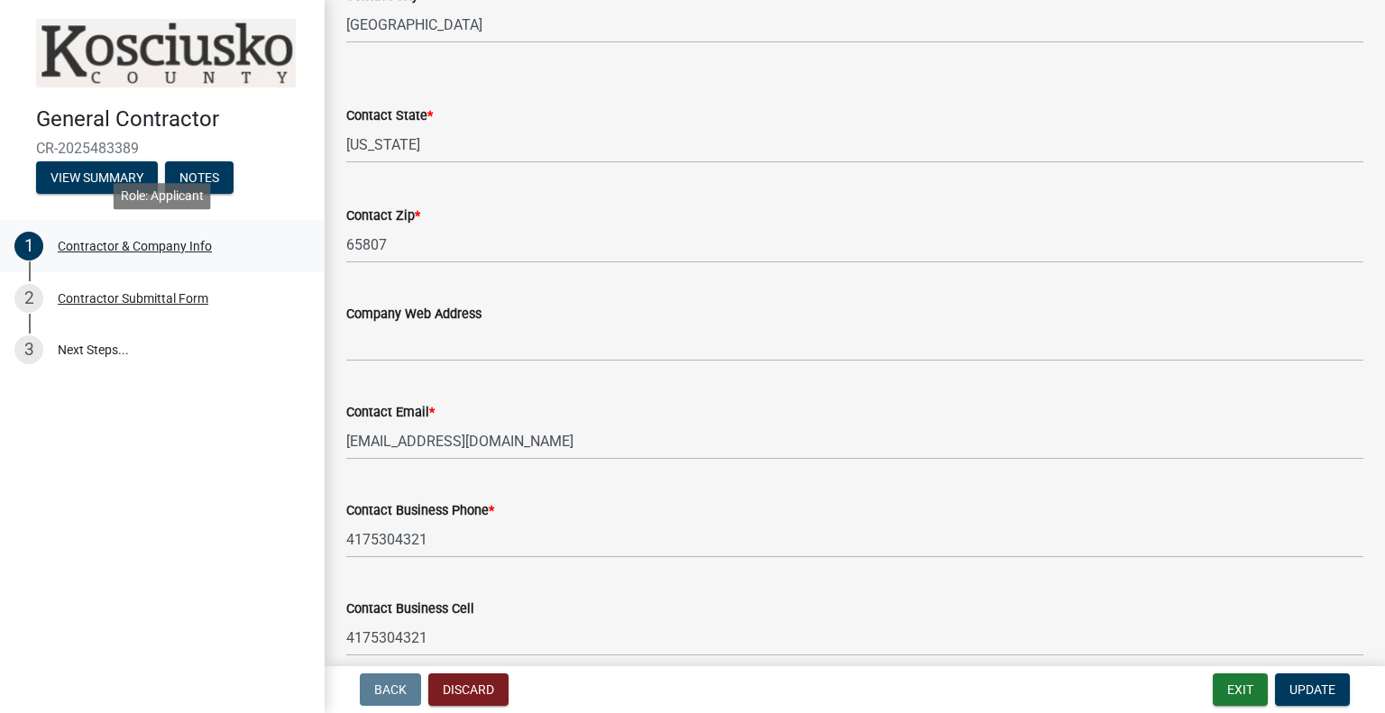
click at [84, 247] on div "Contractor & Company Info" at bounding box center [135, 246] width 154 height 13
click at [96, 298] on div "Contractor Submittal Form" at bounding box center [133, 298] width 151 height 13
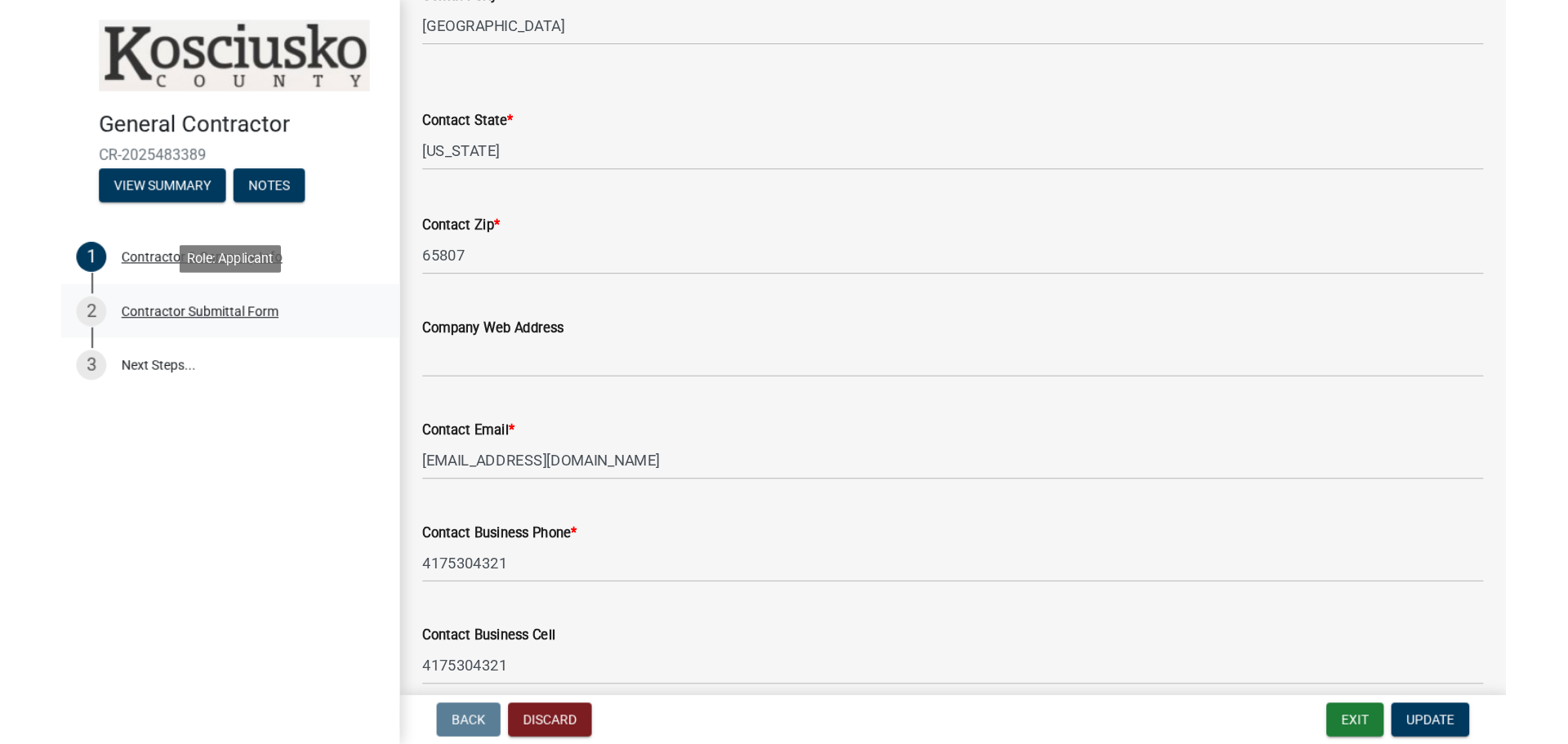
scroll to position [0, 0]
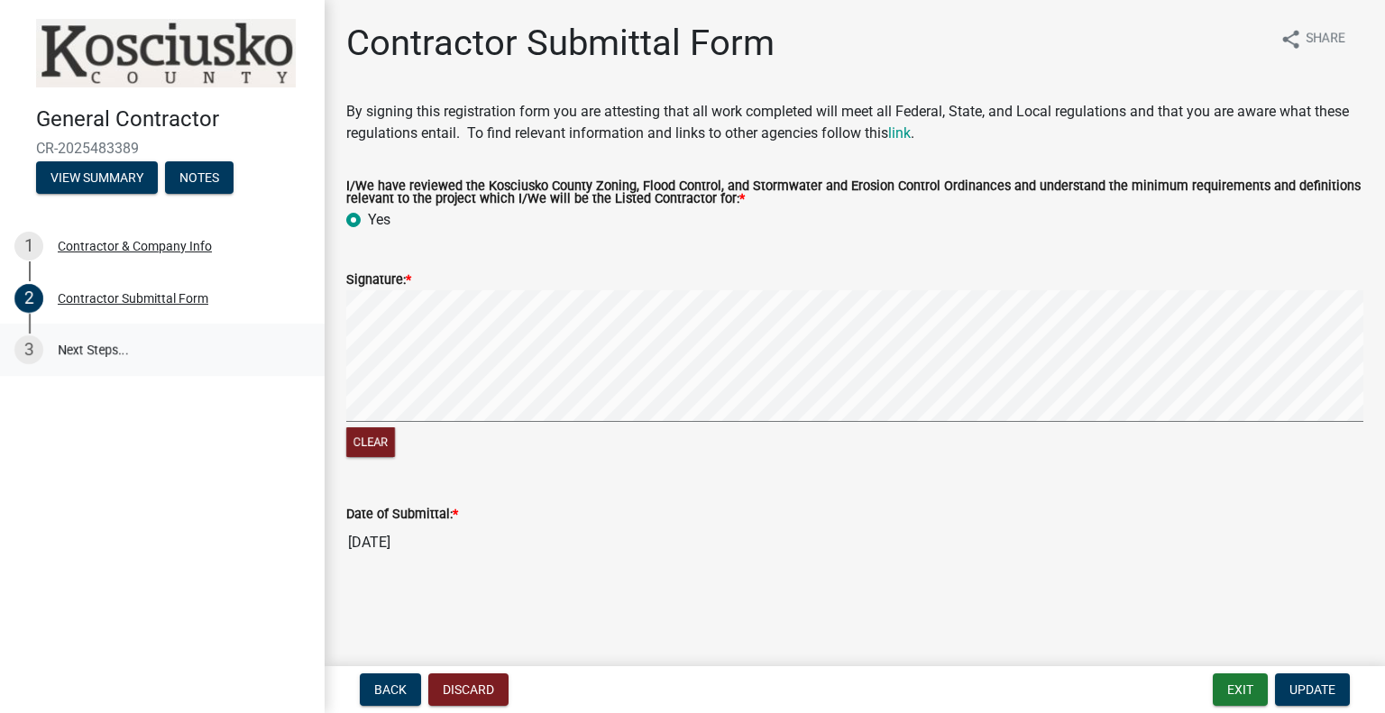
click at [87, 347] on link "3 Next Steps..." at bounding box center [162, 350] width 325 height 52
click at [1244, 702] on button "Exit" at bounding box center [1239, 689] width 55 height 32
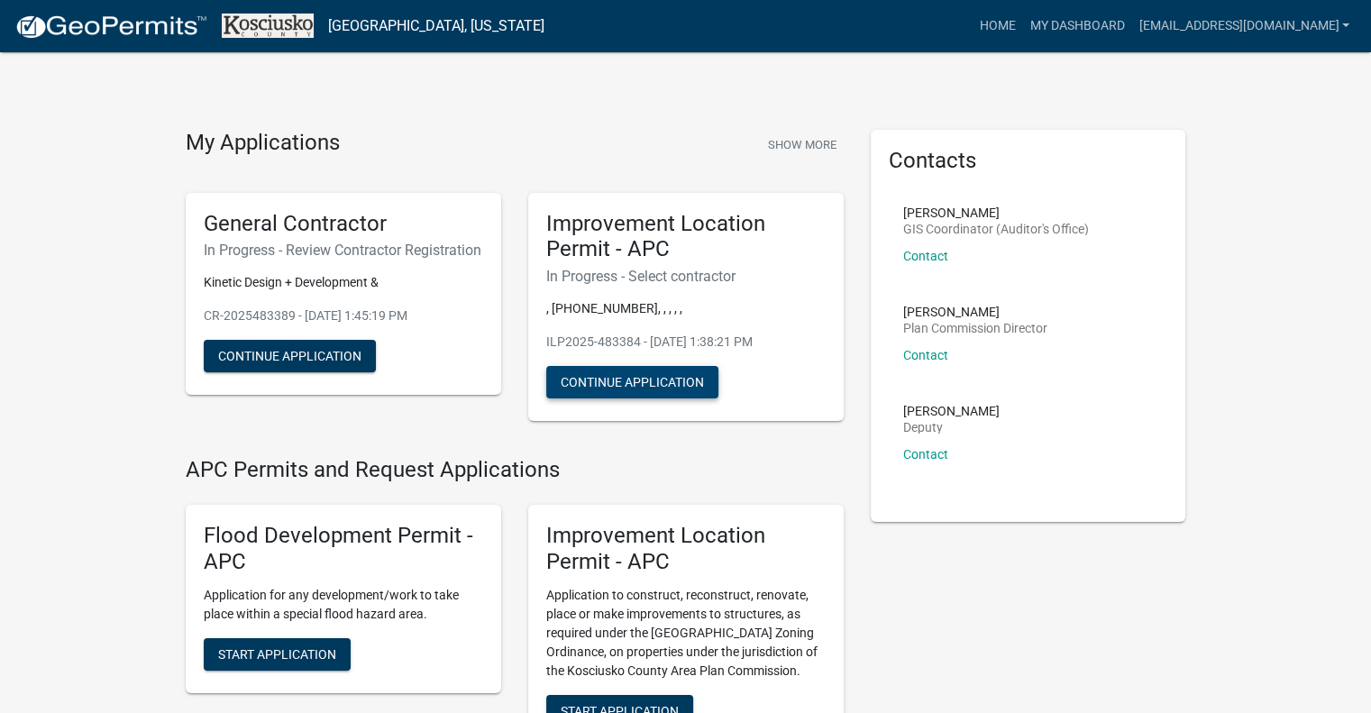
click at [606, 382] on button "Continue Application" at bounding box center [632, 382] width 172 height 32
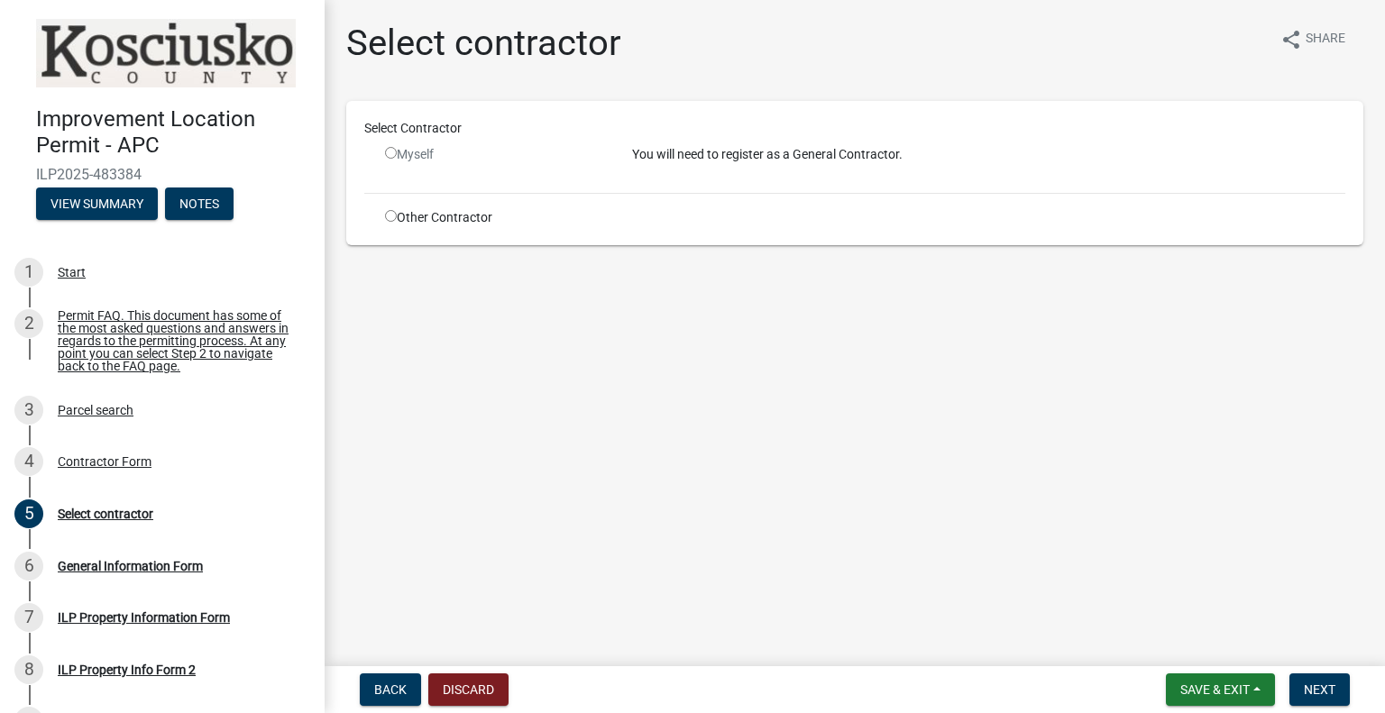
click at [398, 149] on div "Myself" at bounding box center [495, 154] width 220 height 19
click at [526, 477] on main "Select contractor share Share Select Contractor Myself You will need to registe…" at bounding box center [855, 329] width 1060 height 659
click at [398, 213] on div "Other Contractor" at bounding box center [494, 217] width 247 height 19
click at [386, 218] on input "radio" at bounding box center [391, 216] width 12 height 12
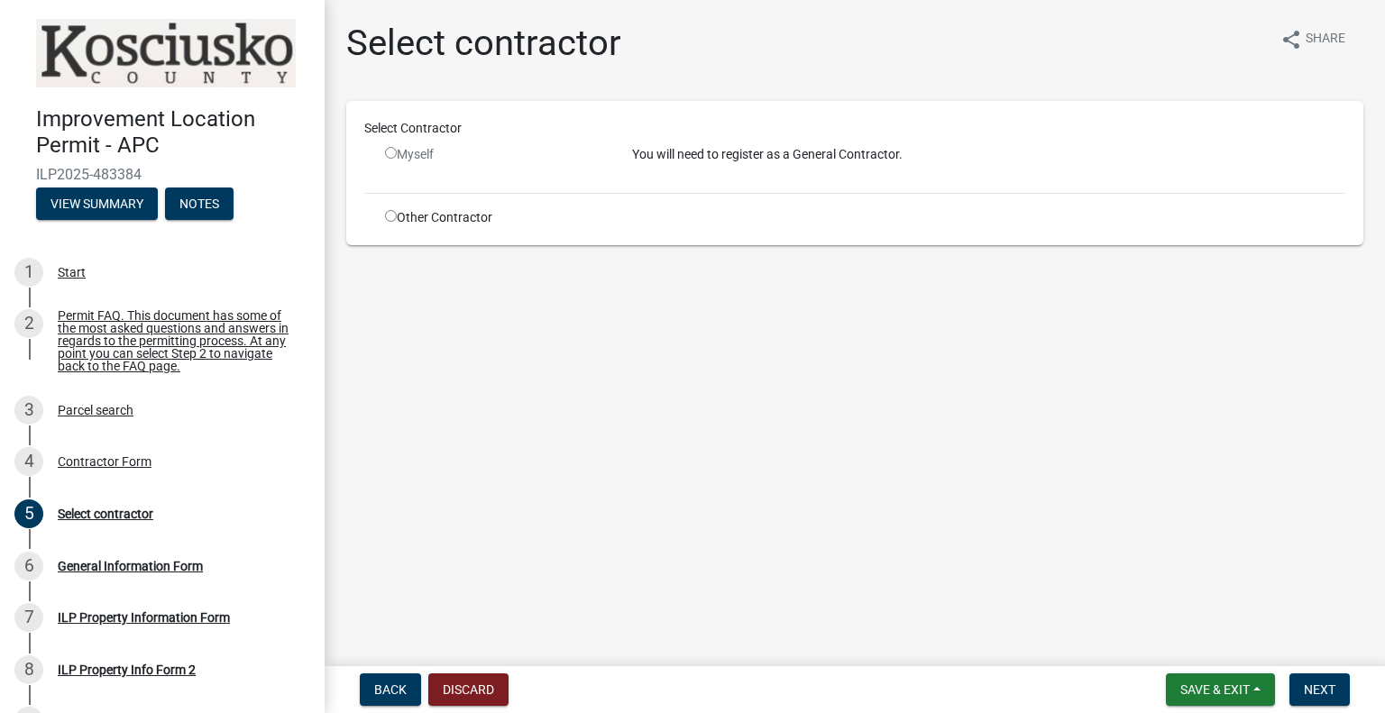
radio input "true"
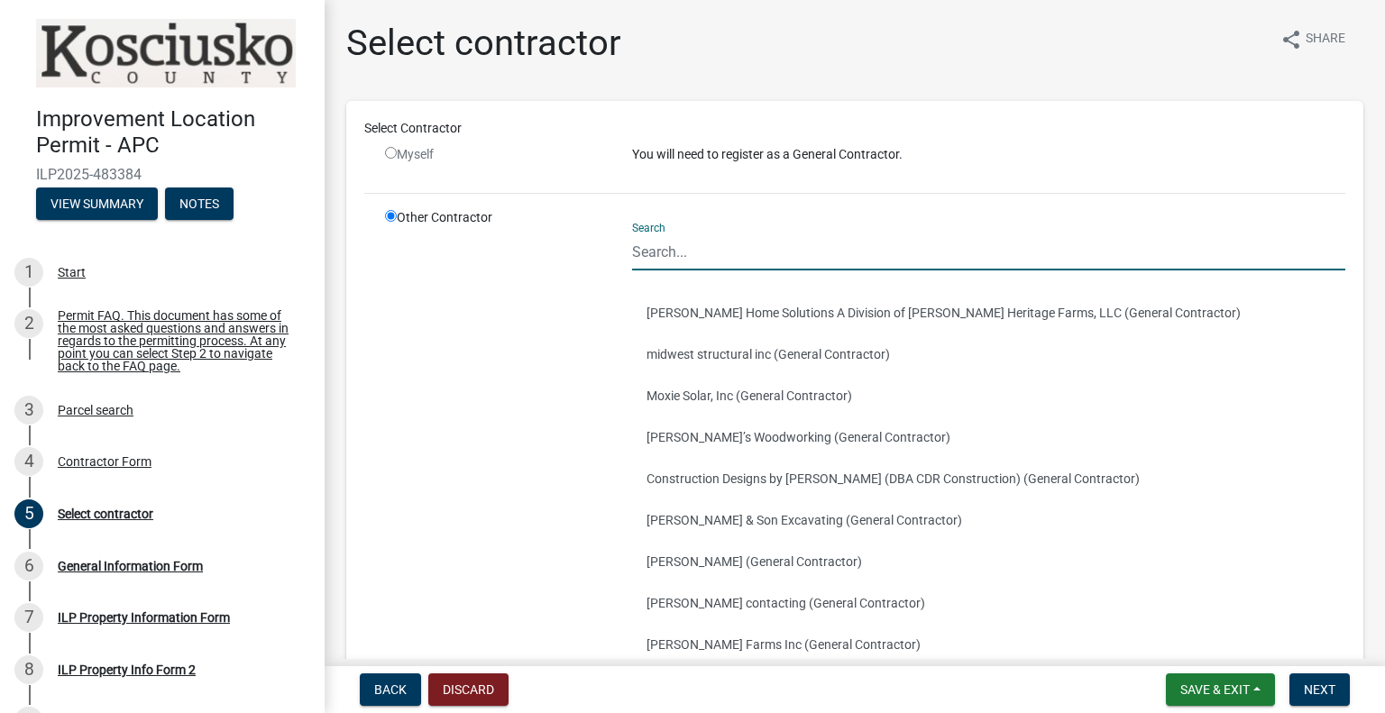
click at [653, 254] on input "Search" at bounding box center [988, 251] width 713 height 37
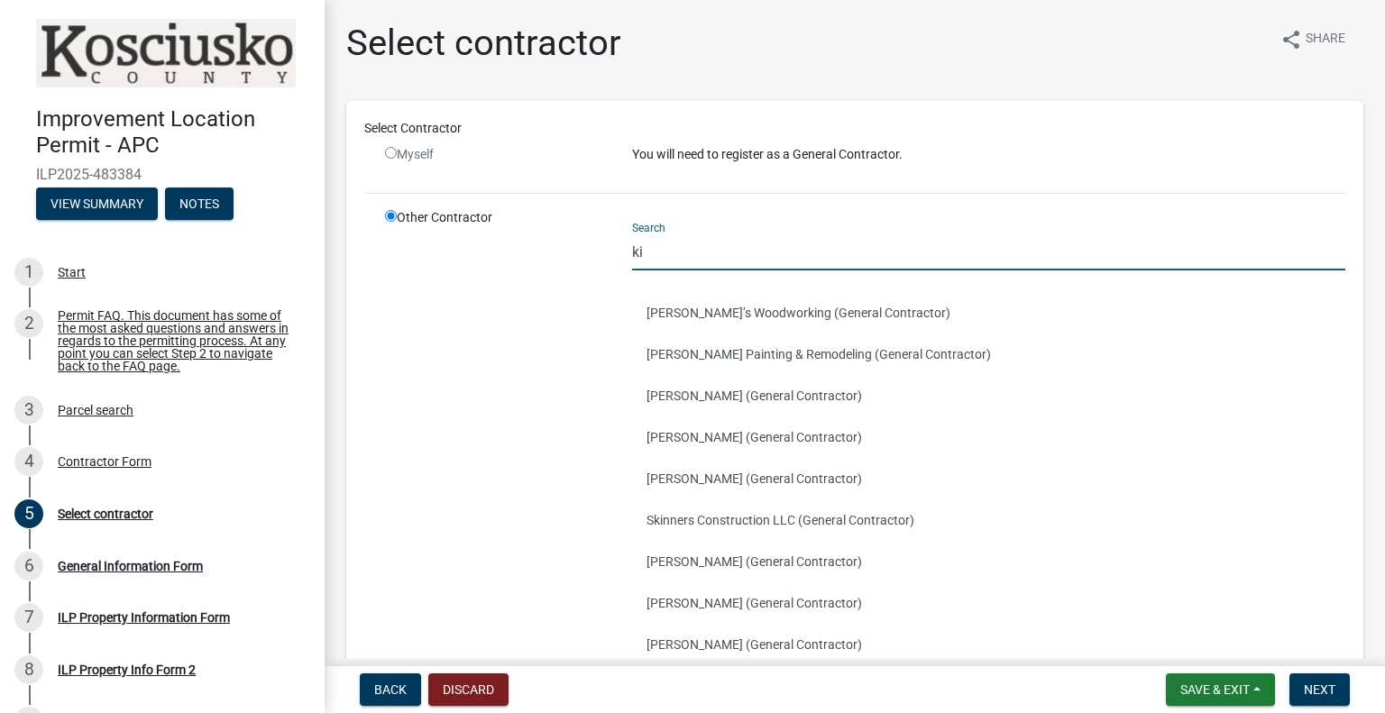
type input "k"
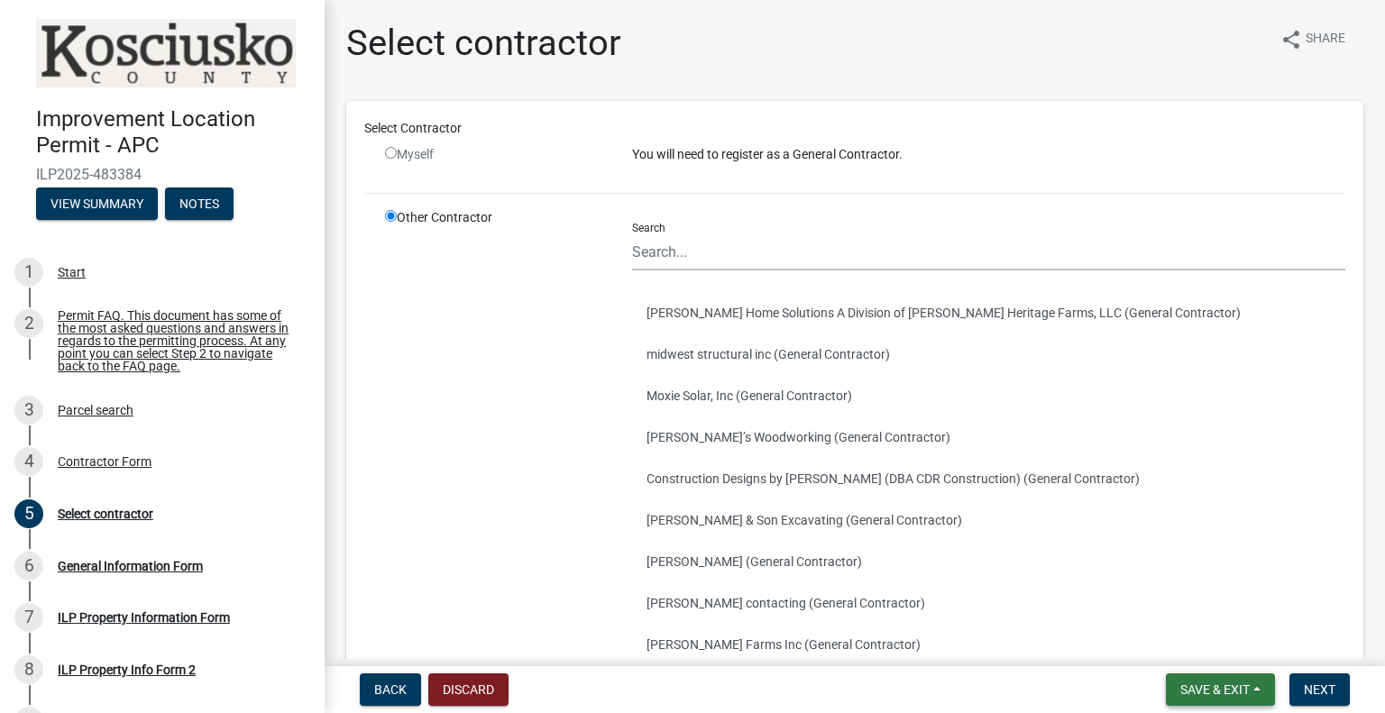
click at [1224, 693] on span "Save & Exit" at bounding box center [1214, 689] width 69 height 14
click at [1186, 689] on span "Save & Exit" at bounding box center [1214, 689] width 69 height 14
click at [1242, 695] on span "Save & Exit" at bounding box center [1214, 689] width 69 height 14
click at [1186, 649] on button "Save & Exit" at bounding box center [1202, 642] width 144 height 43
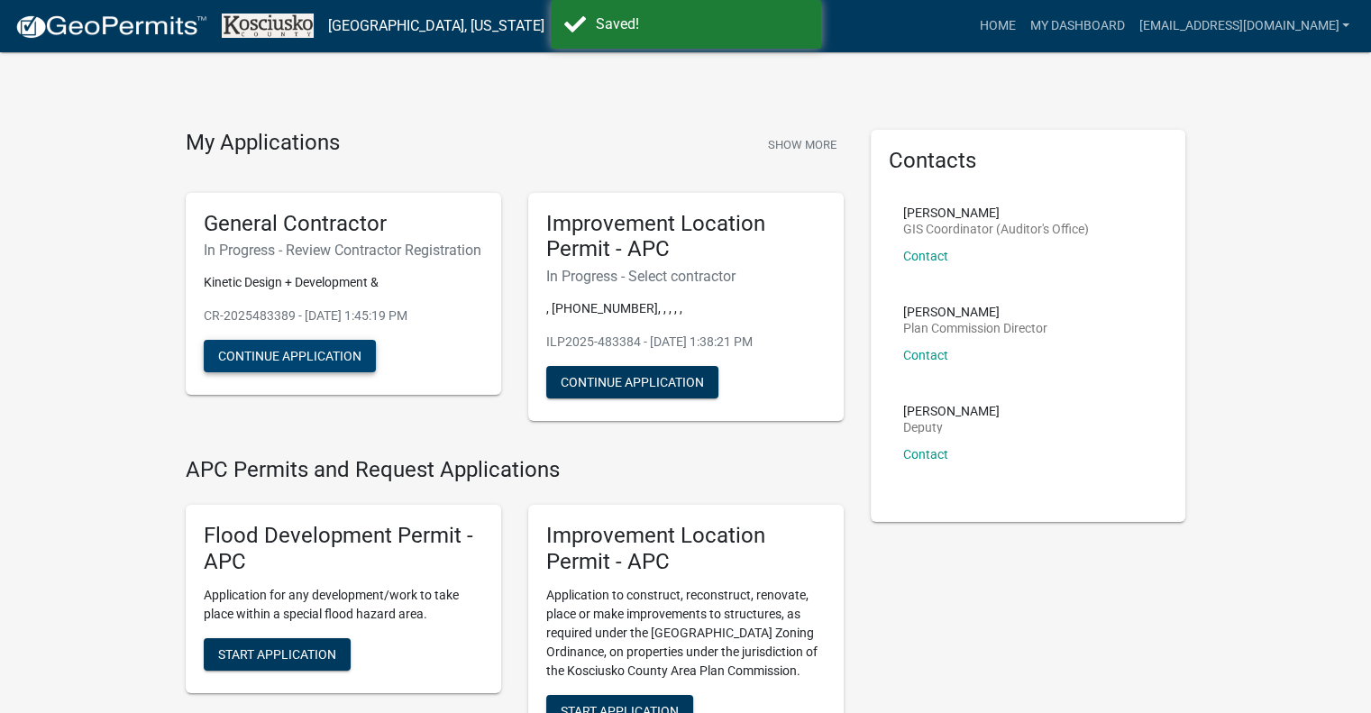
click at [234, 372] on button "Continue Application" at bounding box center [290, 356] width 172 height 32
